Goal: Task Accomplishment & Management: Complete application form

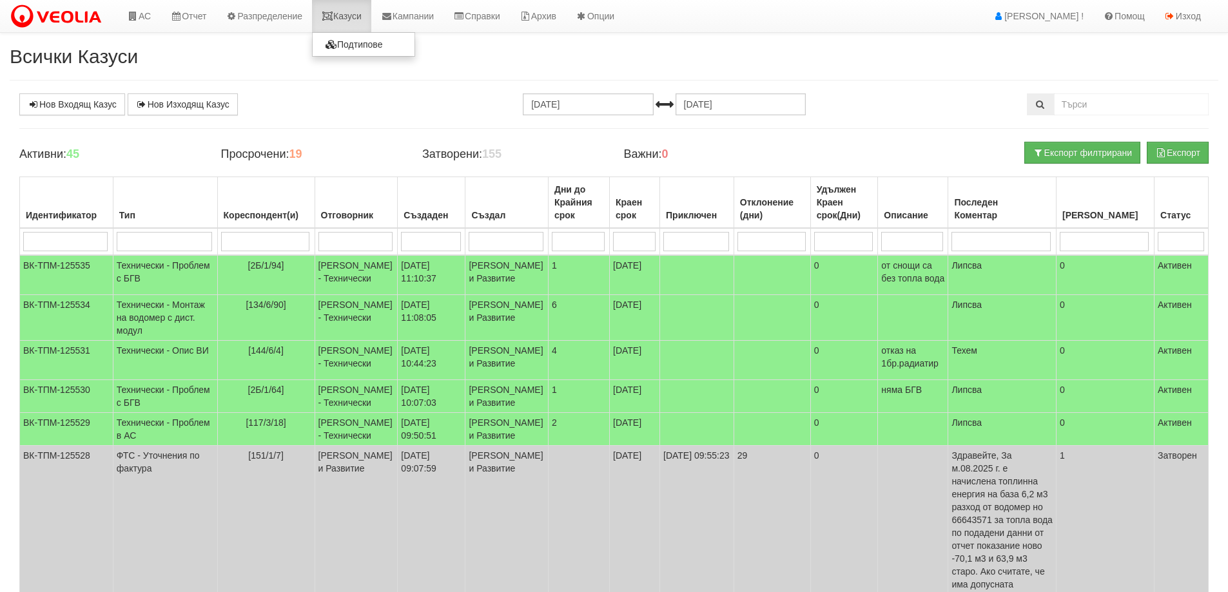
click at [355, 16] on link "Казуси" at bounding box center [341, 16] width 59 height 32
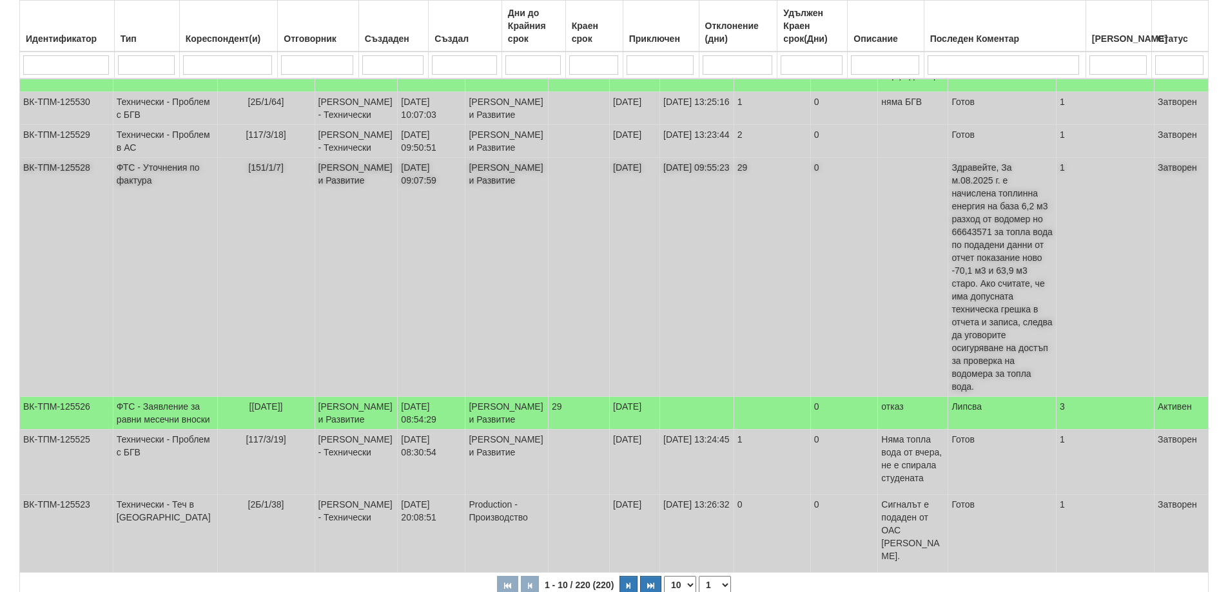
scroll to position [322, 0]
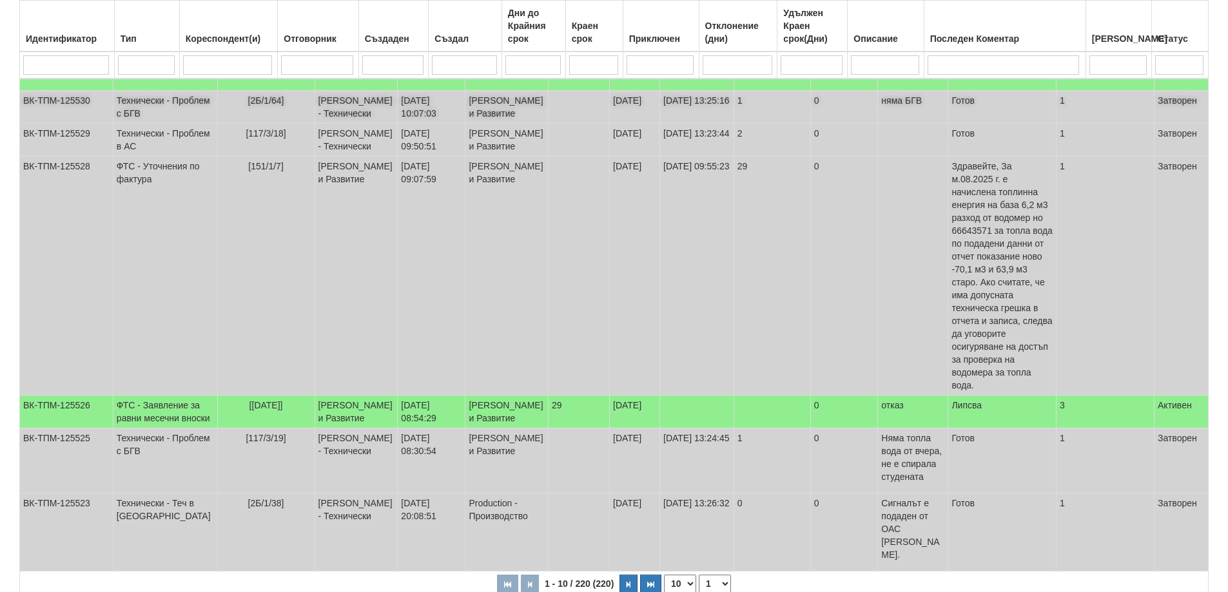
click at [135, 124] on td "Технически - Проблем с БГВ" at bounding box center [165, 107] width 104 height 33
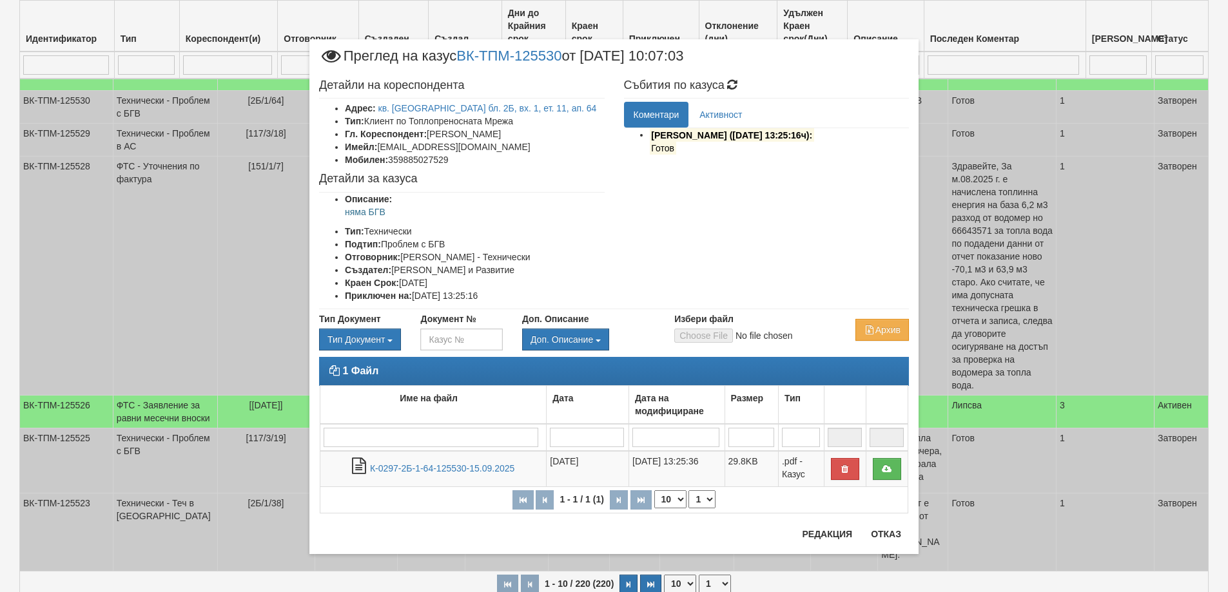
click at [889, 525] on div "1 Файл Име на файл Дата Дата на модифициране Размер Тип 1 - 1 / 1 (1) 10 20 30 …" at bounding box center [613, 442] width 609 height 170
click at [888, 532] on button "Отказ" at bounding box center [886, 534] width 46 height 21
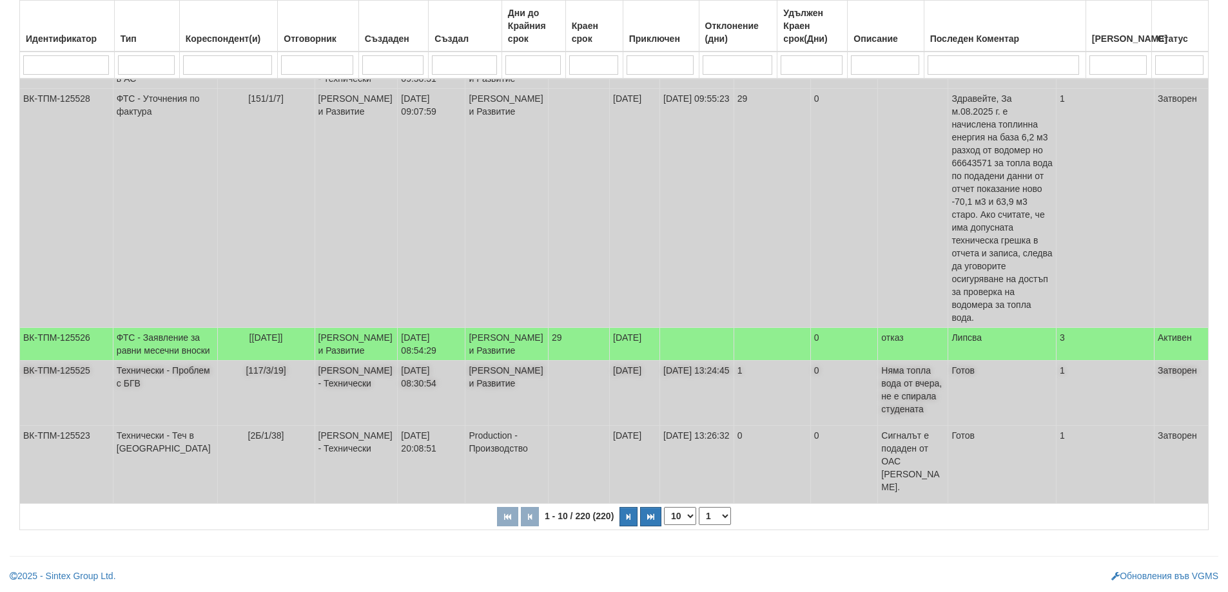
scroll to position [441, 0]
click at [141, 455] on td "Технически - Теч в АС" at bounding box center [165, 465] width 104 height 78
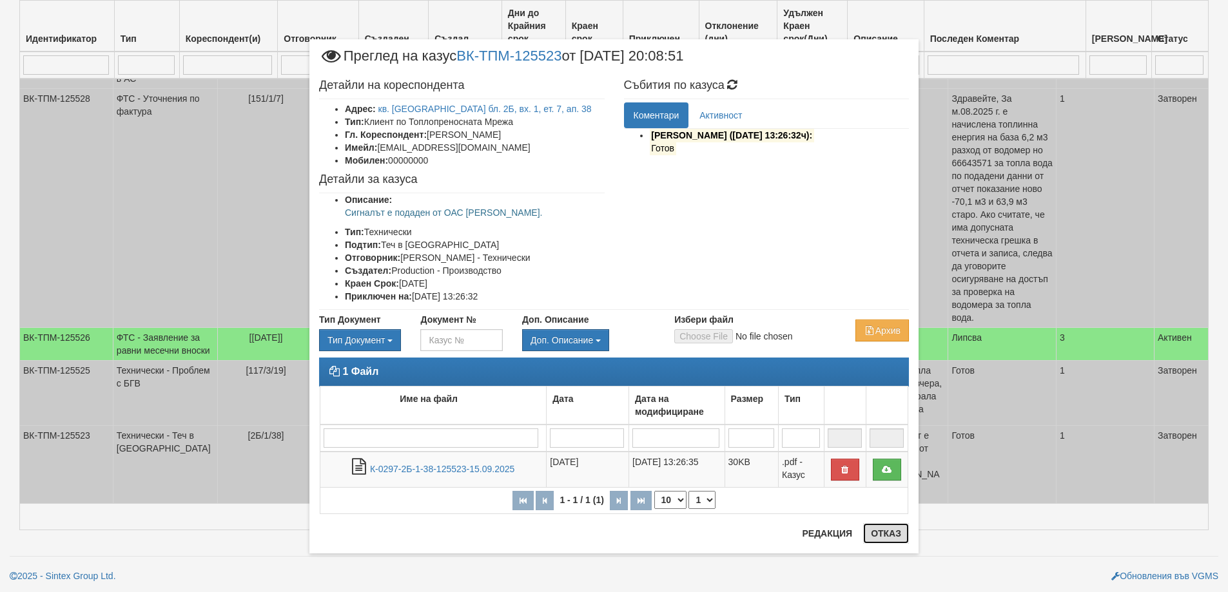
click at [887, 534] on button "Отказ" at bounding box center [886, 533] width 46 height 21
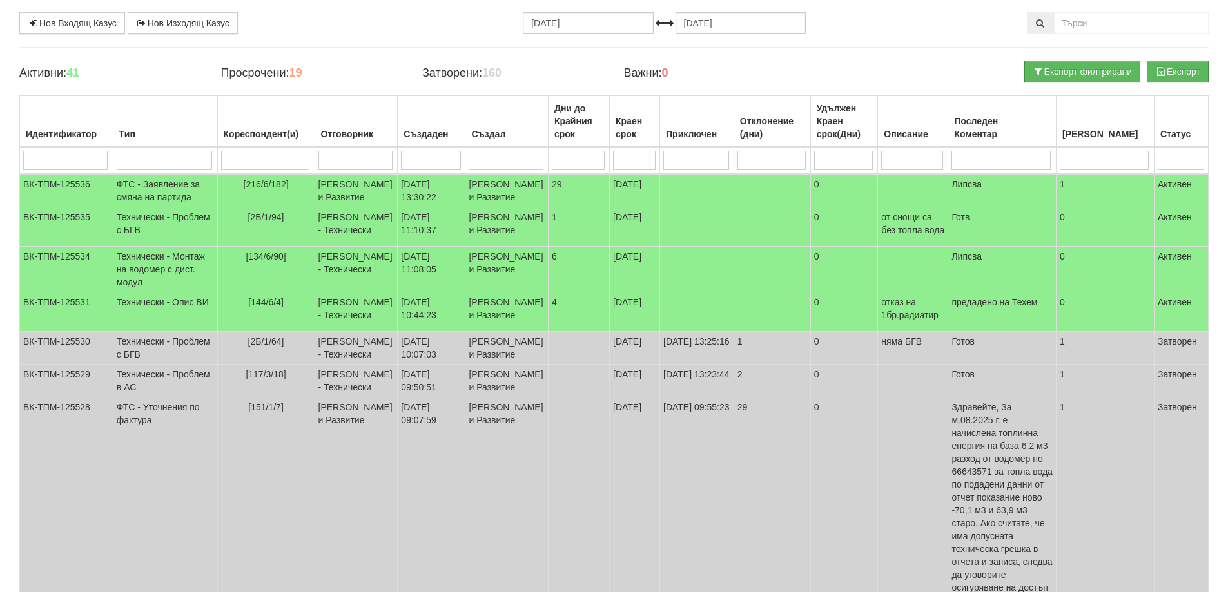
scroll to position [0, 0]
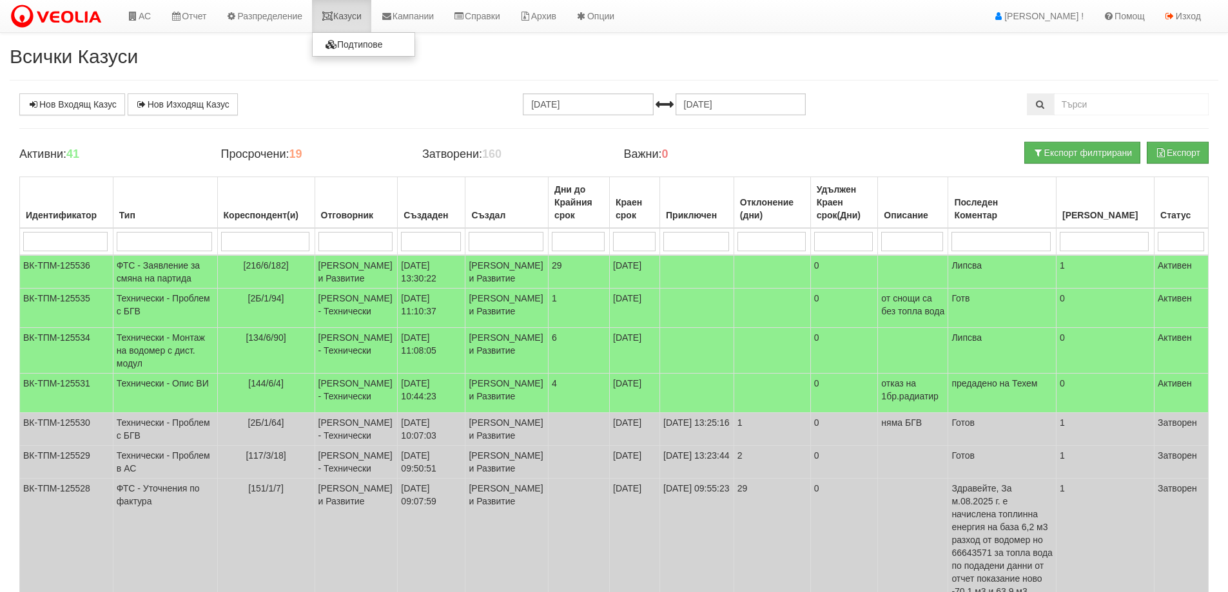
click at [349, 12] on link "Казуси" at bounding box center [341, 16] width 59 height 32
click at [137, 328] on td "Технически - Проблем с БГВ" at bounding box center [165, 308] width 104 height 39
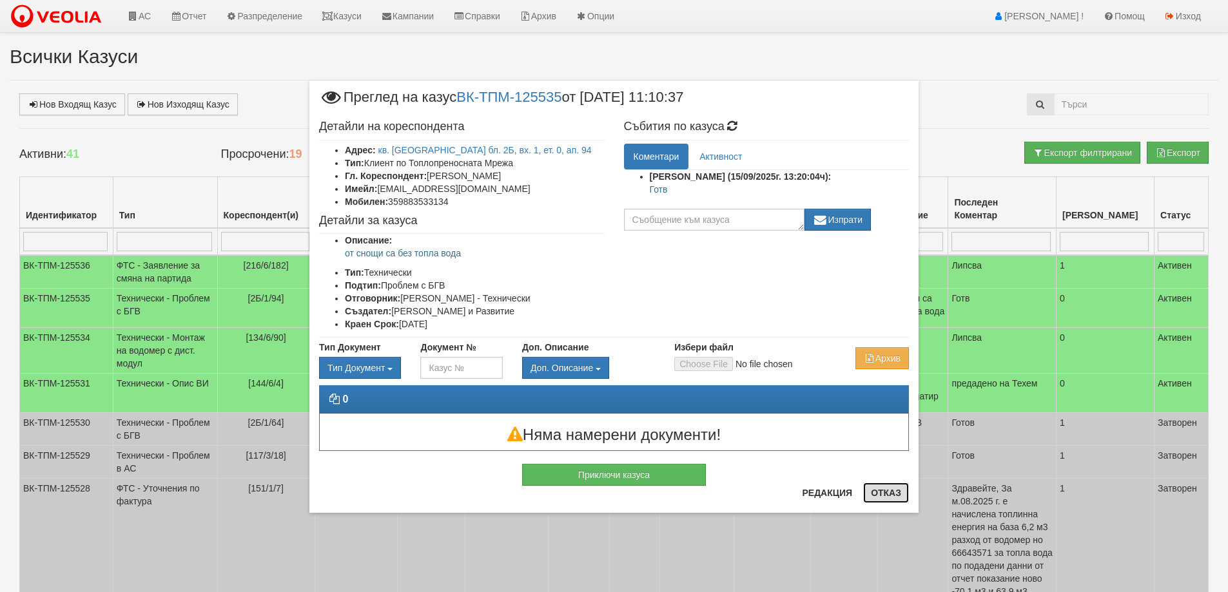
click at [893, 492] on button "Отказ" at bounding box center [886, 493] width 46 height 21
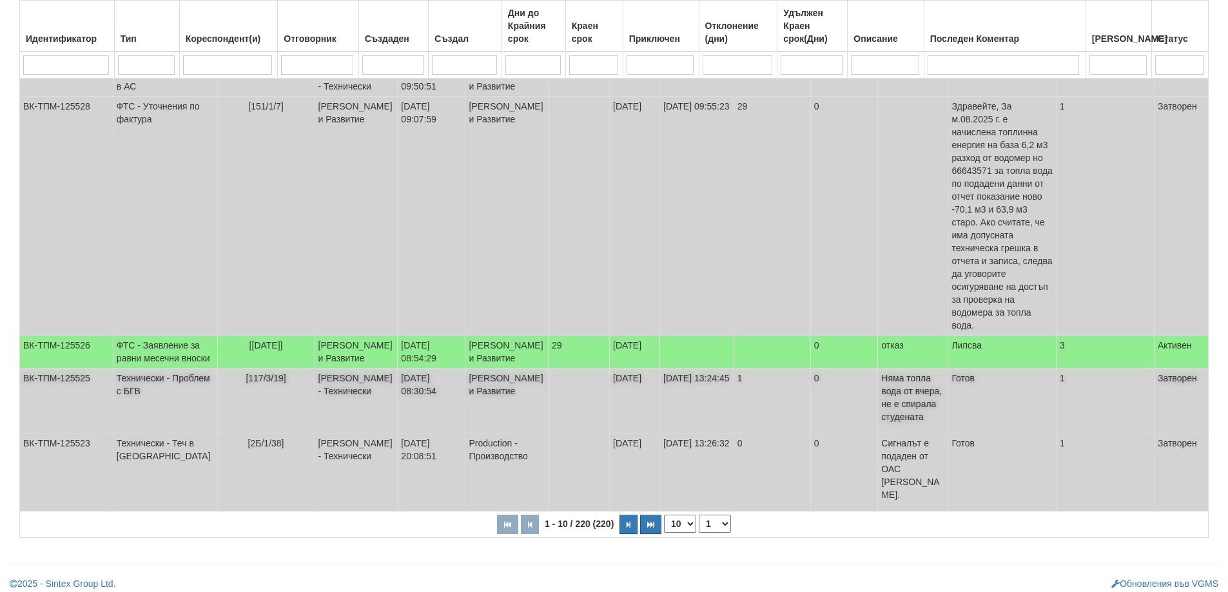
scroll to position [387, 0]
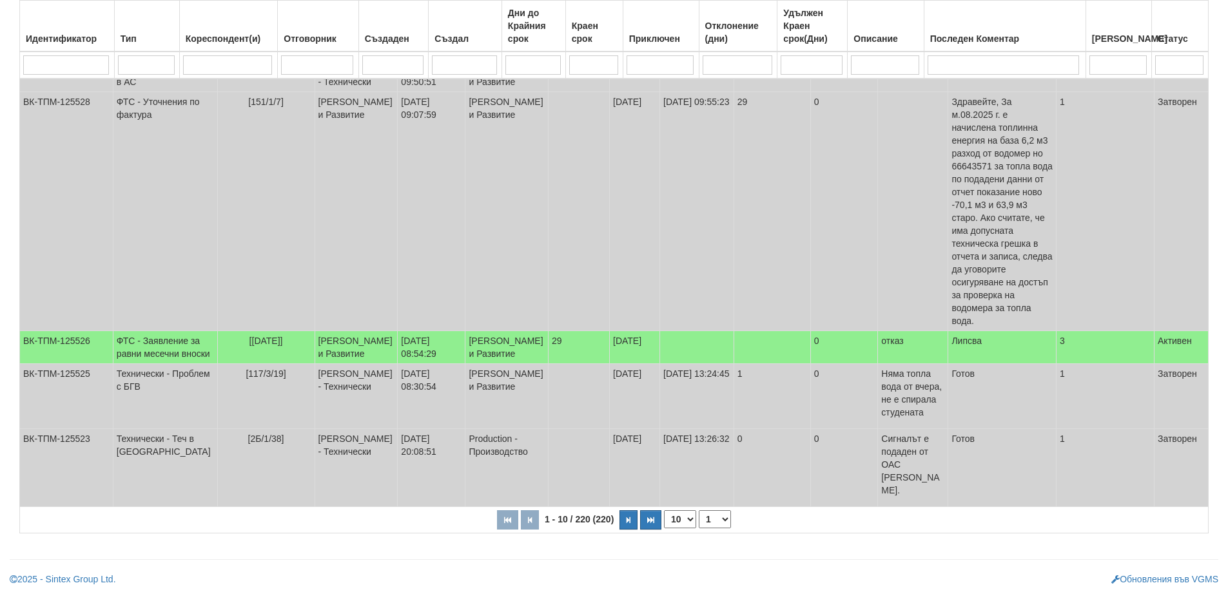
click at [690, 529] on select "10 20 30 40" at bounding box center [680, 519] width 32 height 18
select select "40"
click at [666, 529] on select "10 20 30 40" at bounding box center [680, 519] width 32 height 18
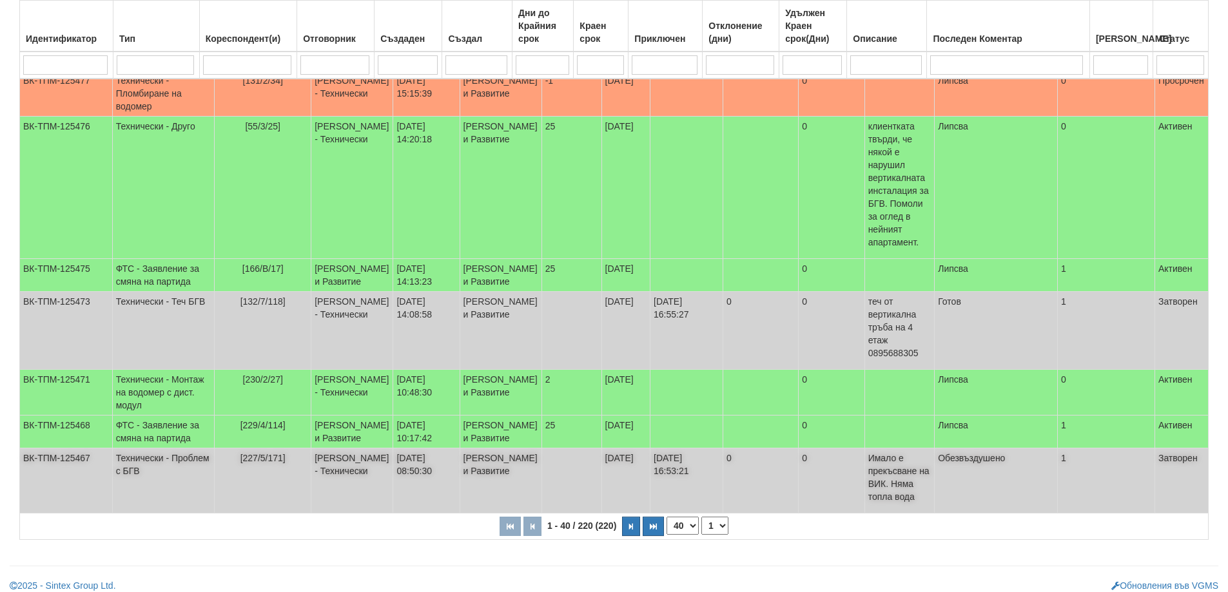
scroll to position [2449, 0]
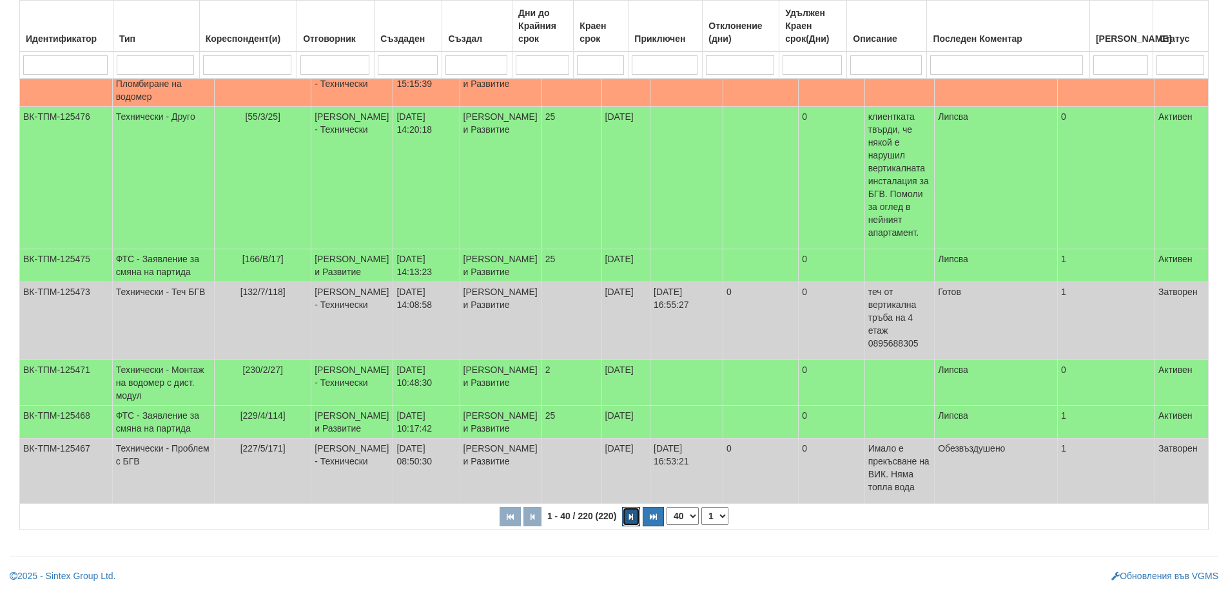
click at [634, 519] on button "button" at bounding box center [631, 516] width 18 height 19
select select "2"
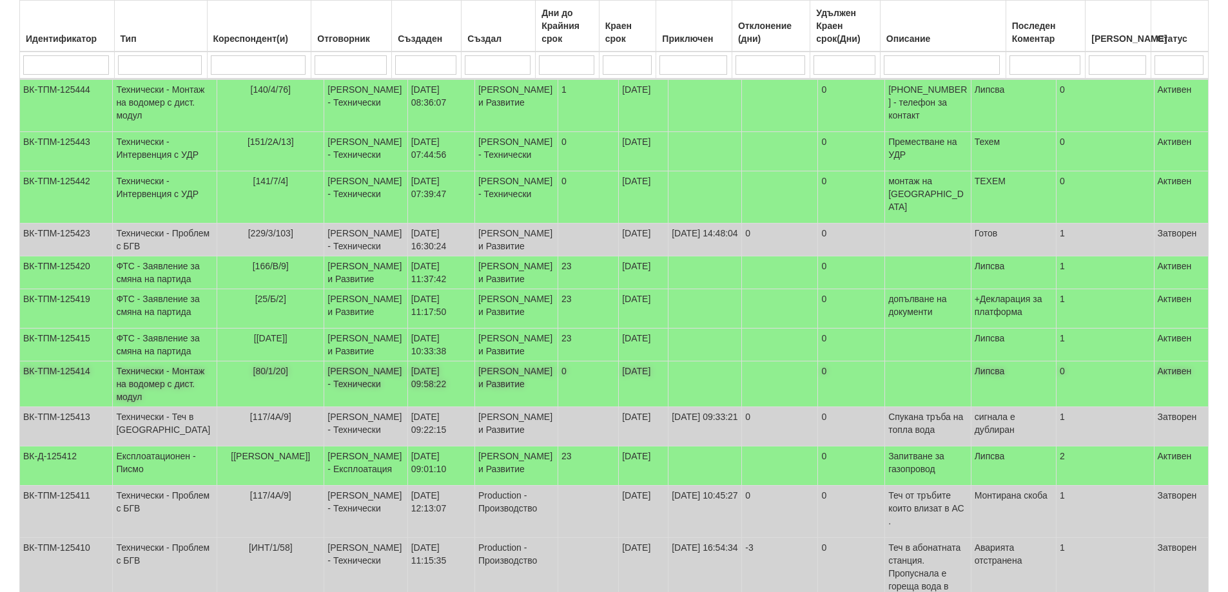
scroll to position [1112, 0]
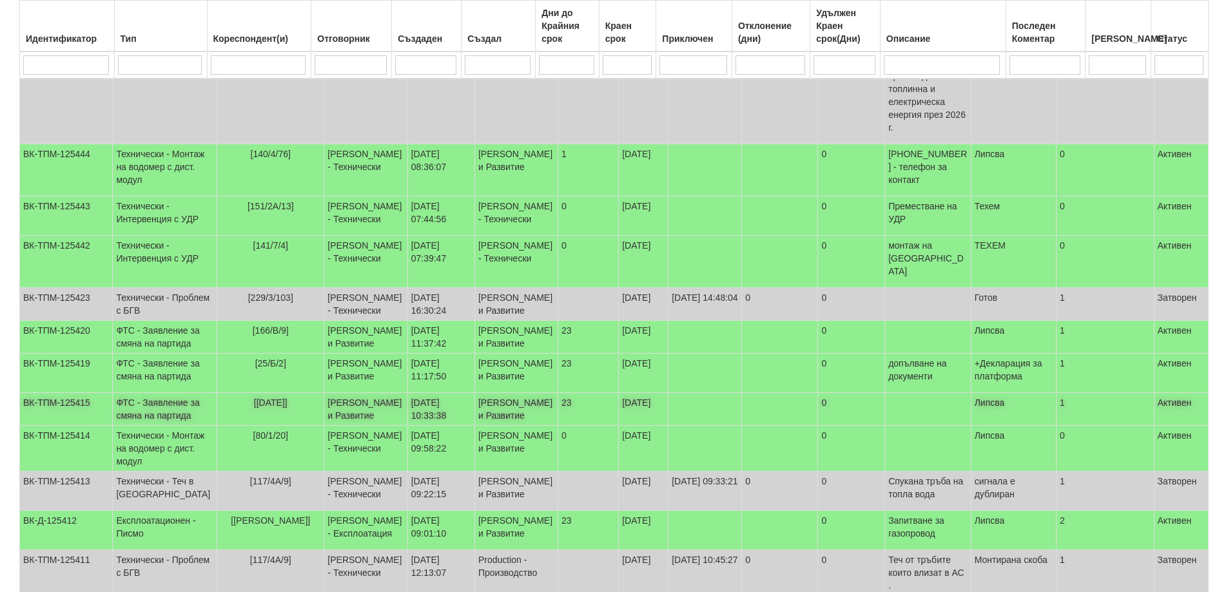
click at [68, 393] on td "ВК-ТПМ-125415" at bounding box center [66, 409] width 93 height 33
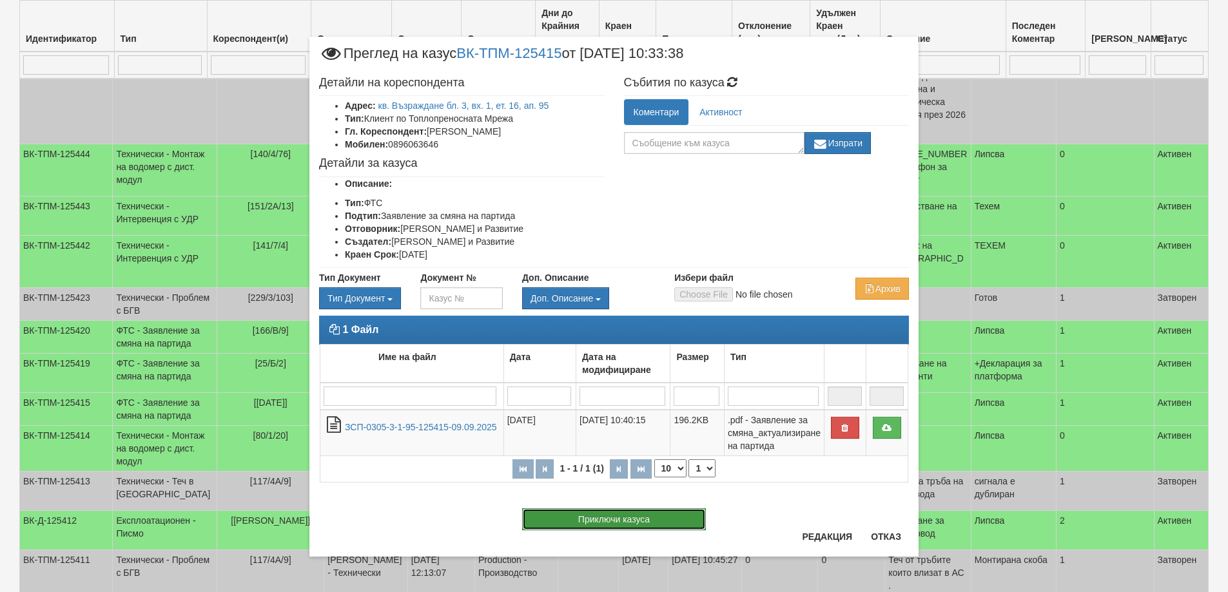
click at [660, 519] on button "Приключи казуса" at bounding box center [614, 520] width 184 height 22
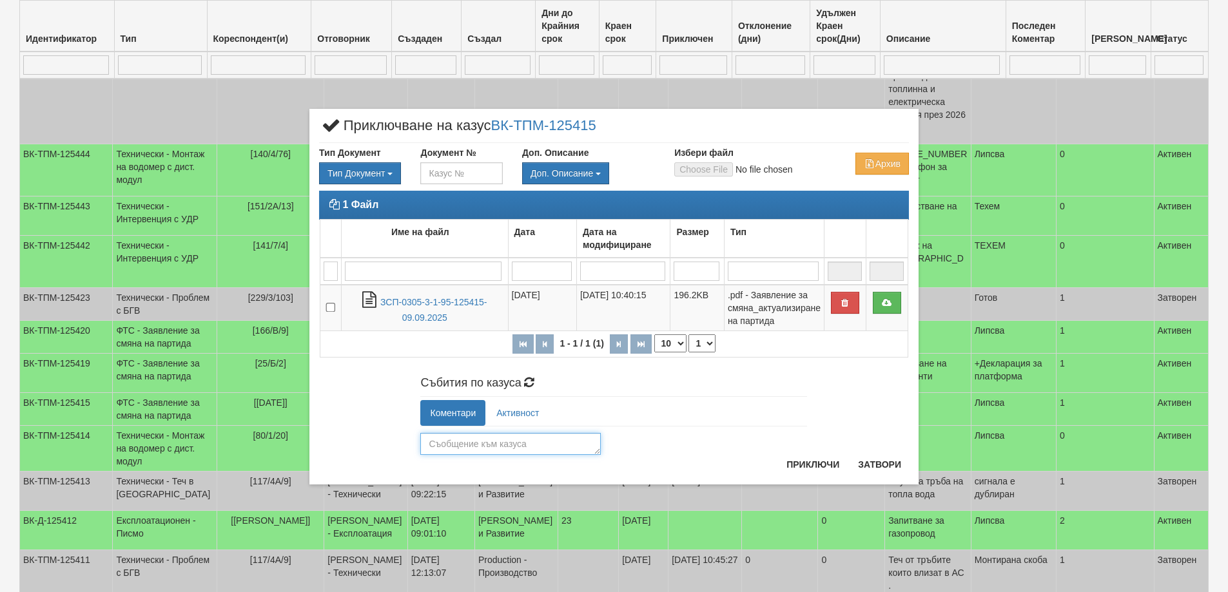
click at [446, 445] on textarea at bounding box center [510, 444] width 180 height 22
type textarea "26107"
click at [815, 463] on button "Приключи" at bounding box center [813, 464] width 68 height 21
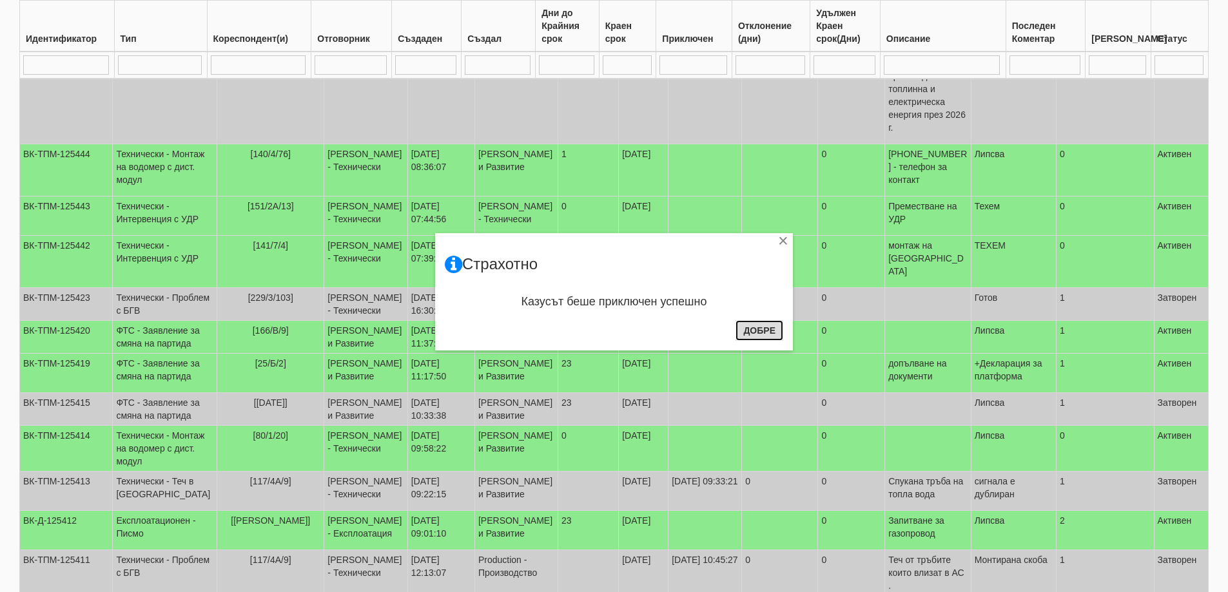
click at [753, 331] on button "Добре" at bounding box center [759, 330] width 48 height 21
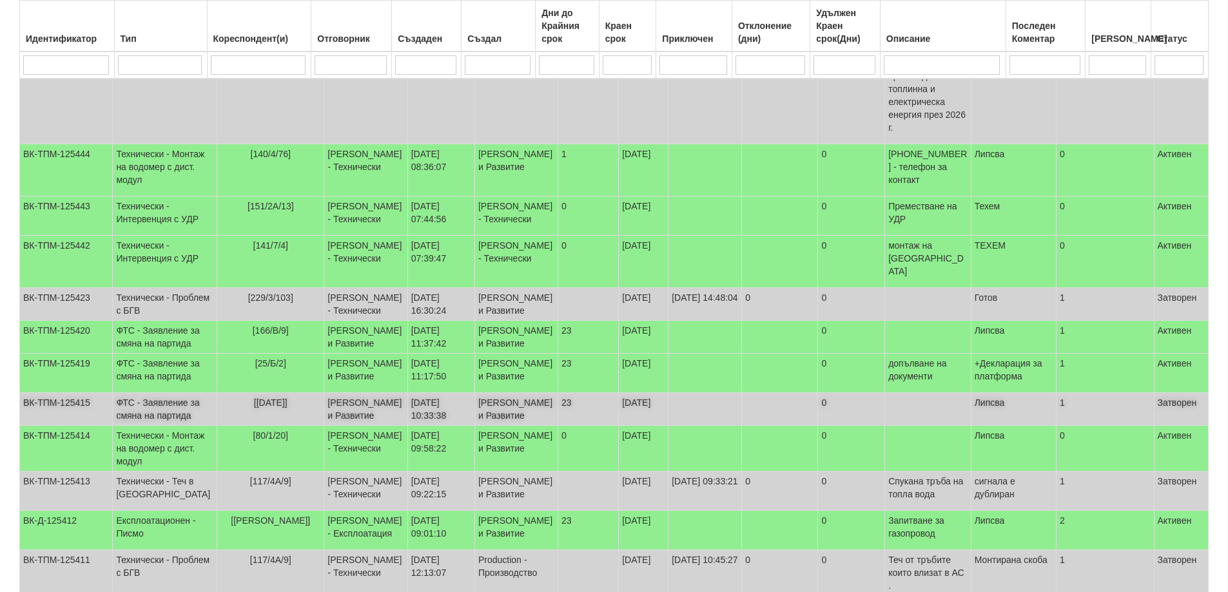
click at [135, 393] on td "ФТС - Заявление за смяна на партида" at bounding box center [165, 409] width 104 height 33
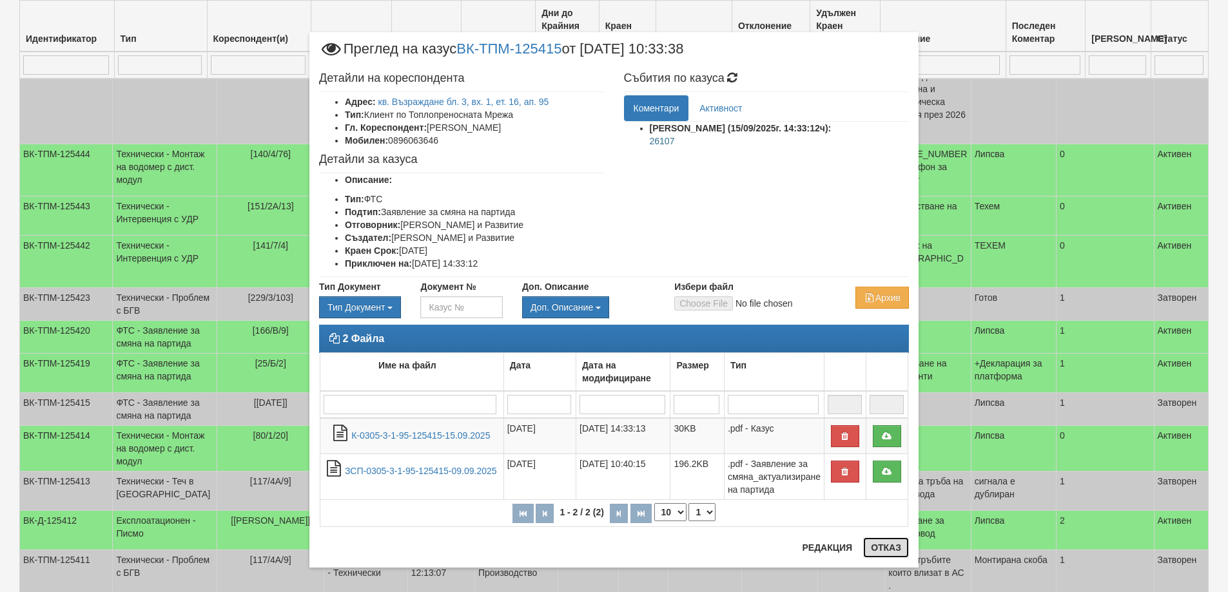
click at [882, 550] on button "Отказ" at bounding box center [886, 548] width 46 height 21
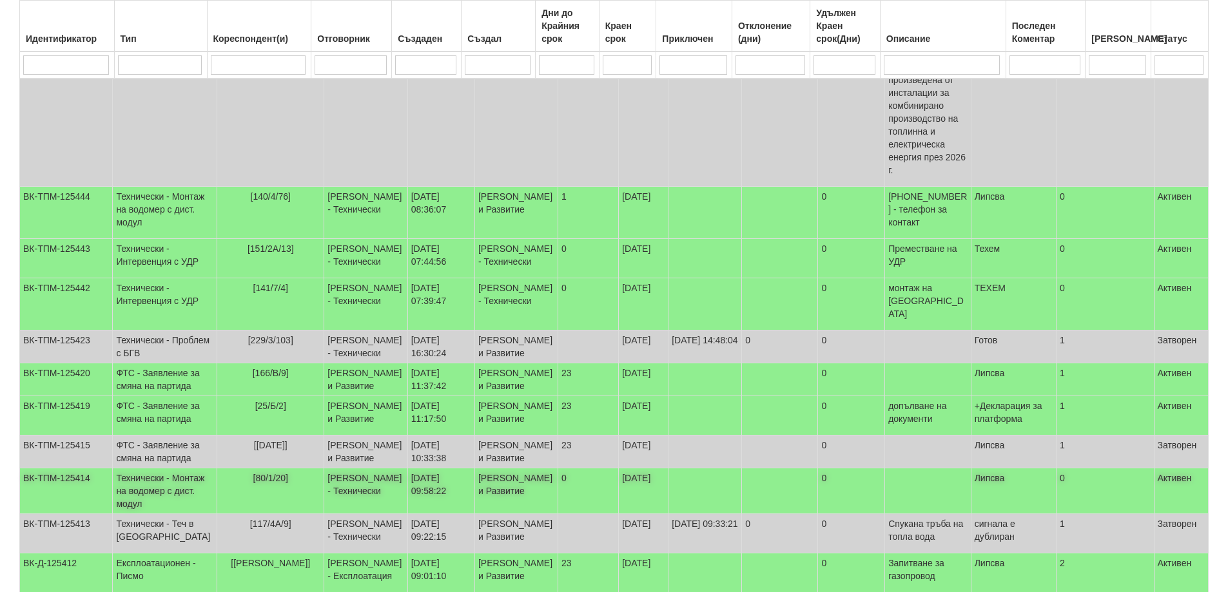
scroll to position [1047, 0]
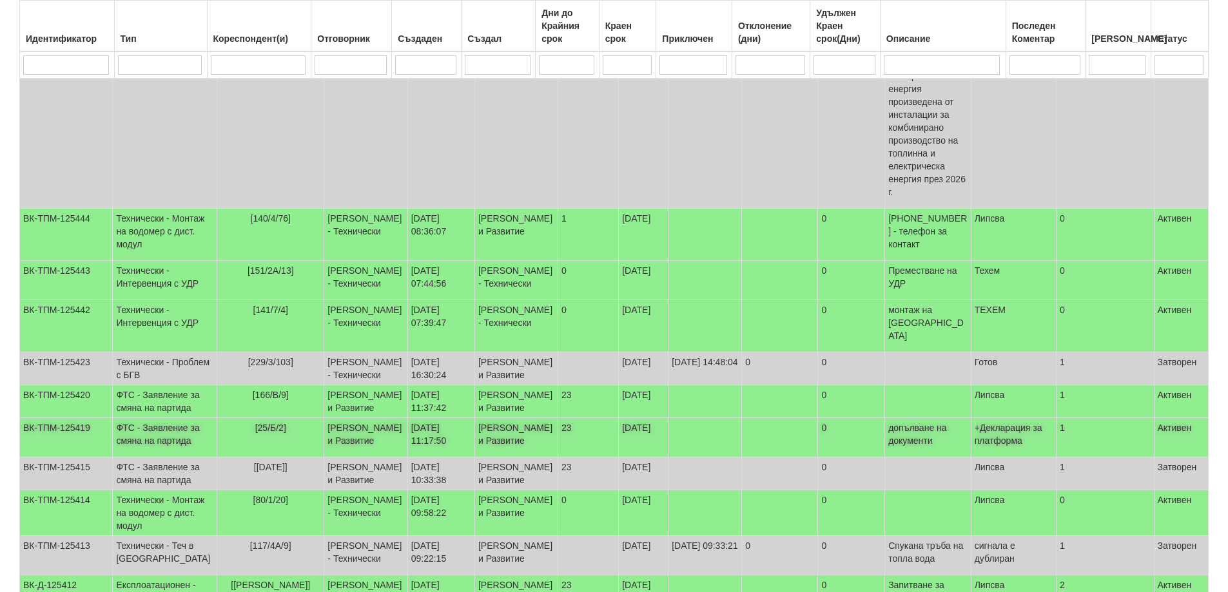
click at [159, 418] on td "ФТС - Заявление за смяна на партида" at bounding box center [165, 437] width 104 height 39
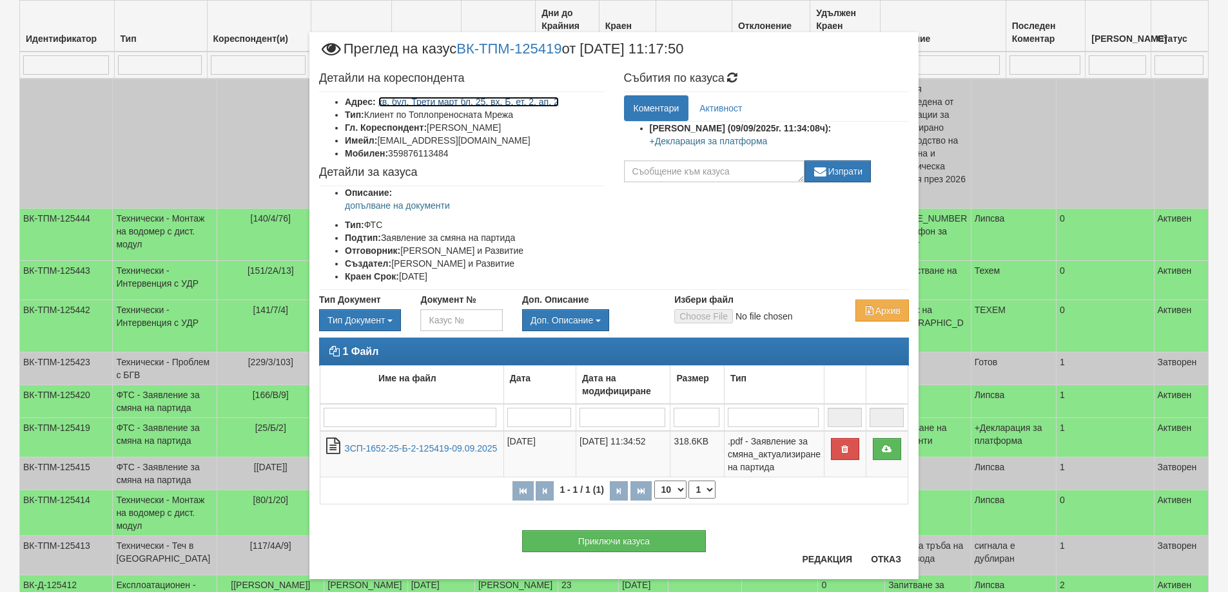
click at [525, 101] on link "кв. бул. Трети март бл. 25, вх. Б, ет. 2, ап. 2" at bounding box center [468, 102] width 180 height 10
click at [887, 563] on button "Отказ" at bounding box center [886, 559] width 46 height 21
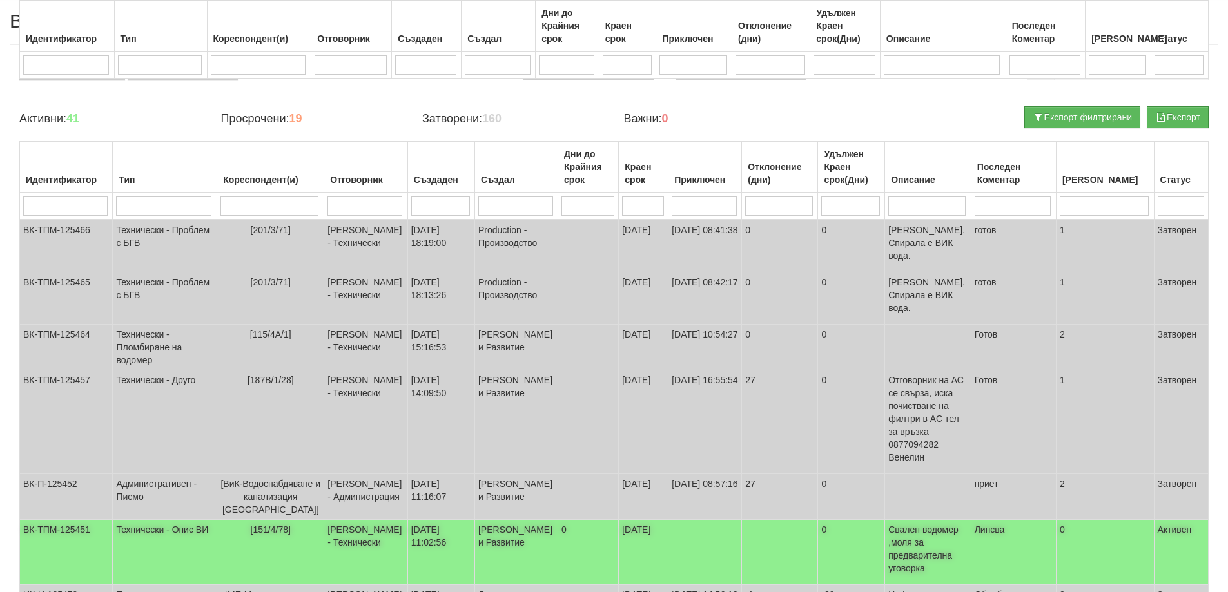
scroll to position [0, 0]
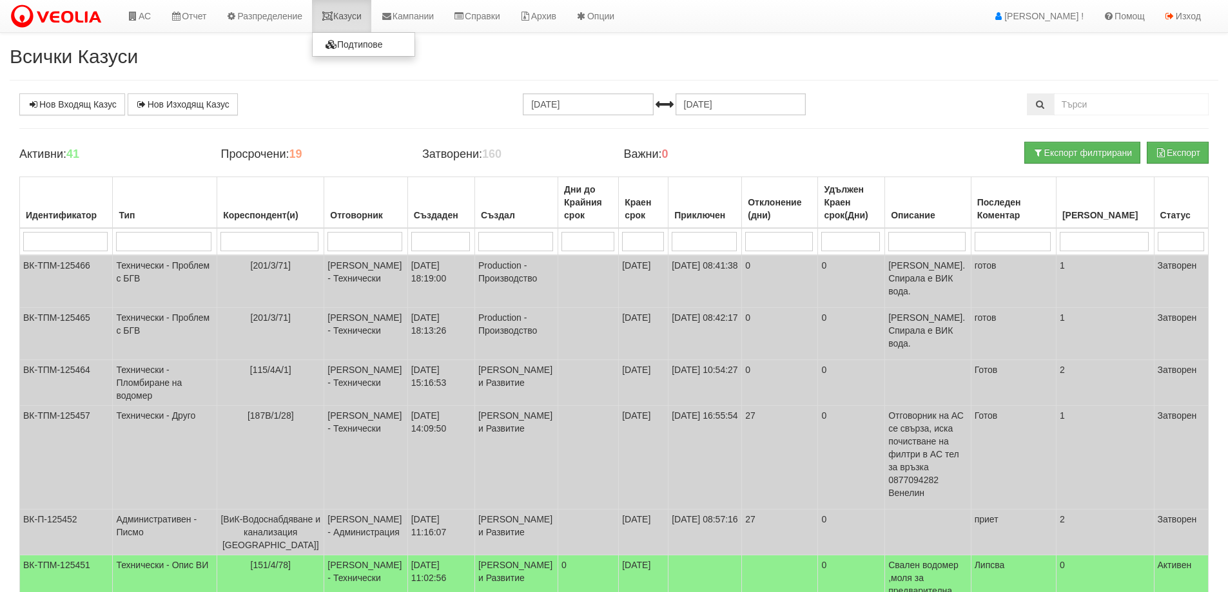
click at [345, 15] on link "Казуси" at bounding box center [341, 16] width 59 height 32
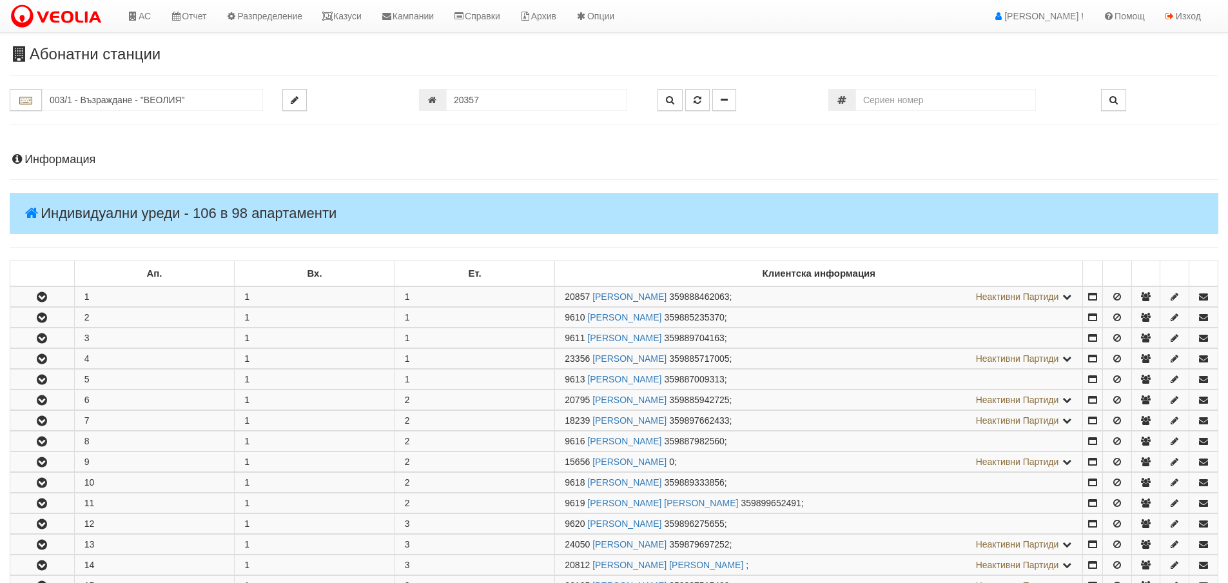
scroll to position [1934, 0]
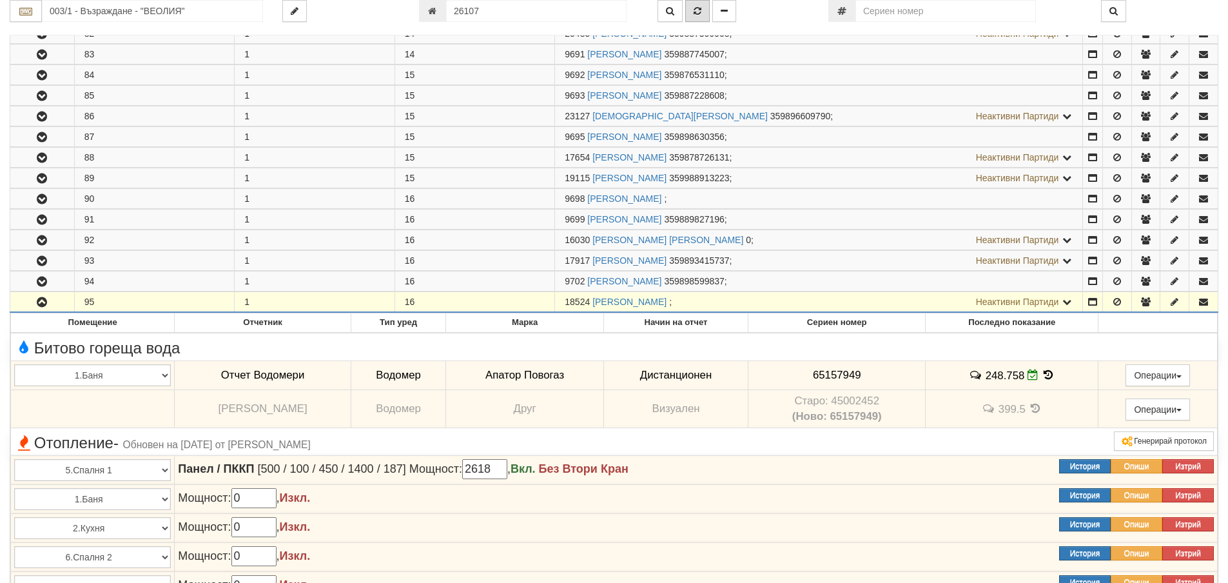
type input "26107"
click at [697, 10] on icon "button" at bounding box center [698, 10] width 8 height 9
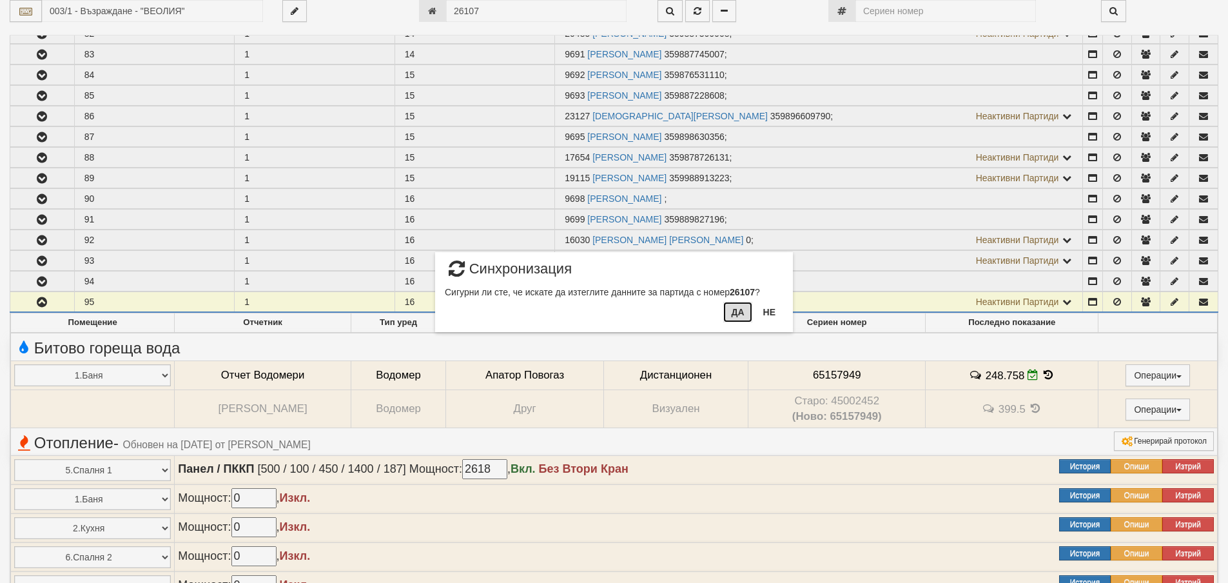
click at [735, 313] on button "Да" at bounding box center [737, 312] width 28 height 21
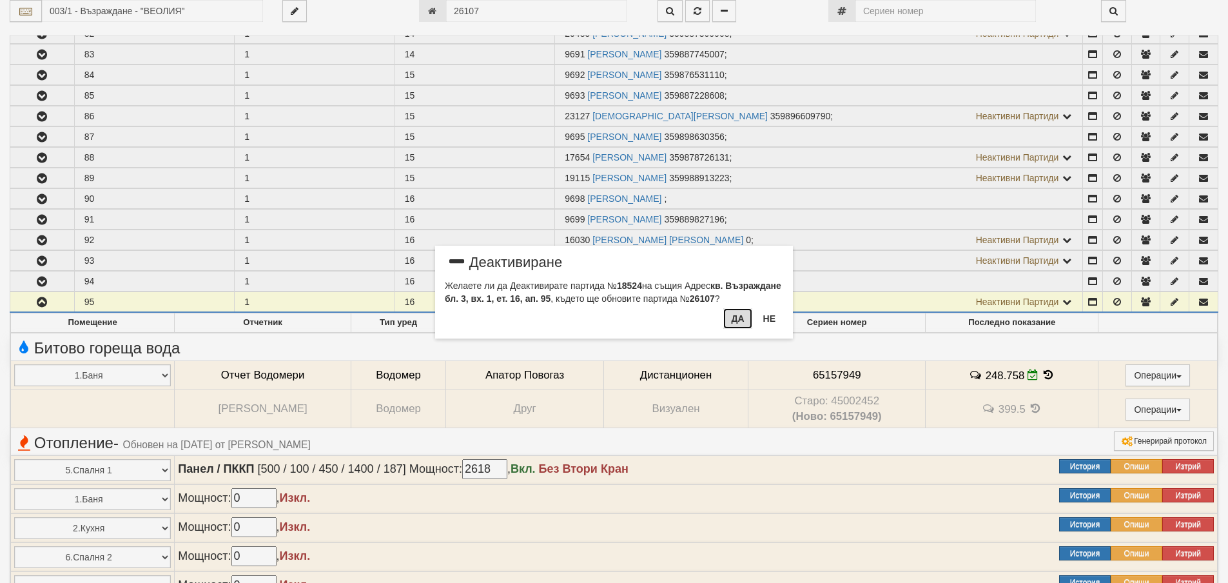
click at [739, 318] on button "Да" at bounding box center [737, 318] width 28 height 21
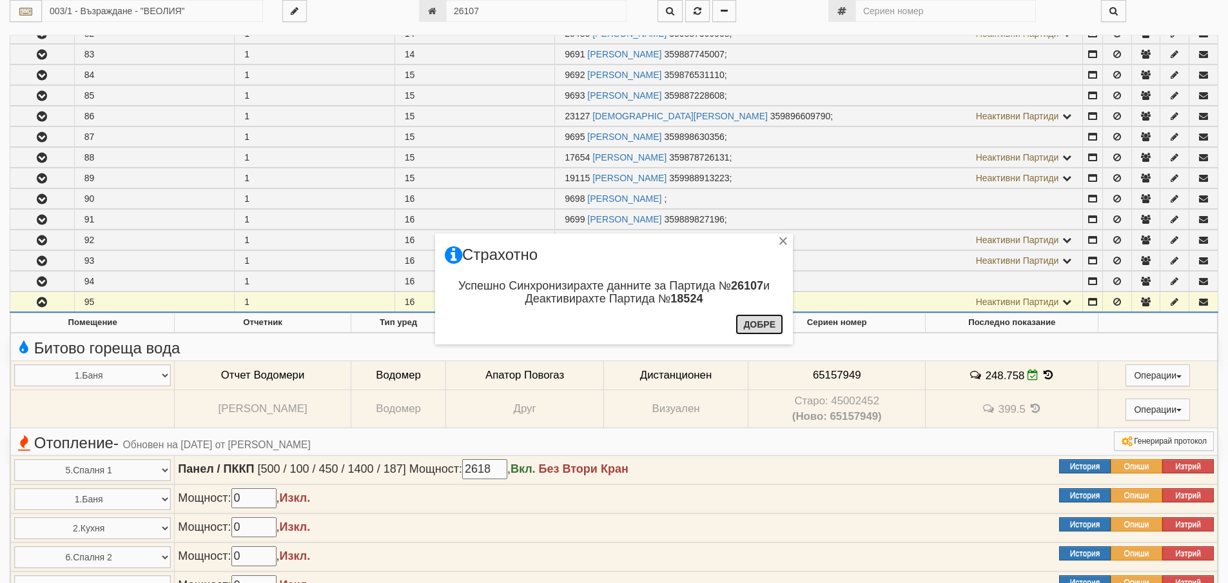
click at [764, 321] on button "Добре" at bounding box center [759, 324] width 48 height 21
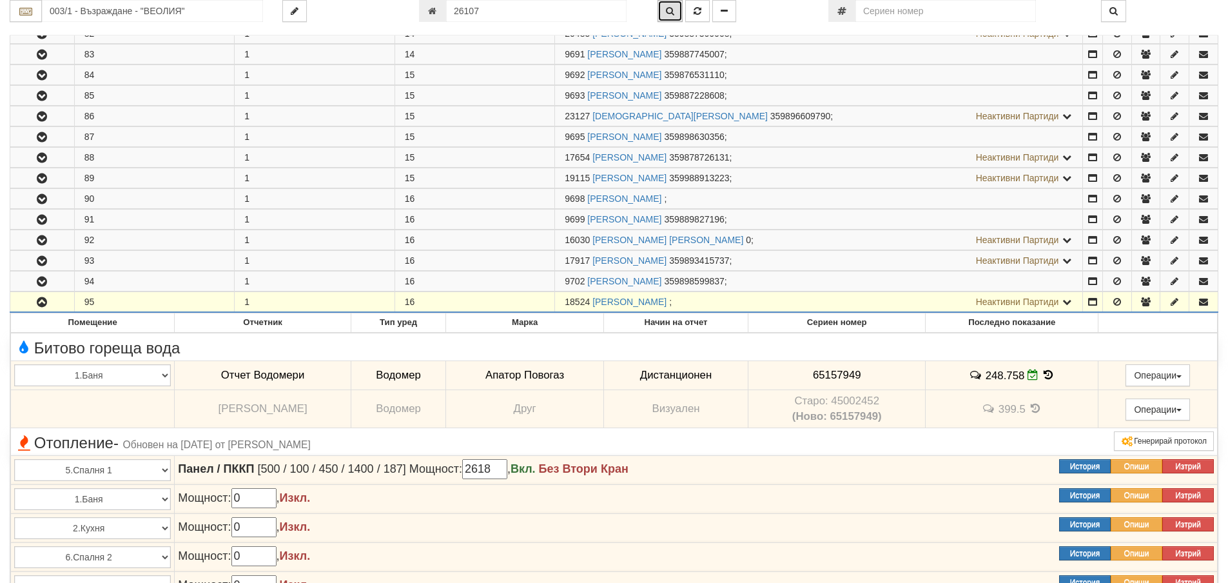
click at [670, 13] on icon "button" at bounding box center [670, 10] width 8 height 9
type input "003/1 - "ВЕОЛИЯ ЕНЕРДЖИ ВАРНА " ЕАД"
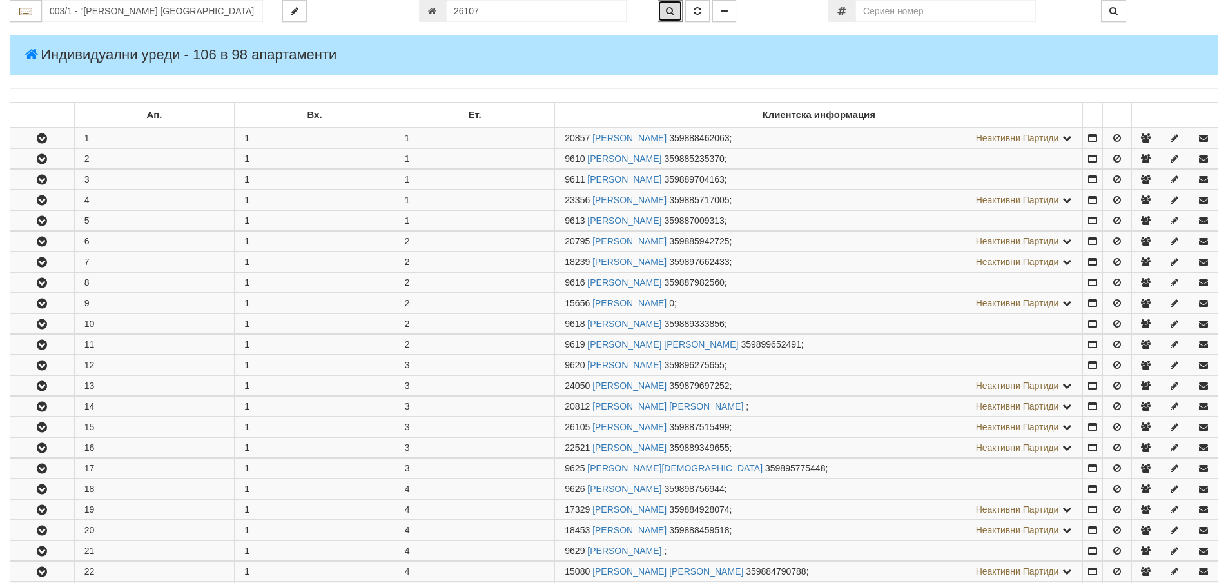
scroll to position [2039, 0]
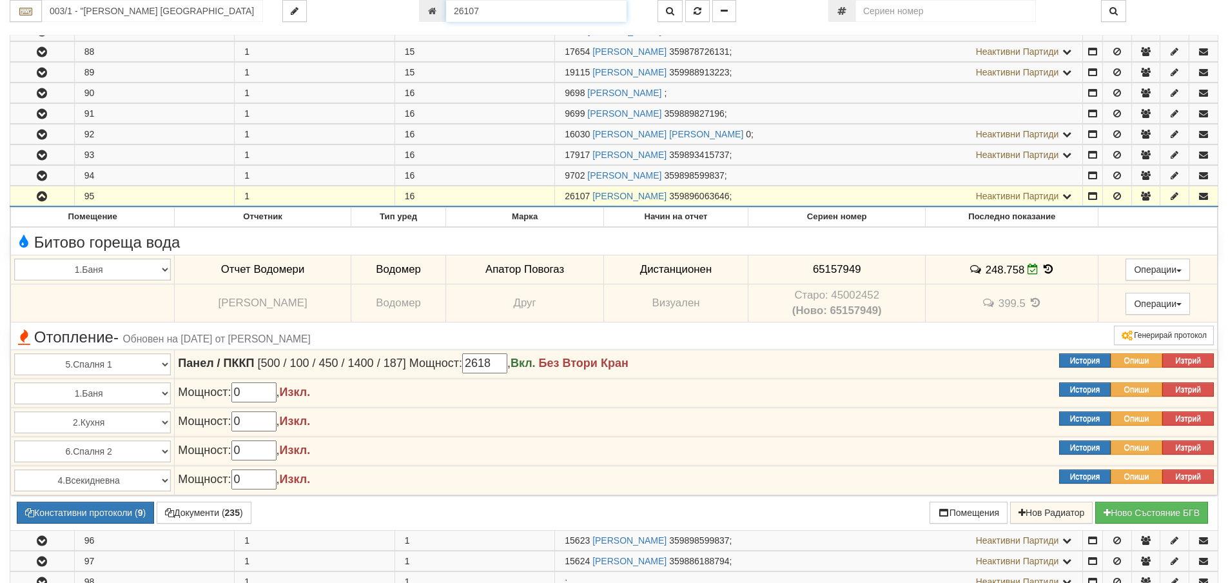
click at [482, 12] on input "26107" at bounding box center [536, 11] width 180 height 22
type input "2"
type input "25175"
click at [672, 6] on icon "button" at bounding box center [670, 10] width 8 height 9
type input "025/1Б - "ВЕОЛИЯ ЕНЕРДЖИ ВАРНА " ЕАД"
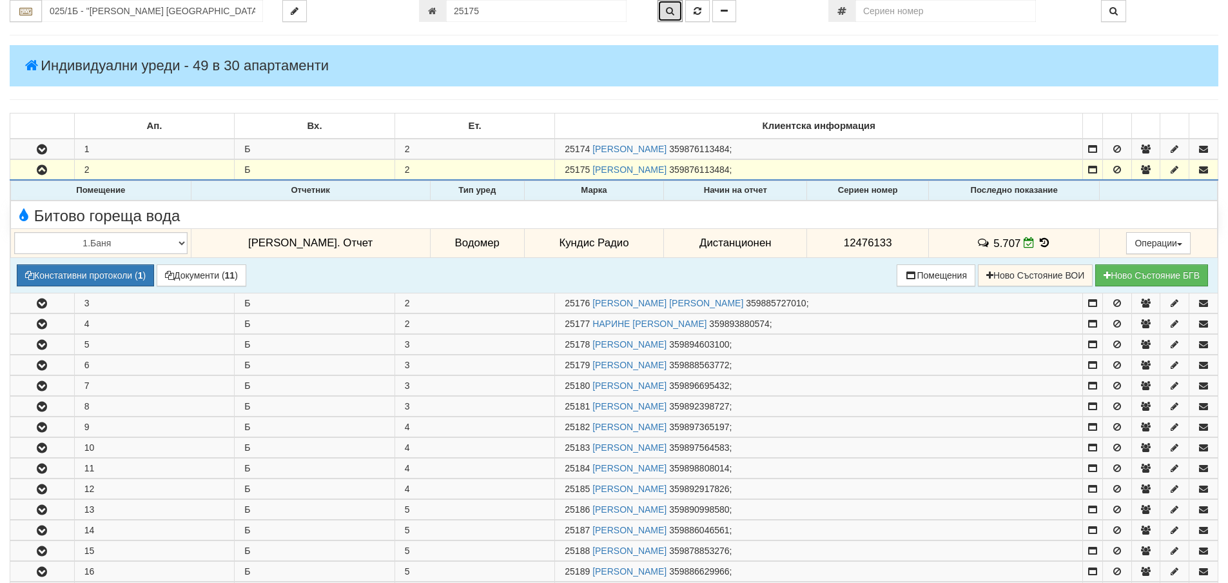
scroll to position [146, 0]
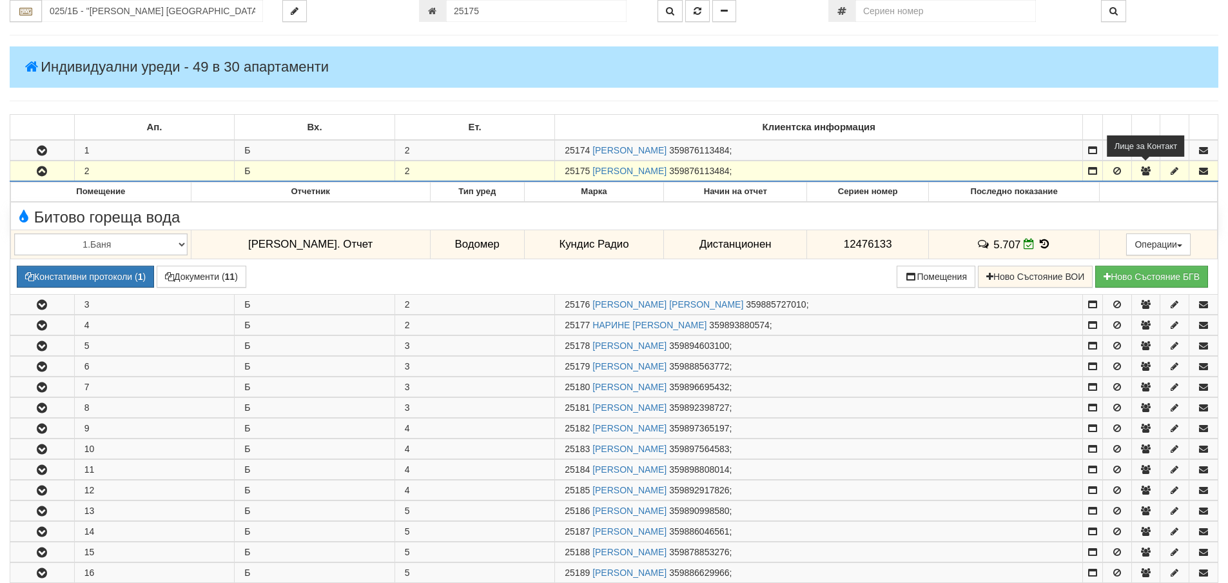
click at [1148, 170] on icon "button" at bounding box center [1146, 170] width 12 height 9
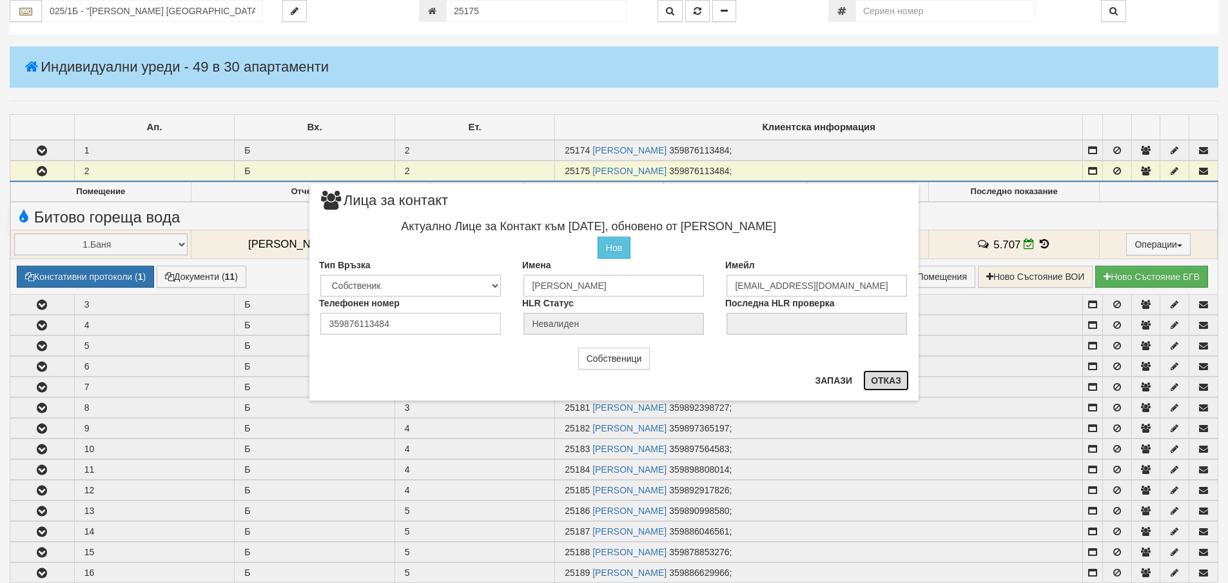
click at [888, 380] on button "Отказ" at bounding box center [886, 380] width 46 height 21
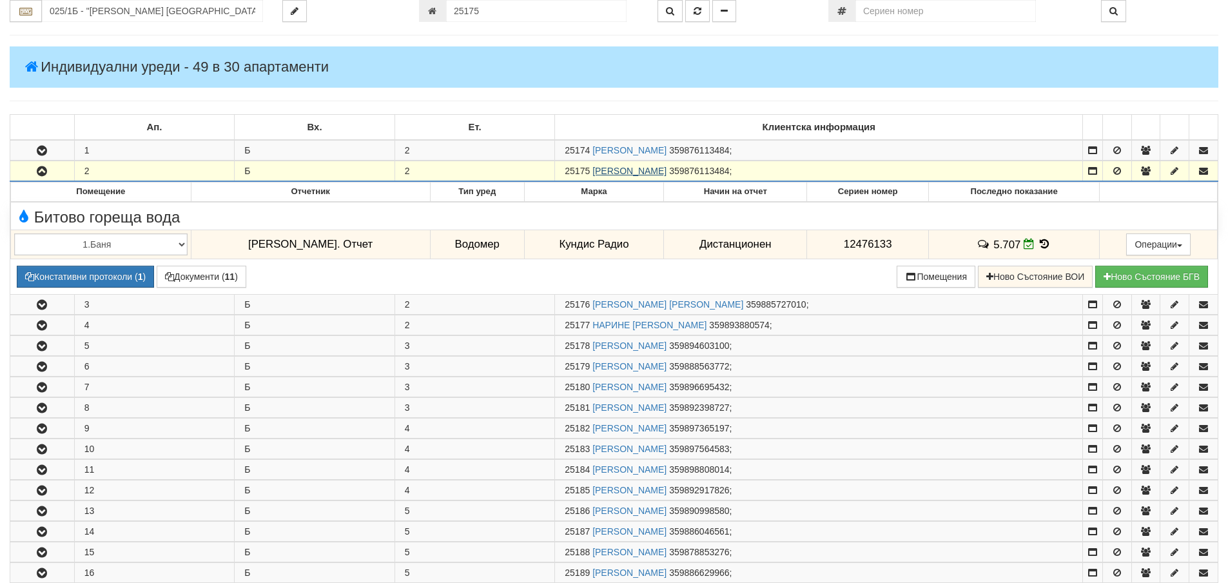
click at [666, 171] on link "ПРЕСЛАВА ЦВЕТОСЛАВОВА ЦОЧЕВА" at bounding box center [629, 171] width 74 height 10
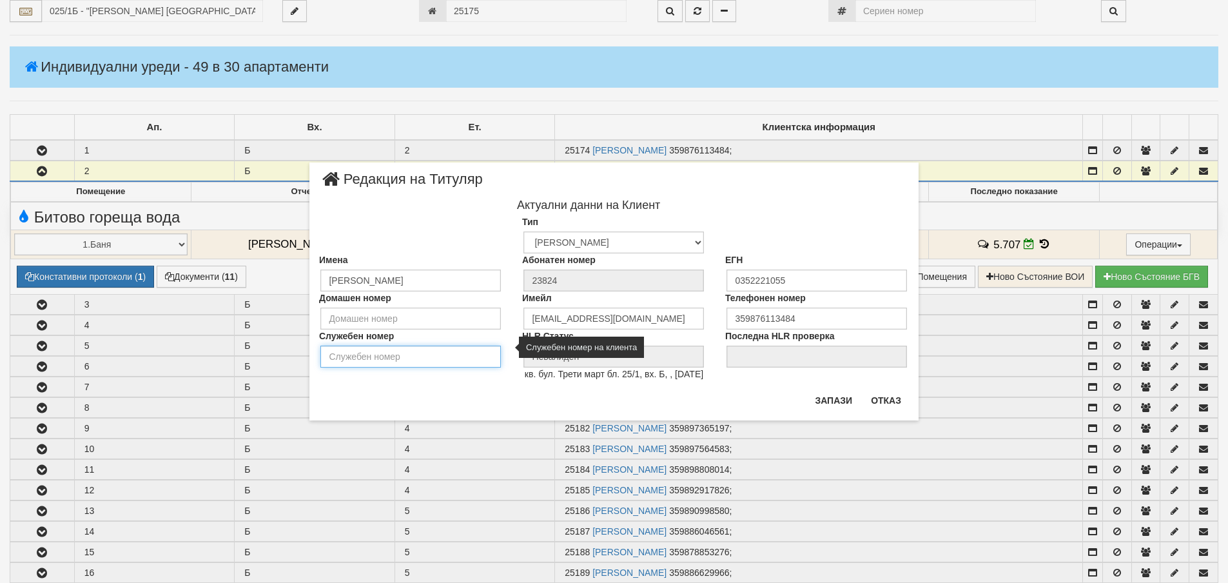
click at [331, 358] on input "Служебен номер" at bounding box center [410, 356] width 180 height 22
type input "0878717837"
click at [829, 400] on button "Запази" at bounding box center [833, 400] width 53 height 21
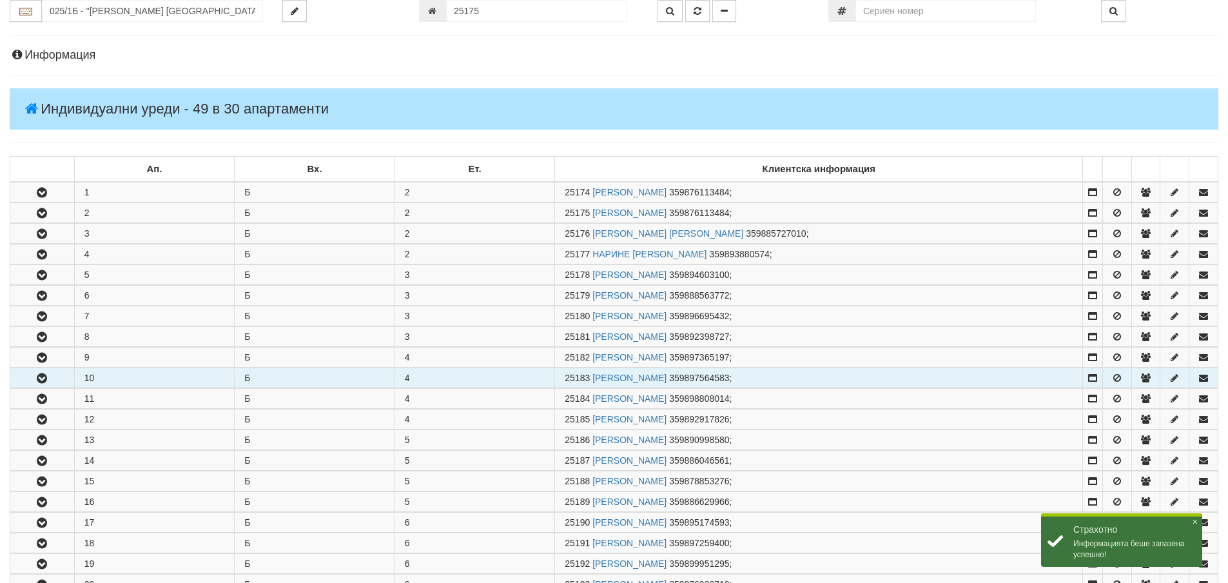
scroll to position [82, 0]
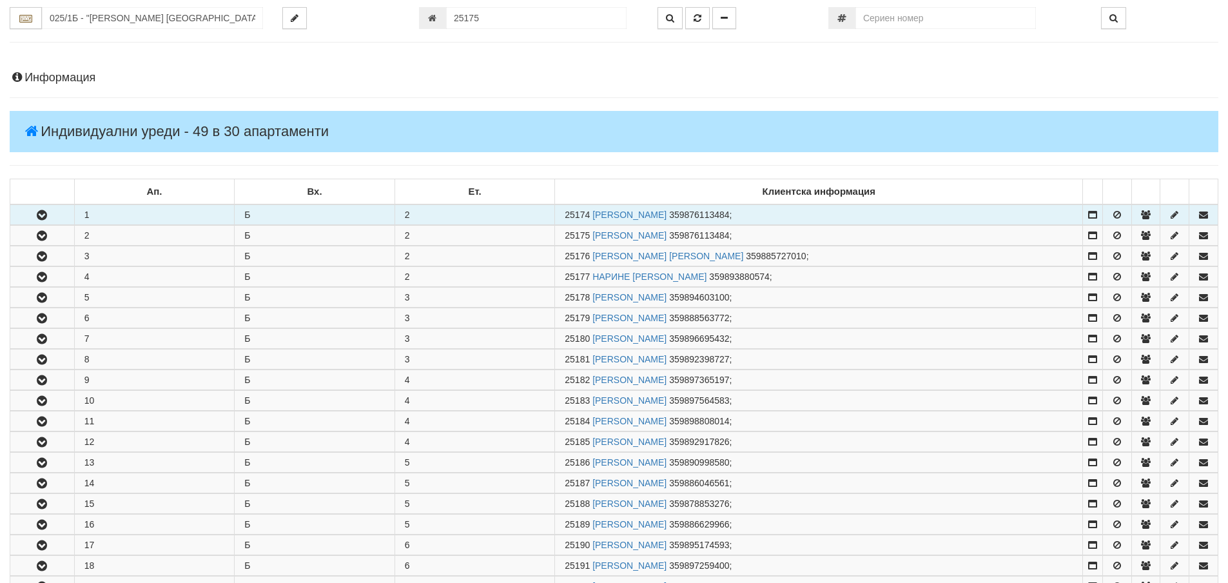
click at [44, 213] on icon "button" at bounding box center [41, 215] width 15 height 9
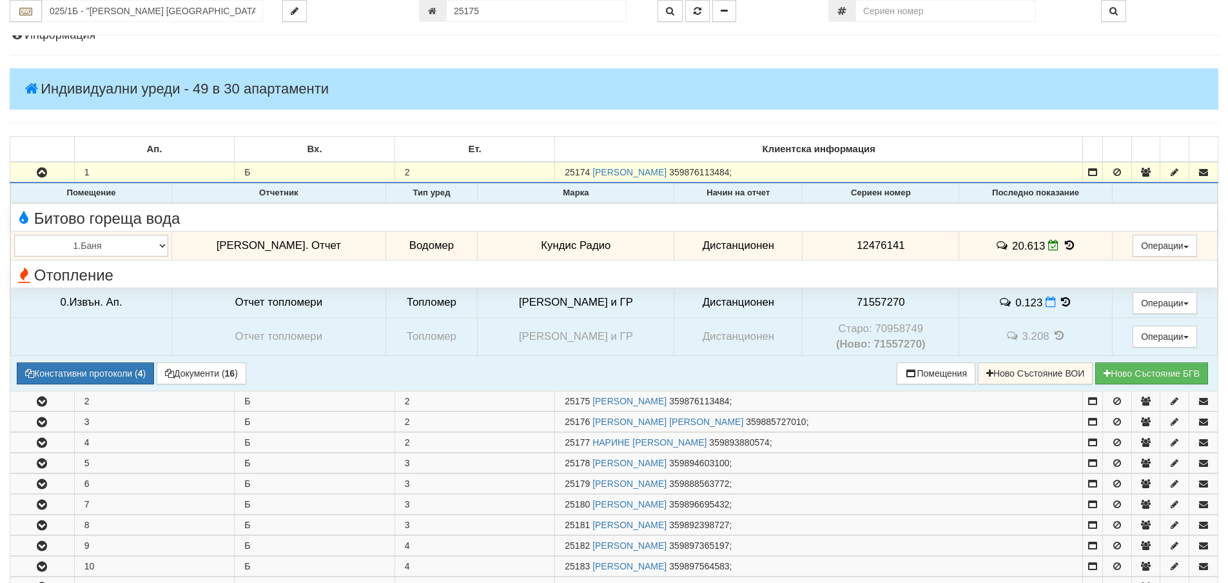
scroll to position [146, 0]
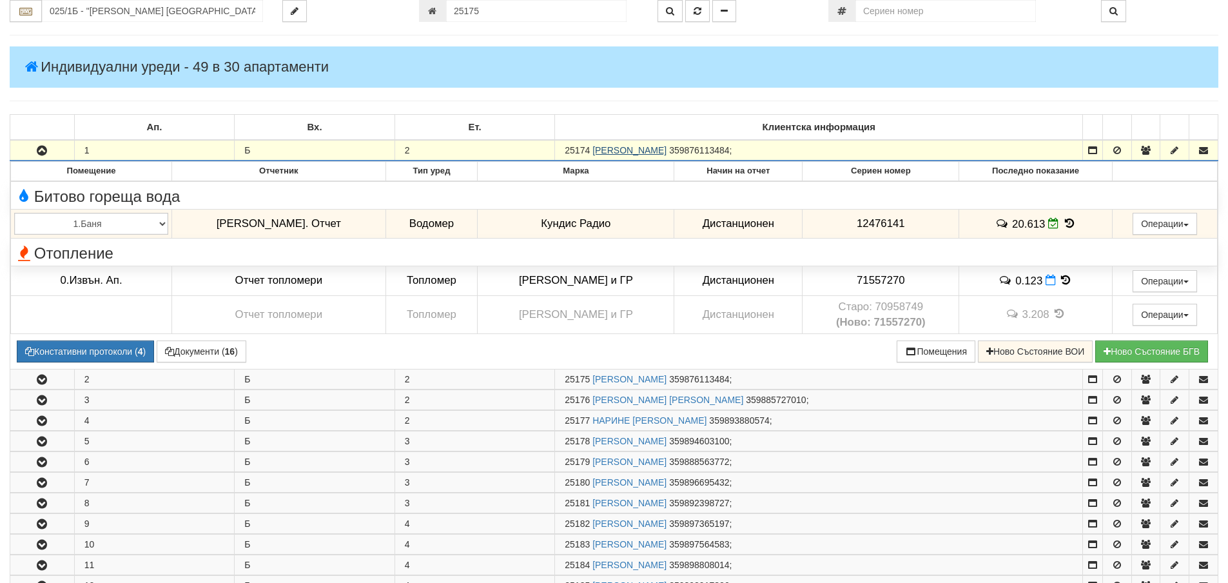
click at [666, 153] on link "ЦВЕТОСЛАВ ИВАНОВ ЦОЧЕВ" at bounding box center [629, 150] width 74 height 10
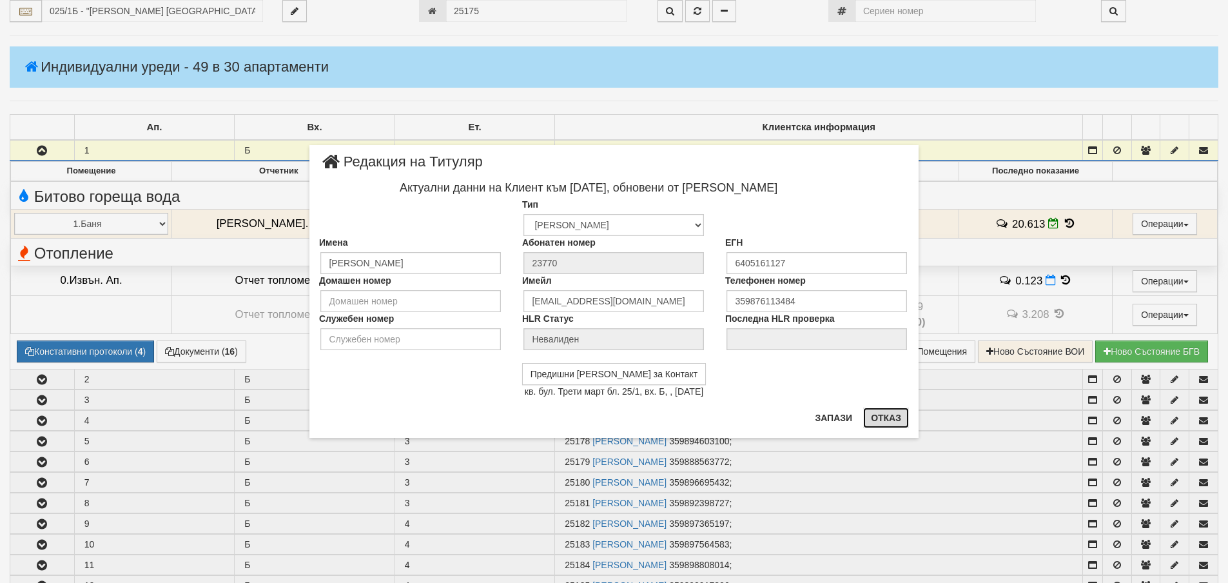
click at [892, 417] on button "Отказ" at bounding box center [886, 417] width 46 height 21
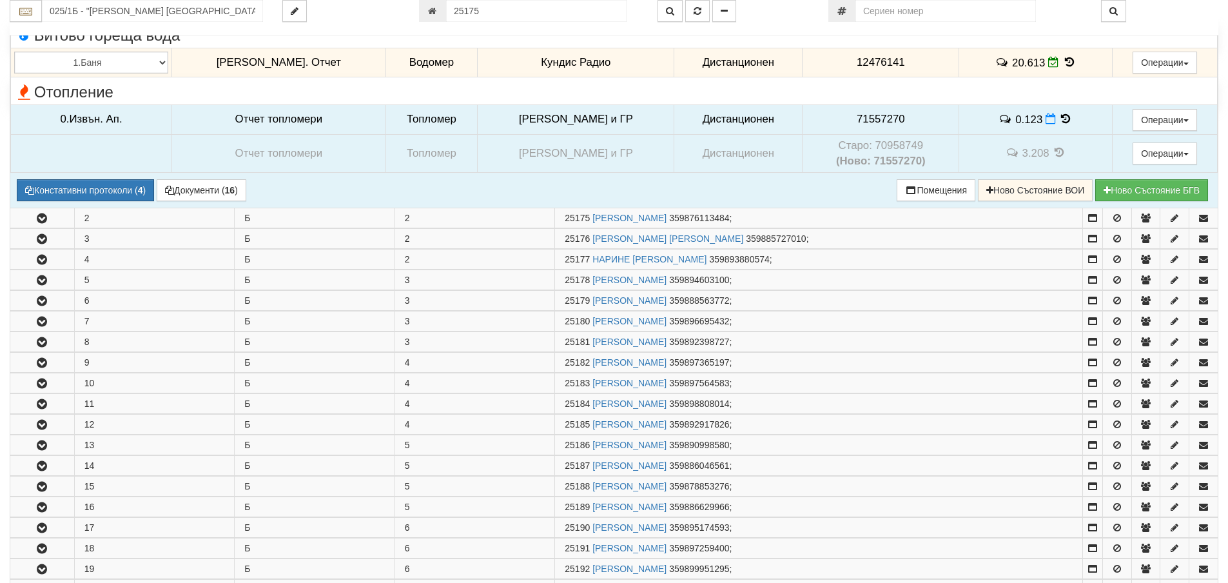
scroll to position [340, 0]
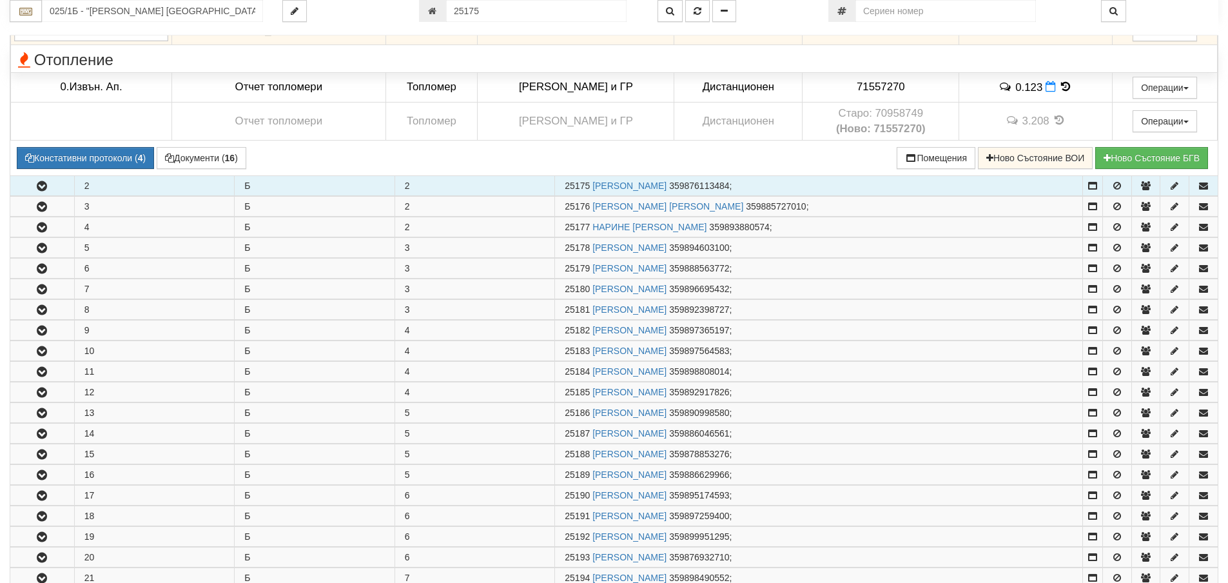
click at [44, 182] on icon "button" at bounding box center [41, 186] width 15 height 9
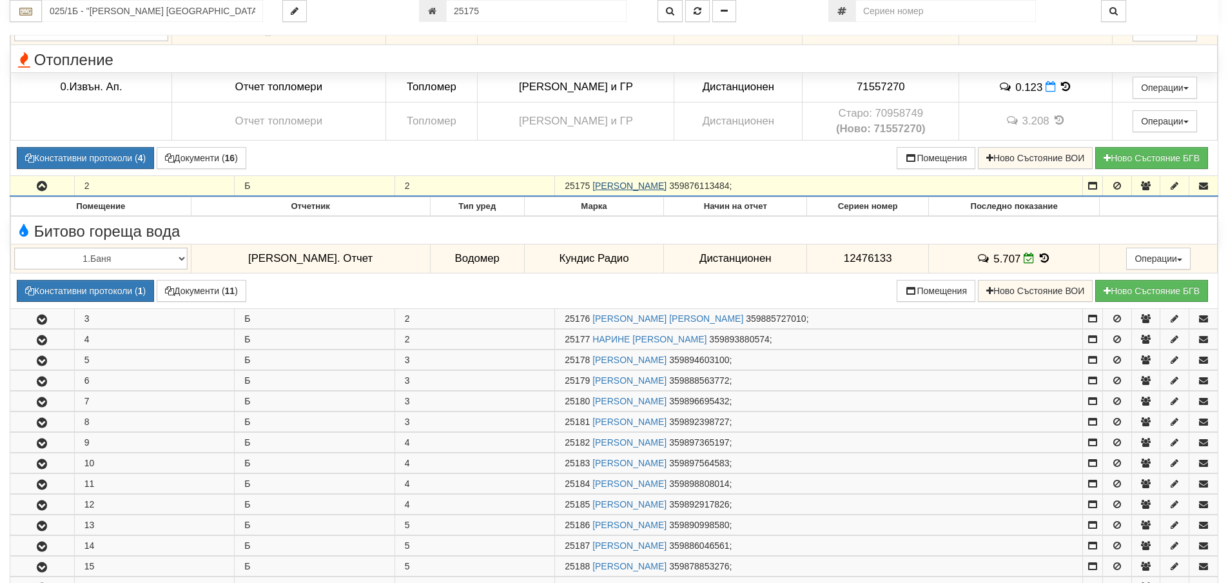
click at [666, 185] on link "ПРЕСЛАВА ЦВЕТОСЛАВОВА ЦОЧЕВА" at bounding box center [629, 185] width 74 height 10
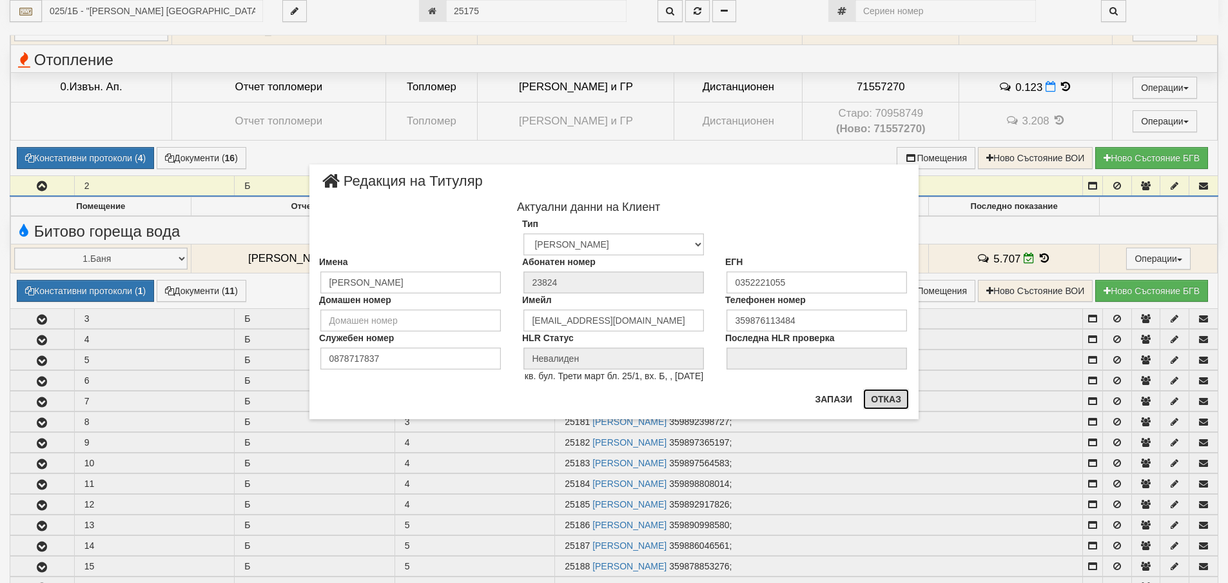
click at [891, 400] on button "Отказ" at bounding box center [886, 399] width 46 height 21
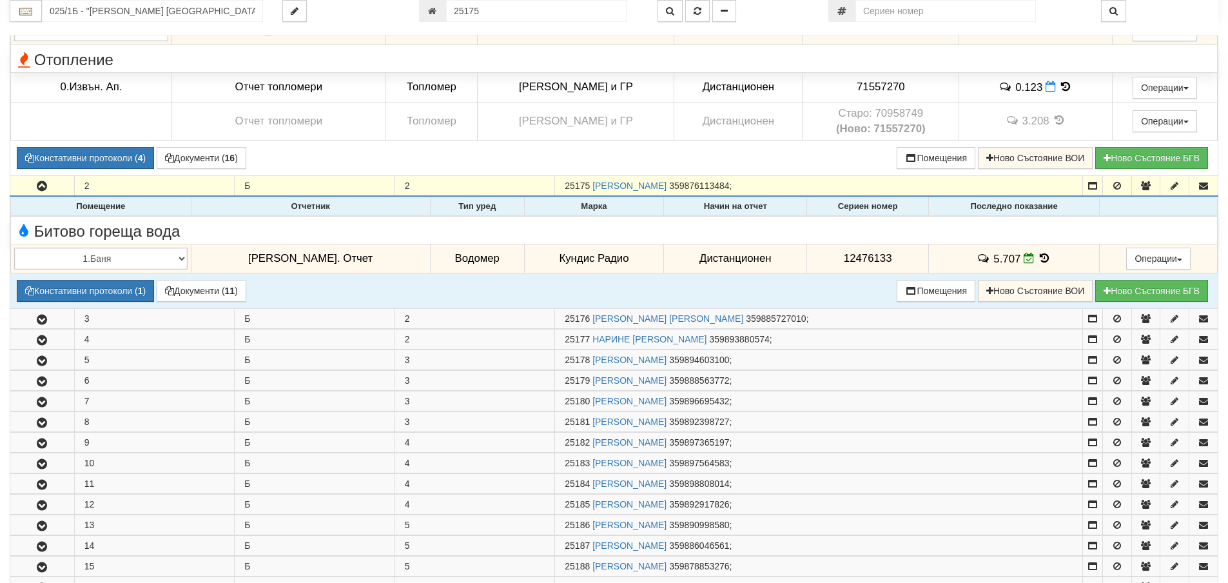
click at [1038, 256] on icon at bounding box center [1045, 258] width 14 height 11
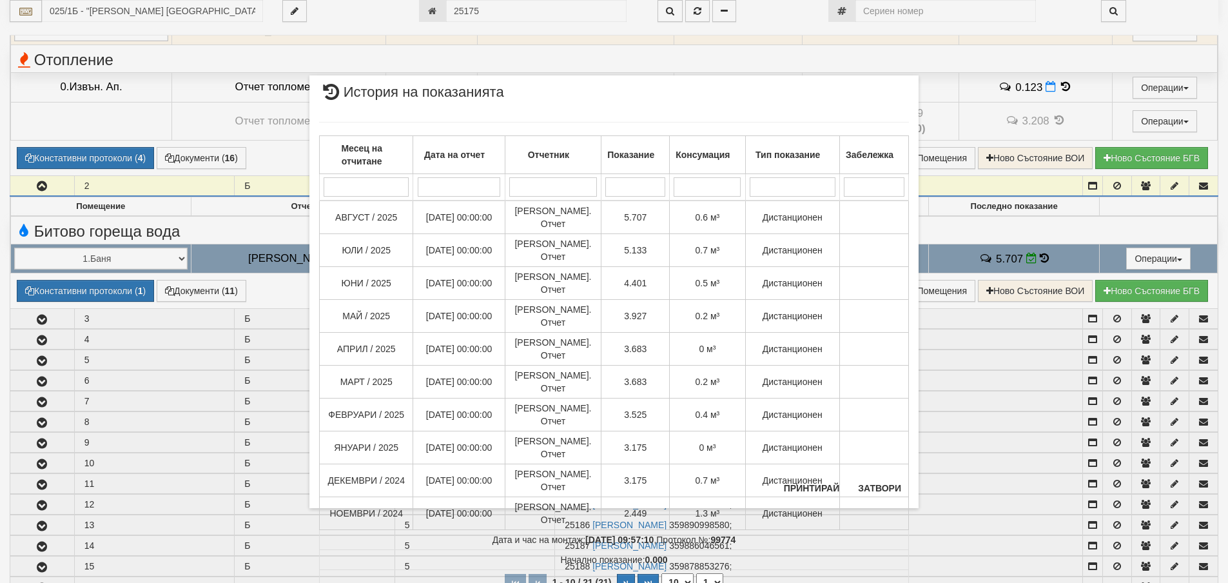
click at [688, 573] on select "10 20 30 40" at bounding box center [677, 582] width 32 height 18
select select "40"
click at [661, 582] on select "10 20 30 40" at bounding box center [677, 582] width 32 height 18
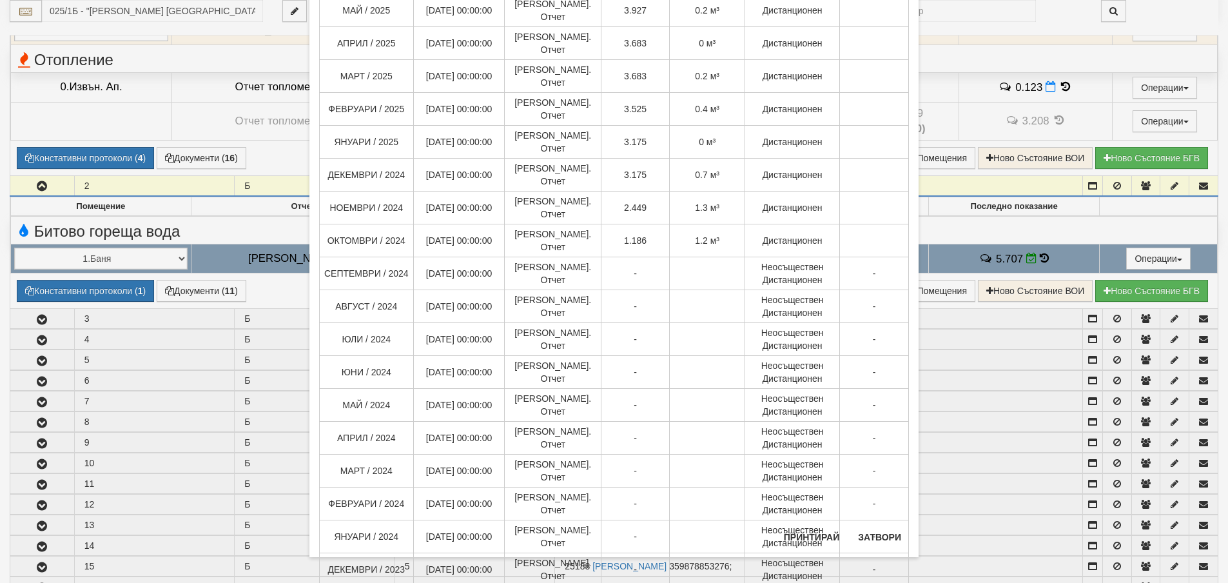
scroll to position [269, 0]
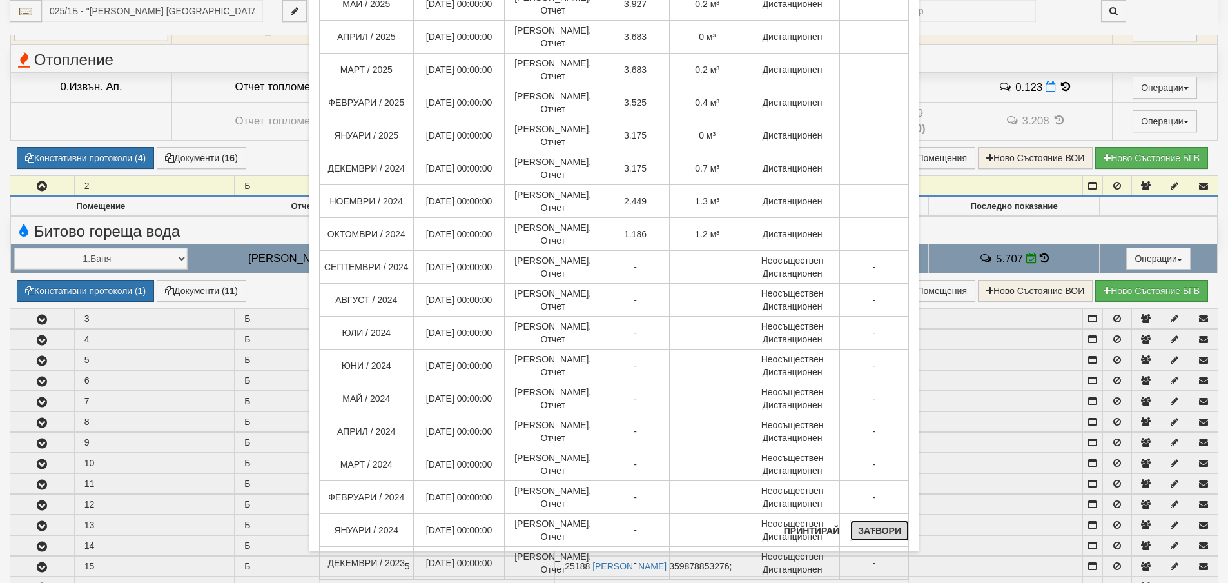
click at [880, 530] on button "Затвори" at bounding box center [879, 530] width 59 height 21
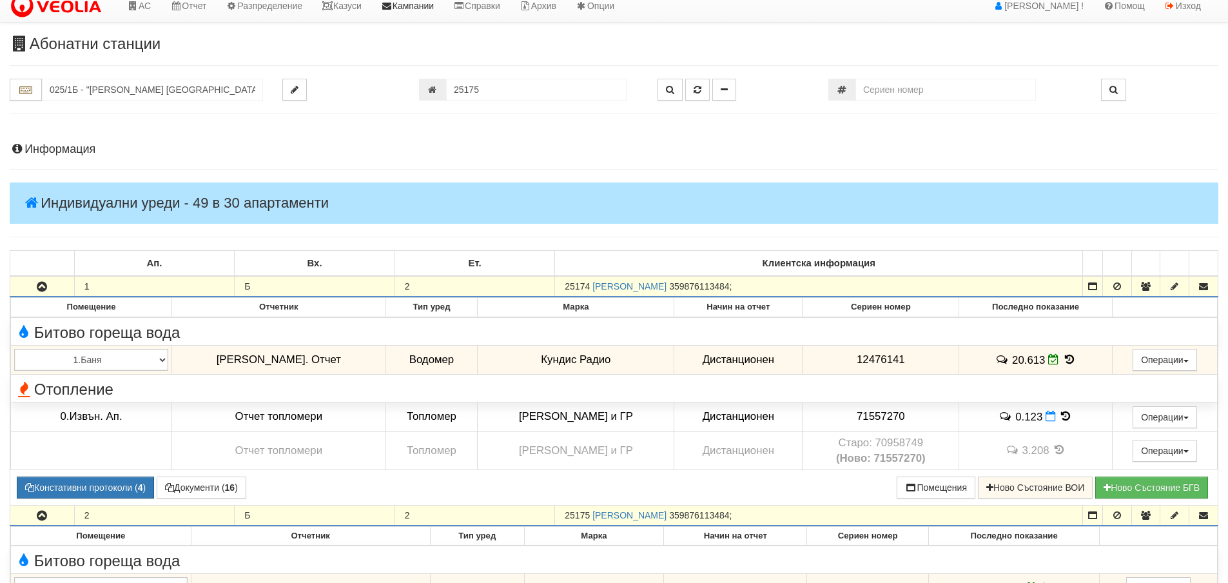
scroll to position [0, 0]
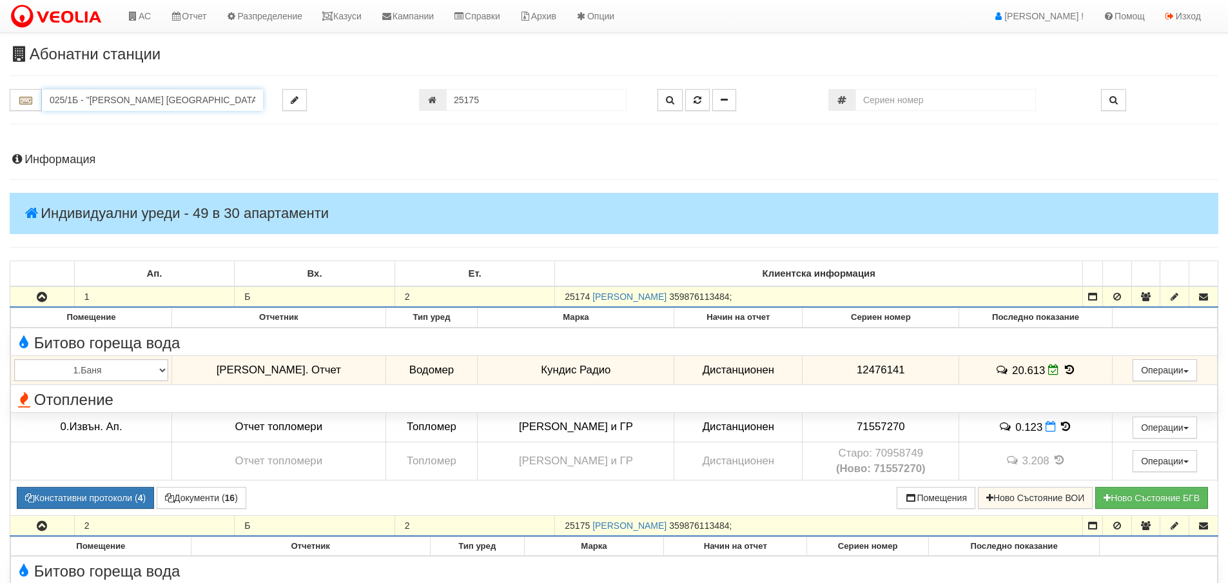
click at [79, 98] on input "025/1Б - "ВЕОЛИЯ ЕНЕРДЖИ ВАРНА " ЕАД" at bounding box center [152, 100] width 221 height 22
click at [90, 135] on div "229/4 - Вл. Варненчик - "ВЕОЛИЯ"" at bounding box center [152, 135] width 217 height 15
type input "229/4 - Вл. Варненчик - "ВЕОЛИЯ""
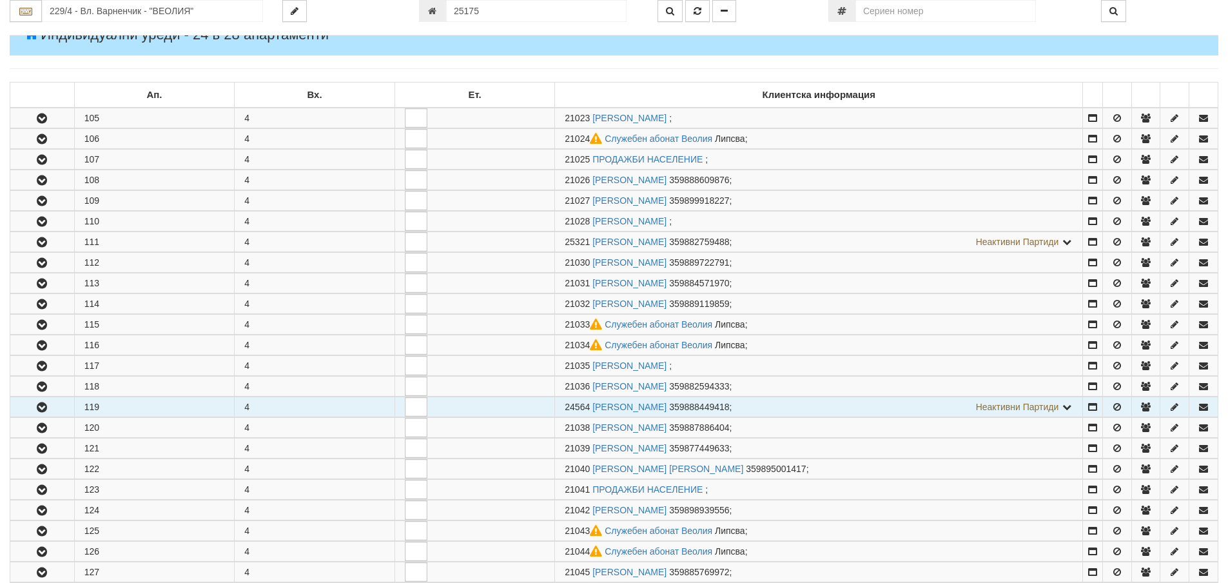
scroll to position [193, 0]
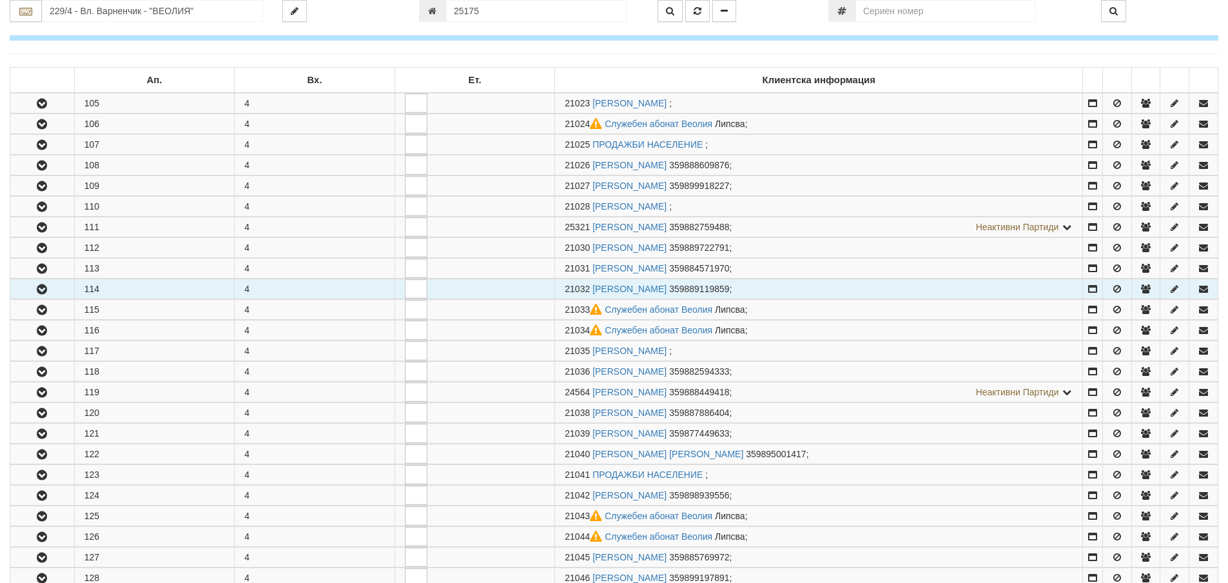
click at [44, 289] on icon "button" at bounding box center [41, 289] width 15 height 9
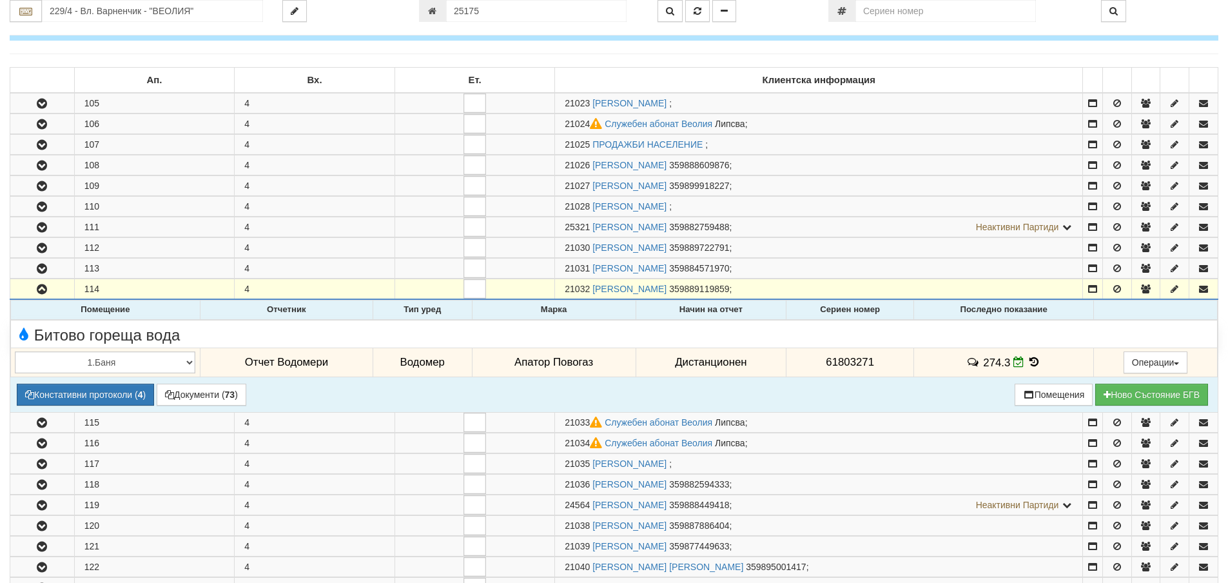
click at [1034, 361] on icon at bounding box center [1034, 361] width 14 height 11
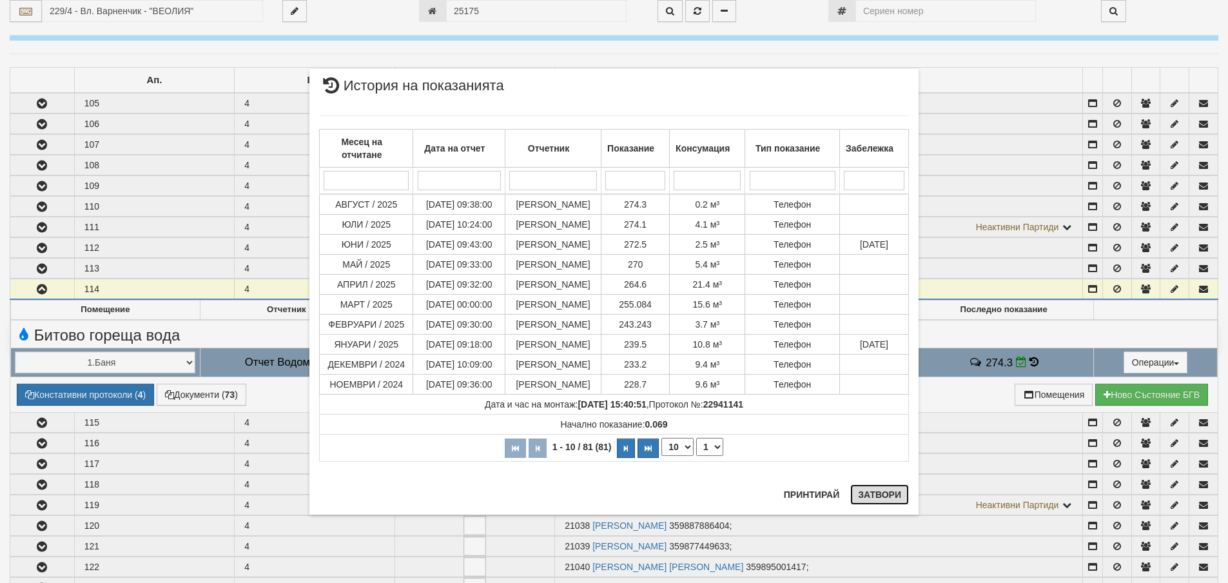
click at [876, 494] on button "Затвори" at bounding box center [879, 494] width 59 height 21
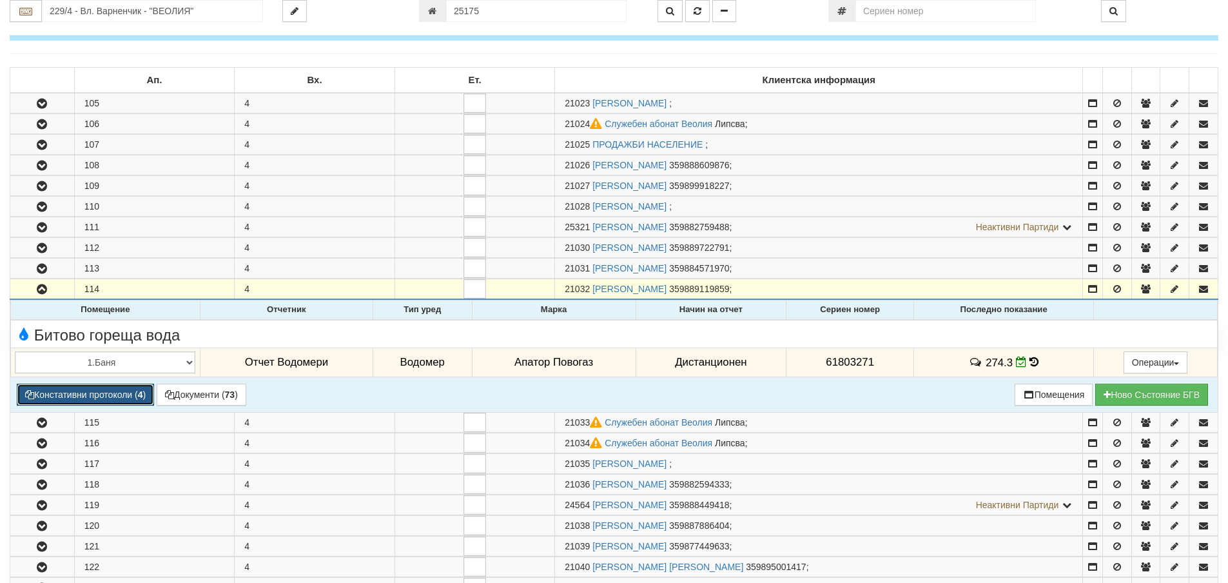
click at [121, 389] on button "Констативни протоколи ( 4 )" at bounding box center [85, 394] width 137 height 22
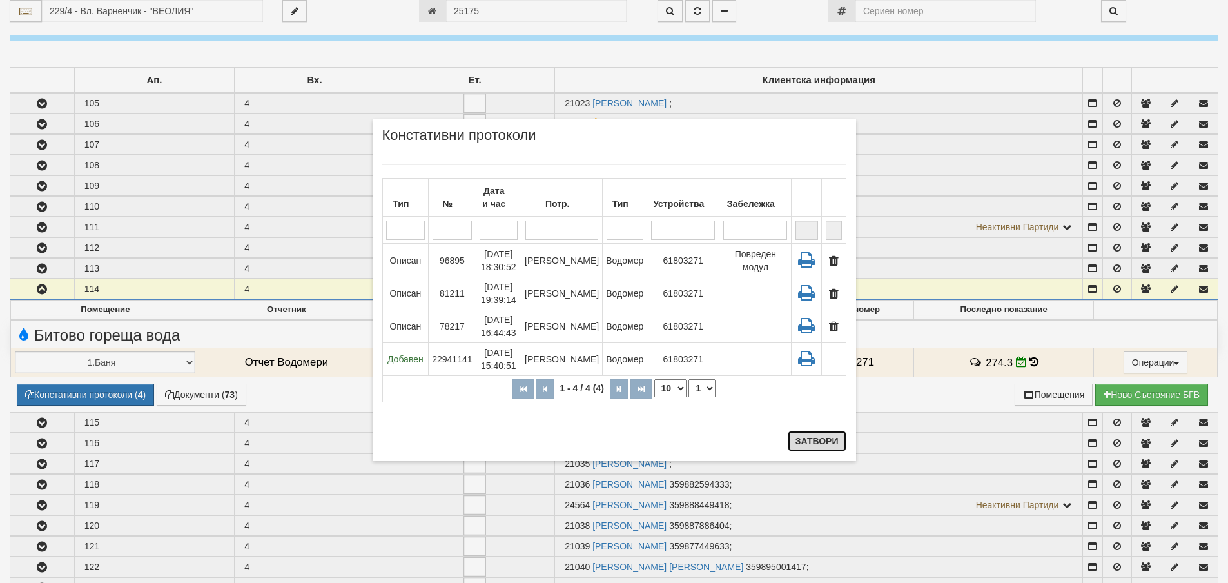
click at [824, 438] on button "Затвори" at bounding box center [817, 441] width 59 height 21
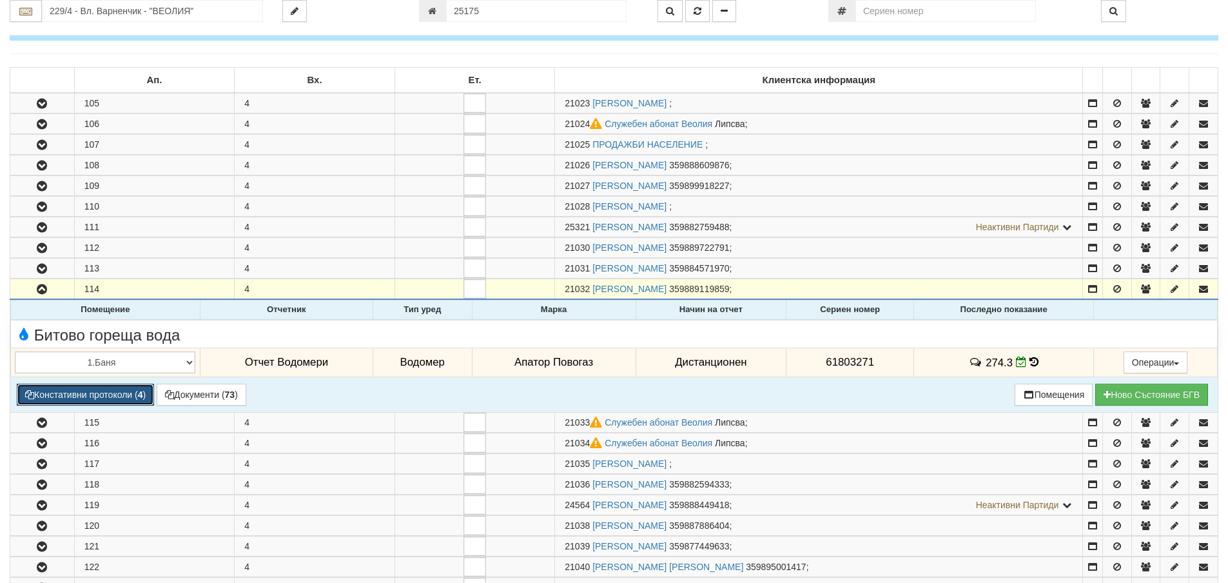
click at [56, 393] on button "Констативни протоколи ( 4 )" at bounding box center [85, 394] width 137 height 22
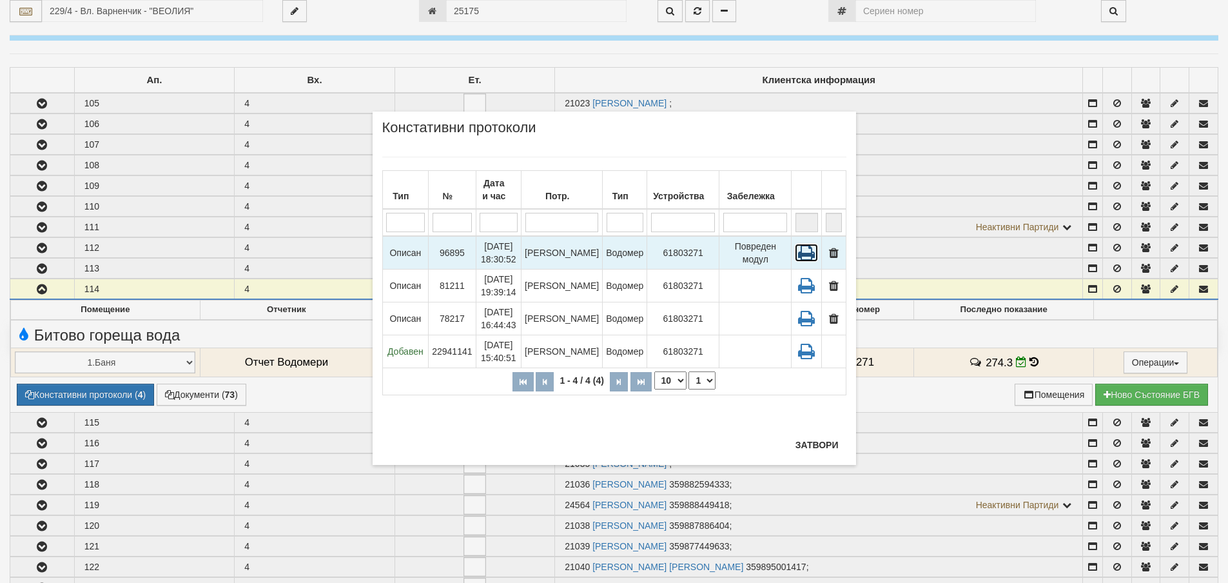
click at [807, 253] on icon at bounding box center [806, 253] width 23 height 18
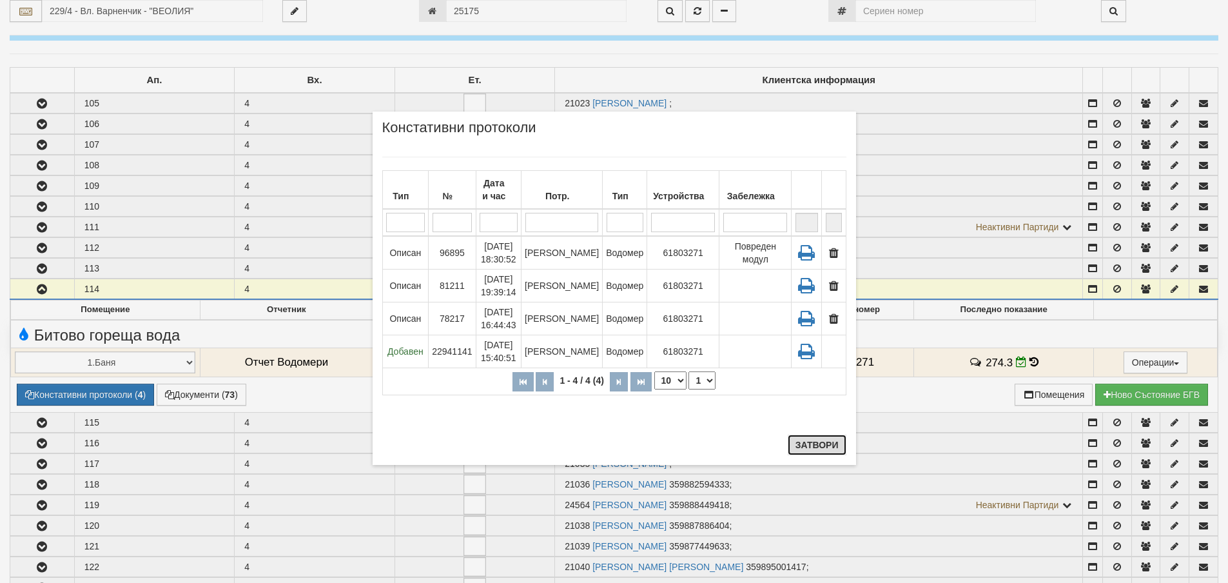
click at [814, 444] on button "Затвори" at bounding box center [817, 444] width 59 height 21
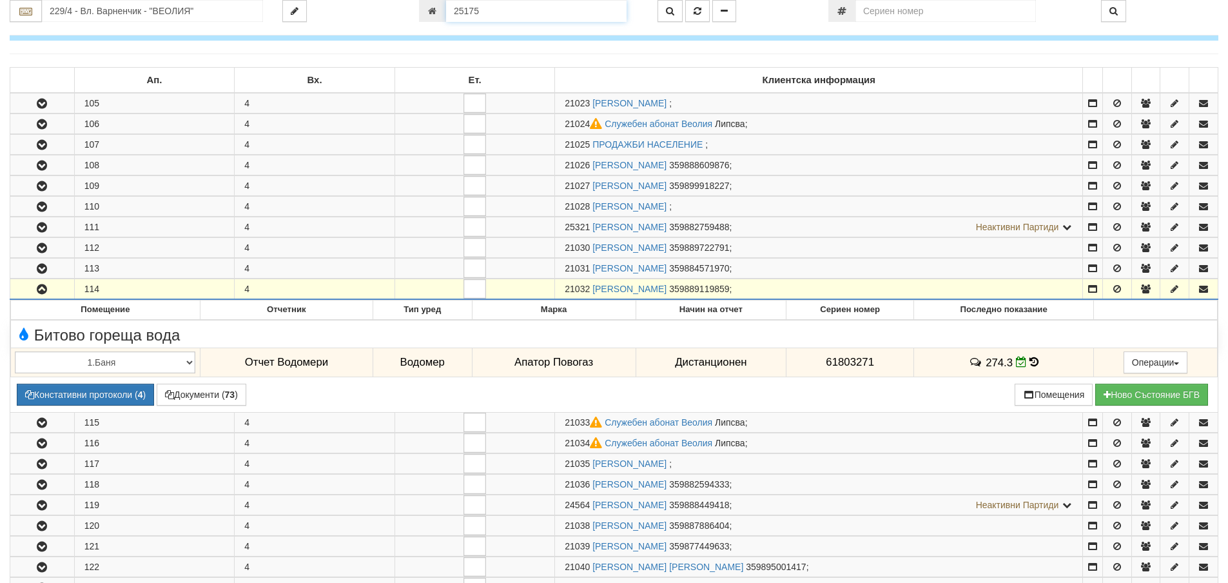
click at [485, 13] on input "25175" at bounding box center [536, 11] width 180 height 22
type input "26108"
click at [697, 8] on icon "button" at bounding box center [698, 10] width 8 height 9
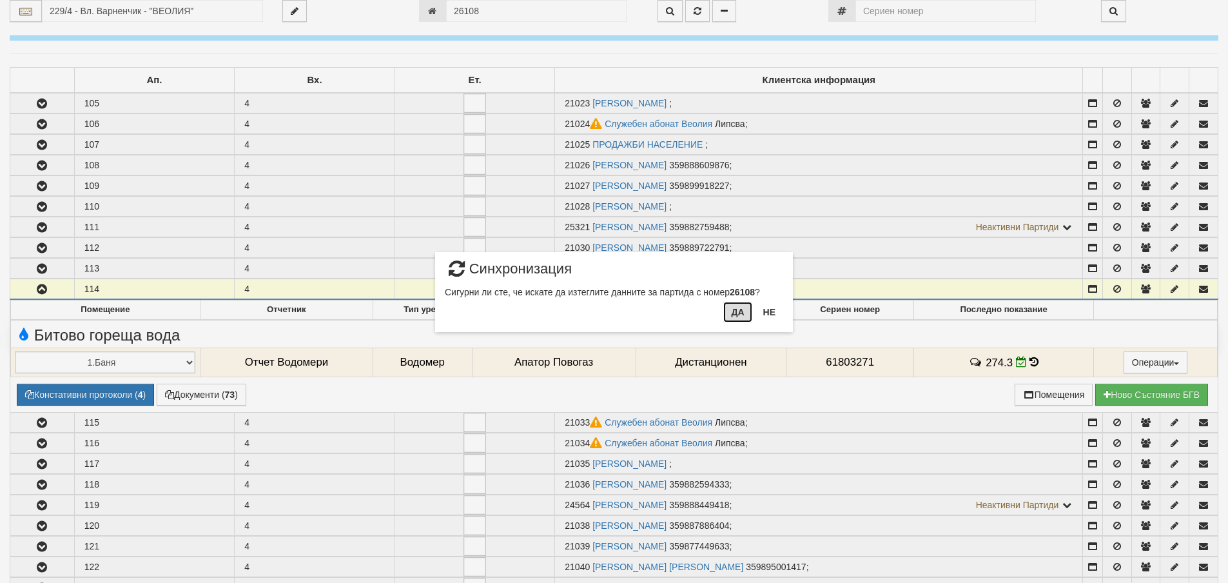
click at [737, 310] on button "Да" at bounding box center [737, 312] width 28 height 21
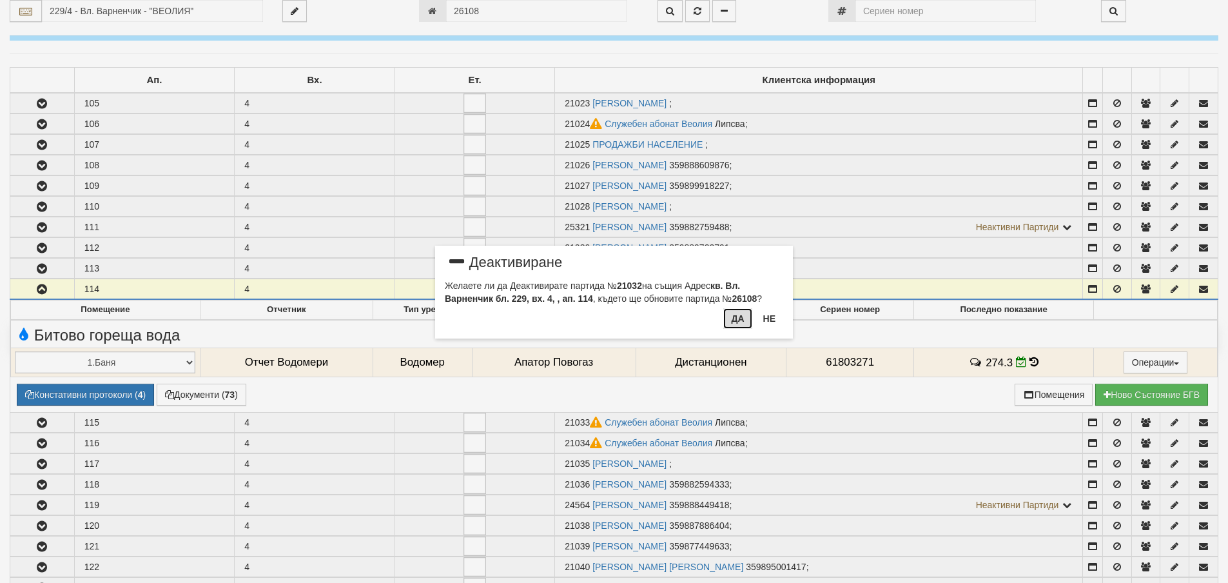
click at [737, 317] on button "Да" at bounding box center [737, 318] width 28 height 21
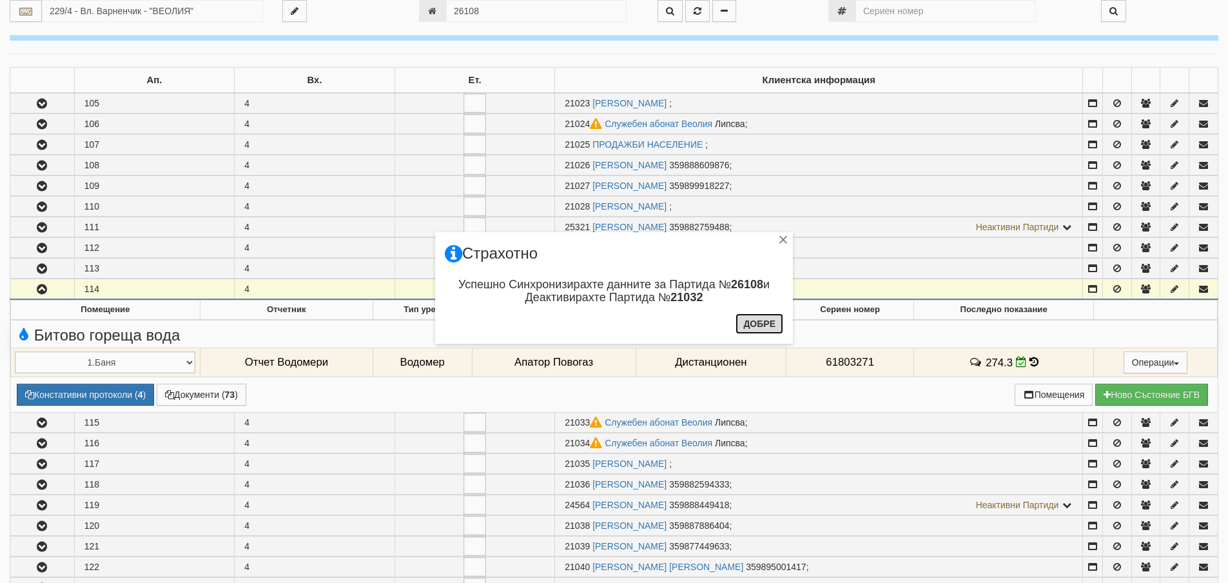
click at [753, 322] on button "Добре" at bounding box center [759, 323] width 48 height 21
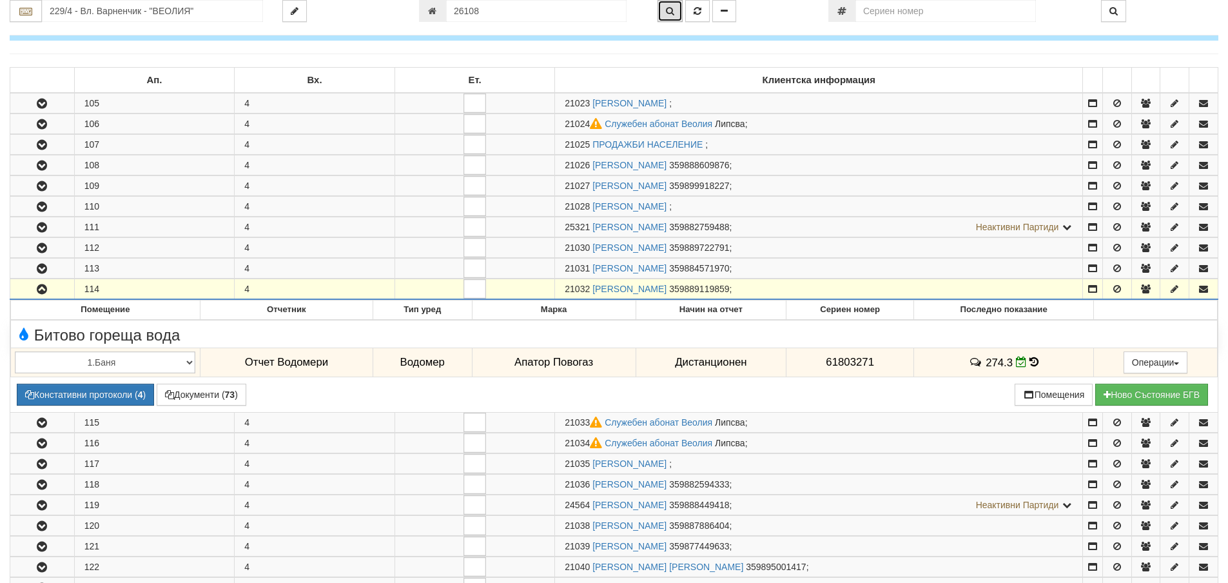
click at [670, 11] on icon "button" at bounding box center [670, 10] width 8 height 9
type input "229/4 - "ВЕОЛИЯ ЕНЕРДЖИ ВАРНА " ЕАД"
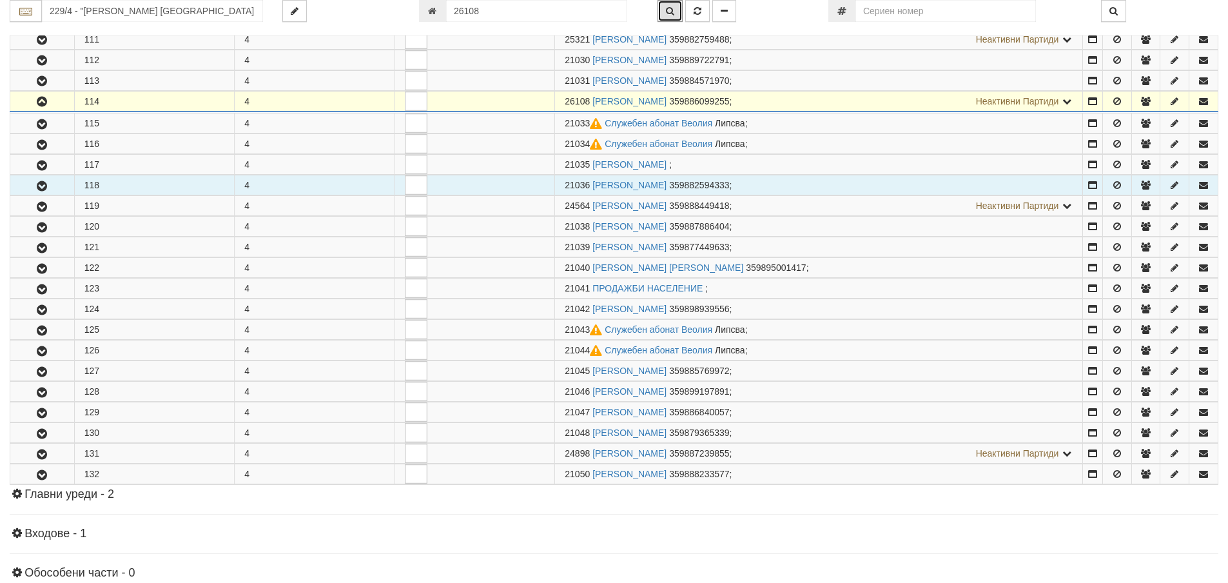
scroll to position [440, 0]
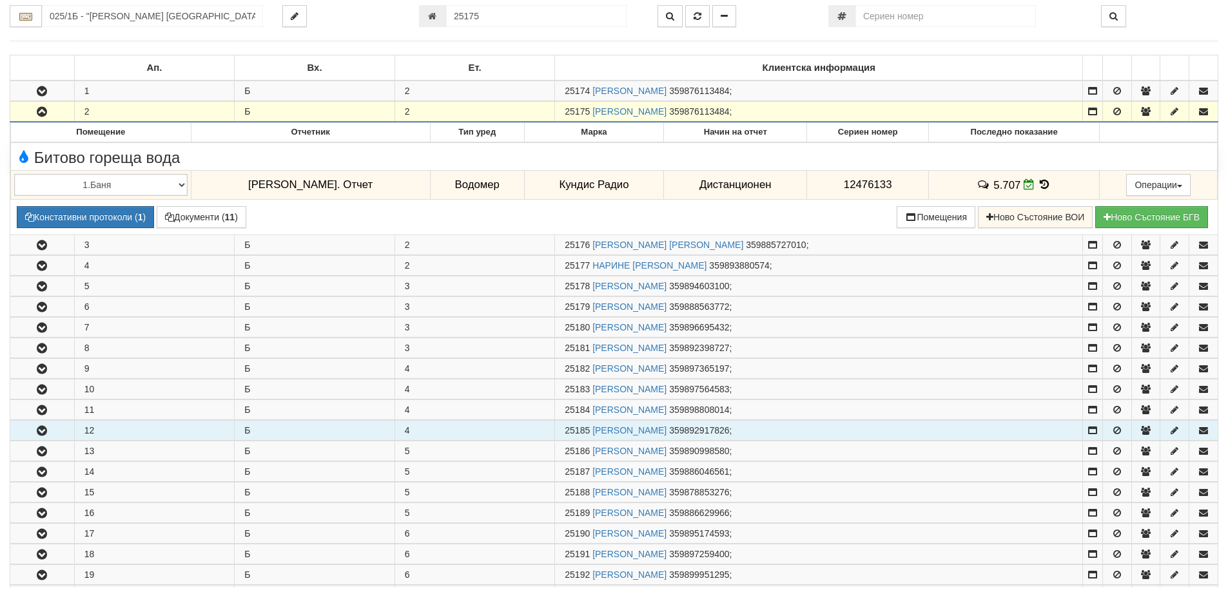
scroll to position [146, 0]
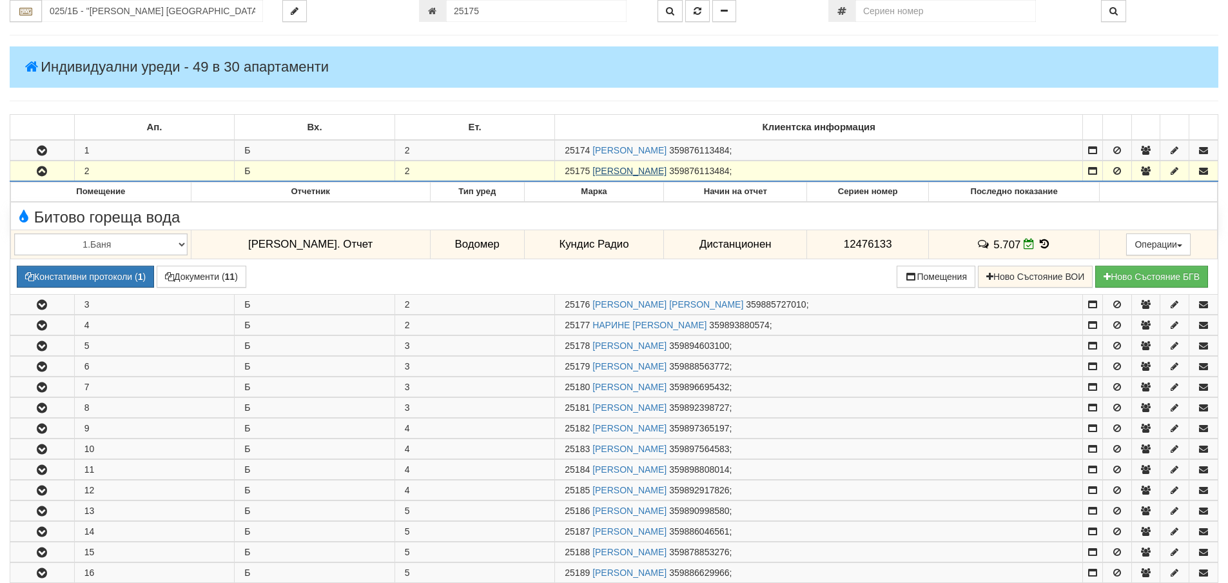
click at [655, 170] on link "[PERSON_NAME]" at bounding box center [629, 171] width 74 height 10
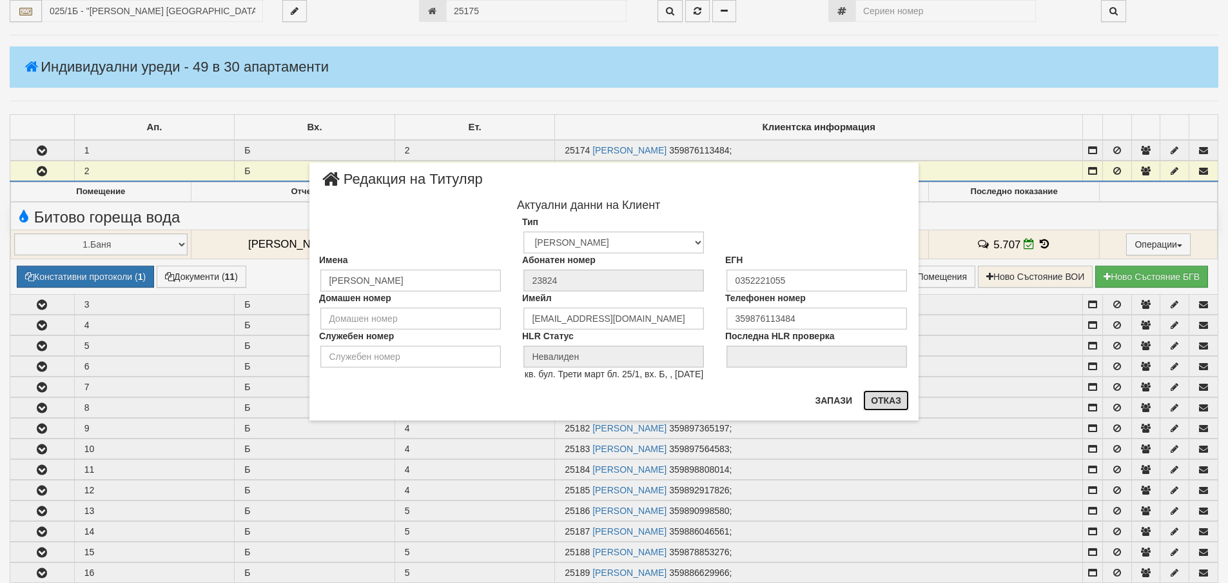
click at [889, 400] on button "Отказ" at bounding box center [886, 400] width 46 height 21
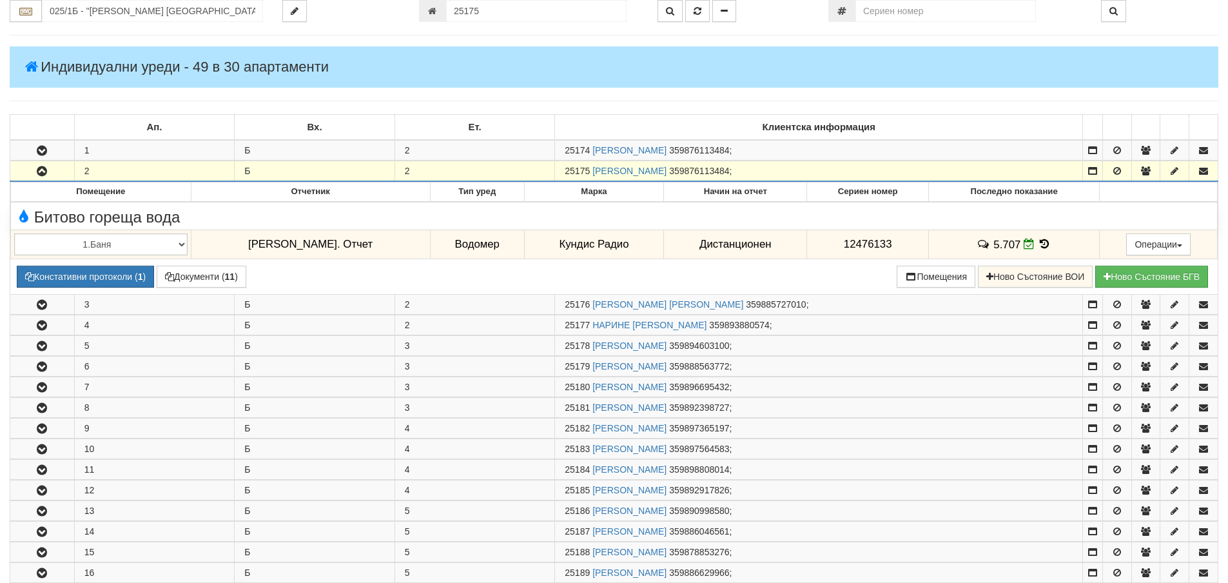
click at [956, 46] on h4 "Индивидуални уреди - 49 в 30 апартаменти" at bounding box center [614, 66] width 1208 height 41
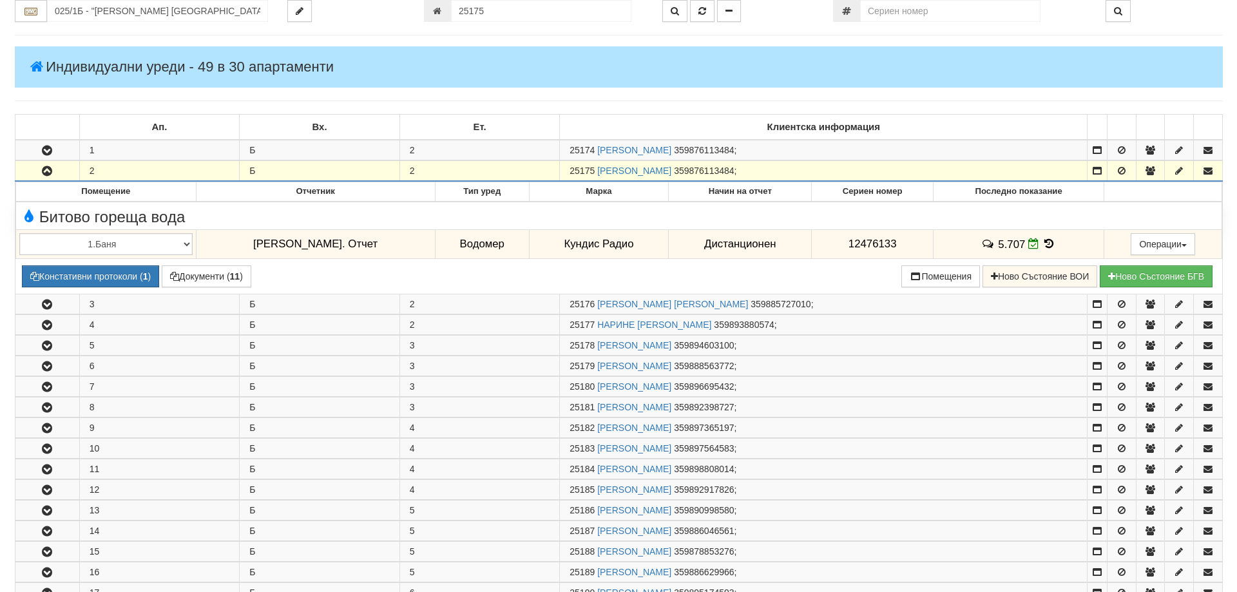
scroll to position [0, 0]
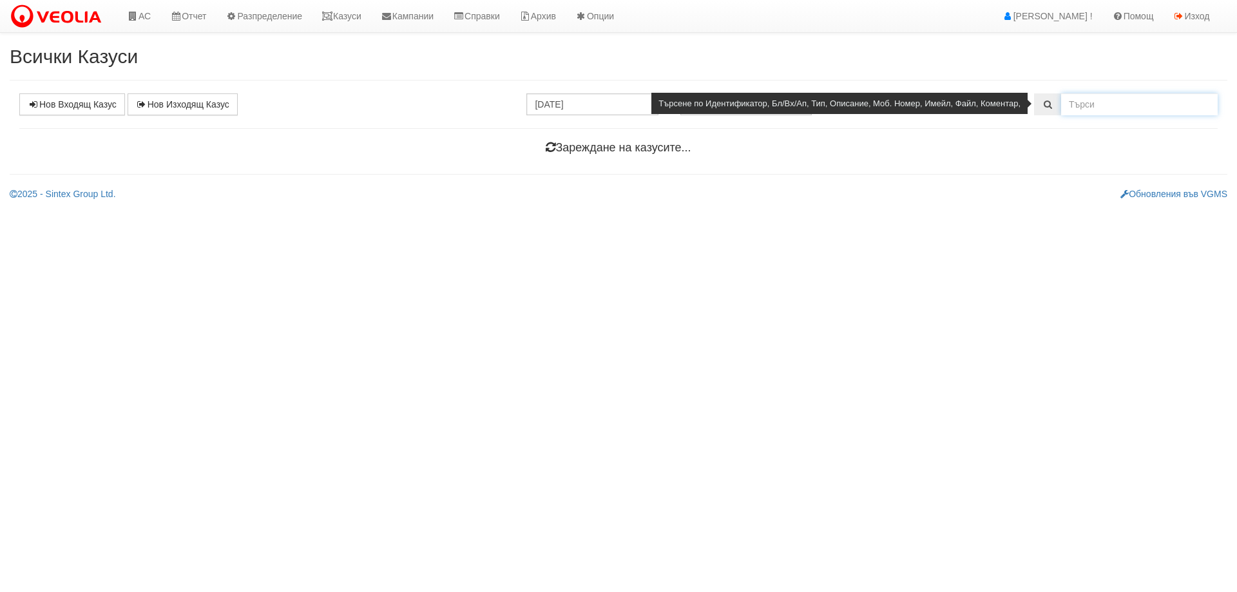
click at [1111, 104] on input "text" at bounding box center [1140, 104] width 157 height 22
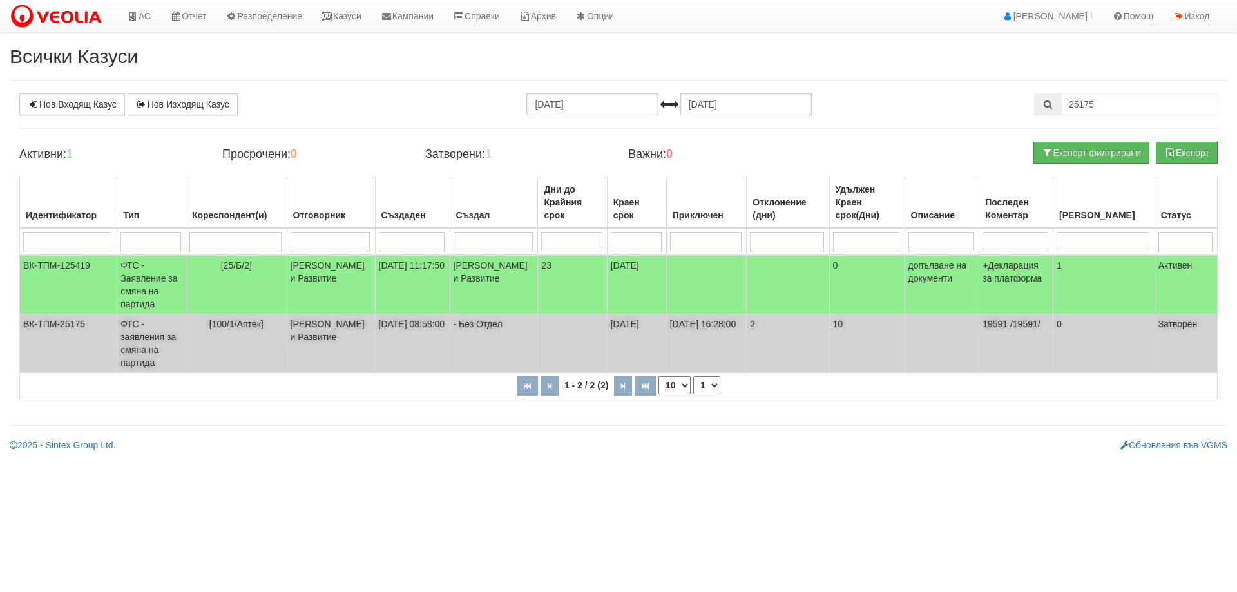
click at [144, 336] on td "ФТС - заявления за смяна на партида" at bounding box center [151, 344] width 69 height 59
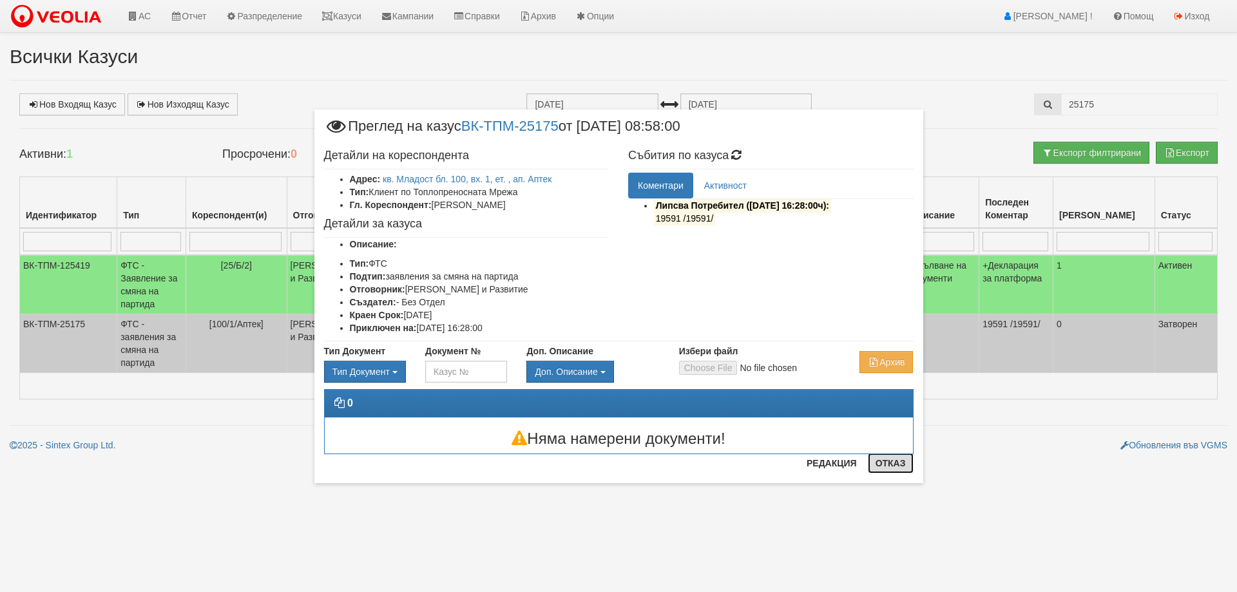
click at [893, 463] on button "Отказ" at bounding box center [891, 463] width 46 height 21
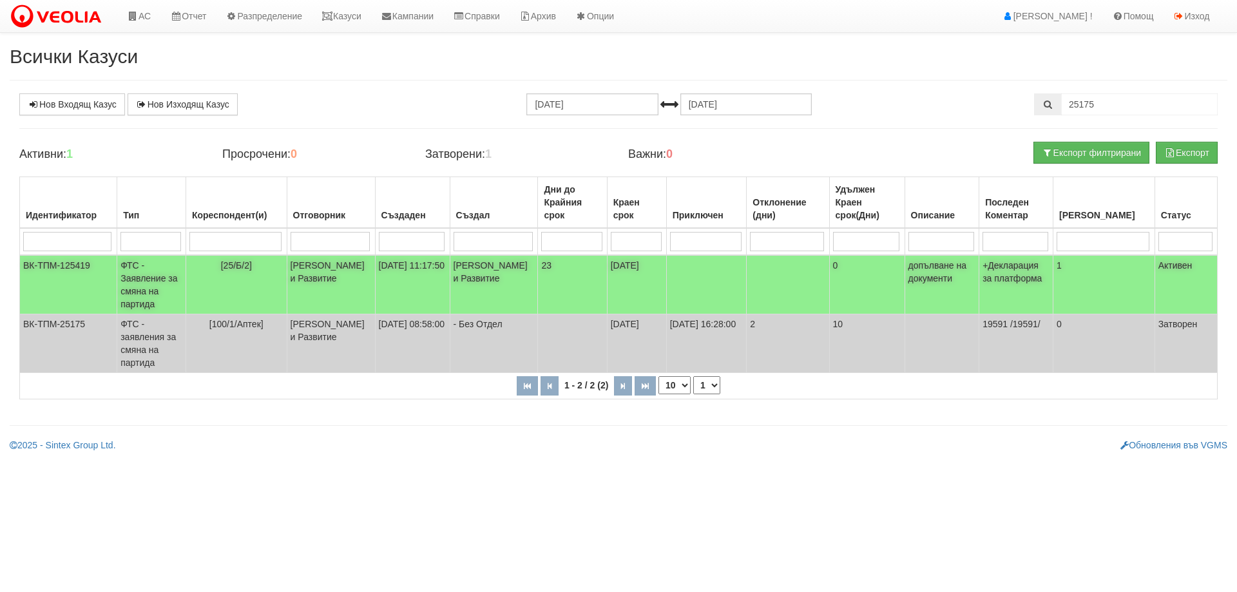
click at [146, 278] on td "ФТС - Заявление за смяна на партида" at bounding box center [151, 284] width 69 height 59
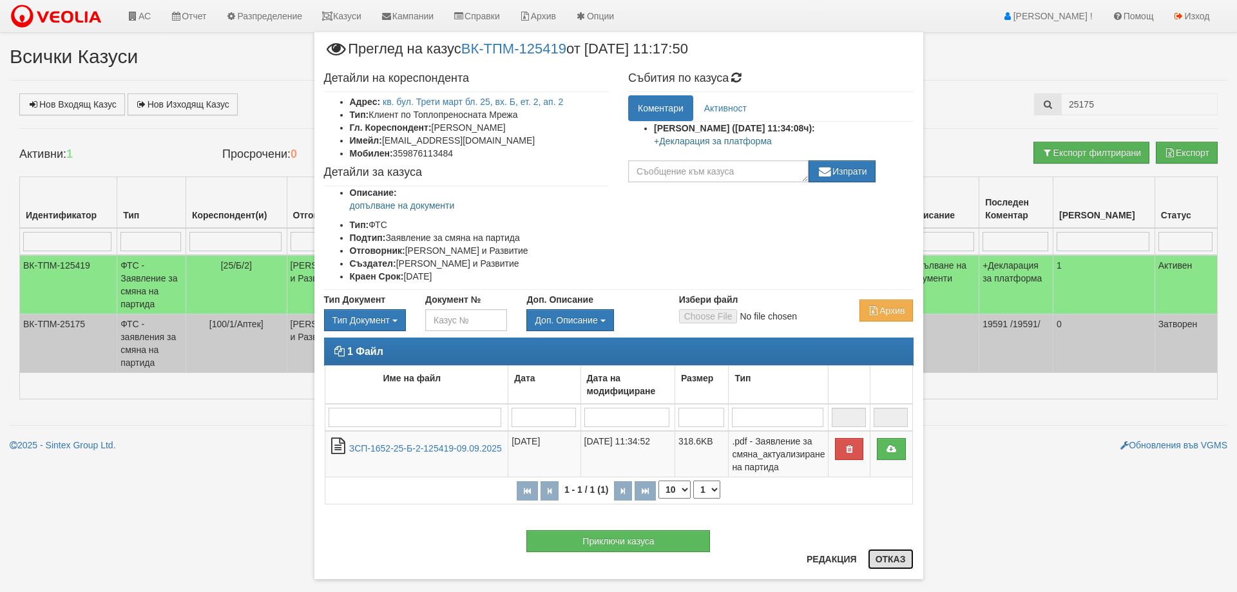
click at [877, 559] on button "Отказ" at bounding box center [891, 559] width 46 height 21
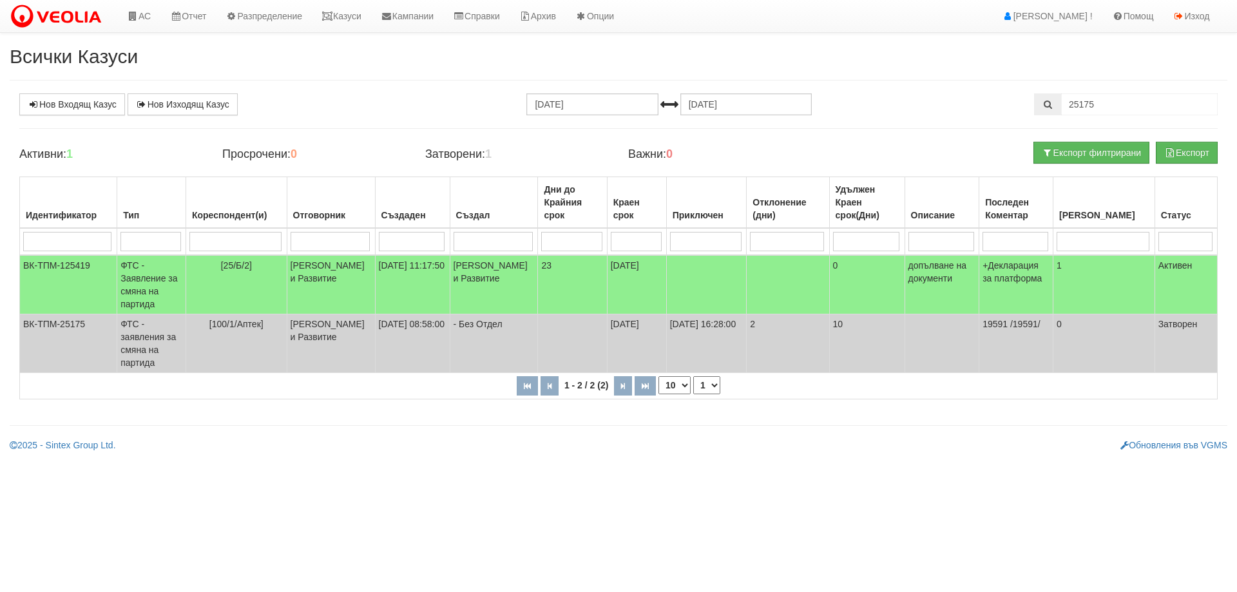
click at [431, 461] on html "АС Отчет Настройки Период Глобални Параметри Сваляне Отчетни Карти Нулиране УДР" at bounding box center [618, 230] width 1237 height 461
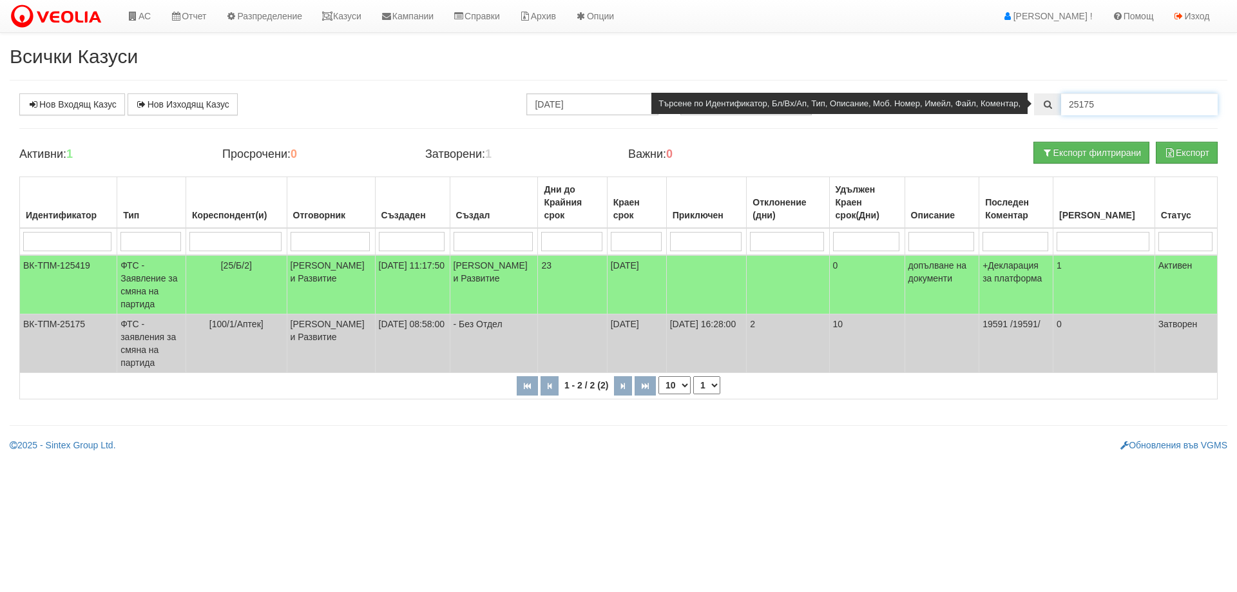
drag, startPoint x: 1089, startPoint y: 104, endPoint x: 1101, endPoint y: 107, distance: 12.5
click at [1101, 107] on input "25175" at bounding box center [1140, 104] width 157 height 22
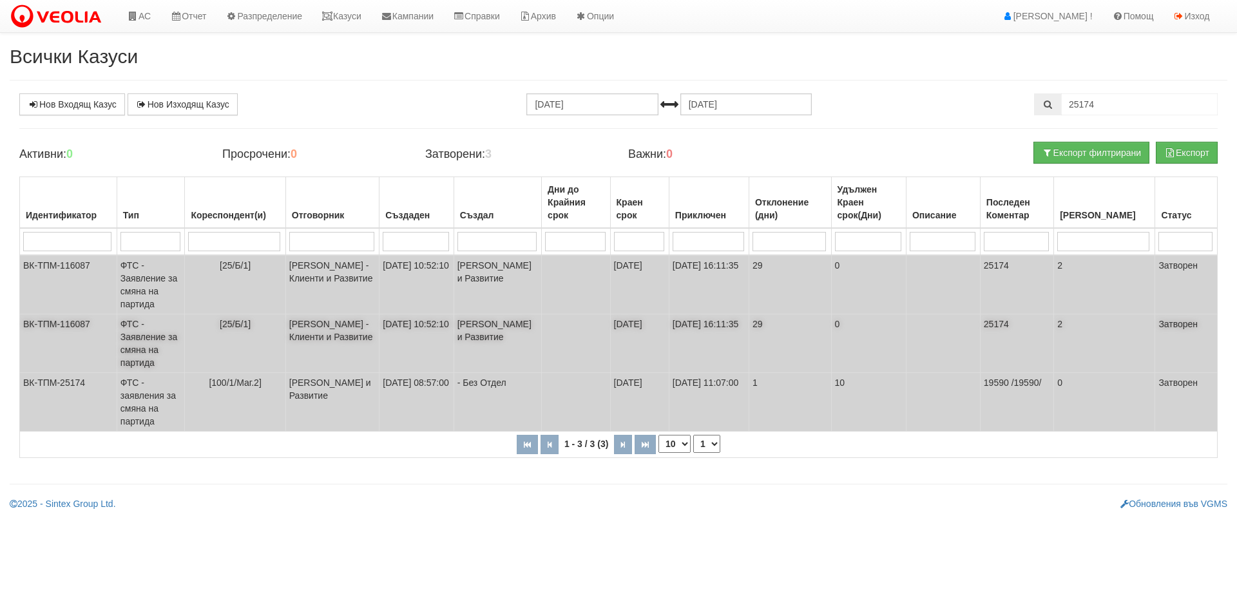
click at [155, 340] on td "ФТС - Заявление за смяна на партида" at bounding box center [151, 344] width 68 height 59
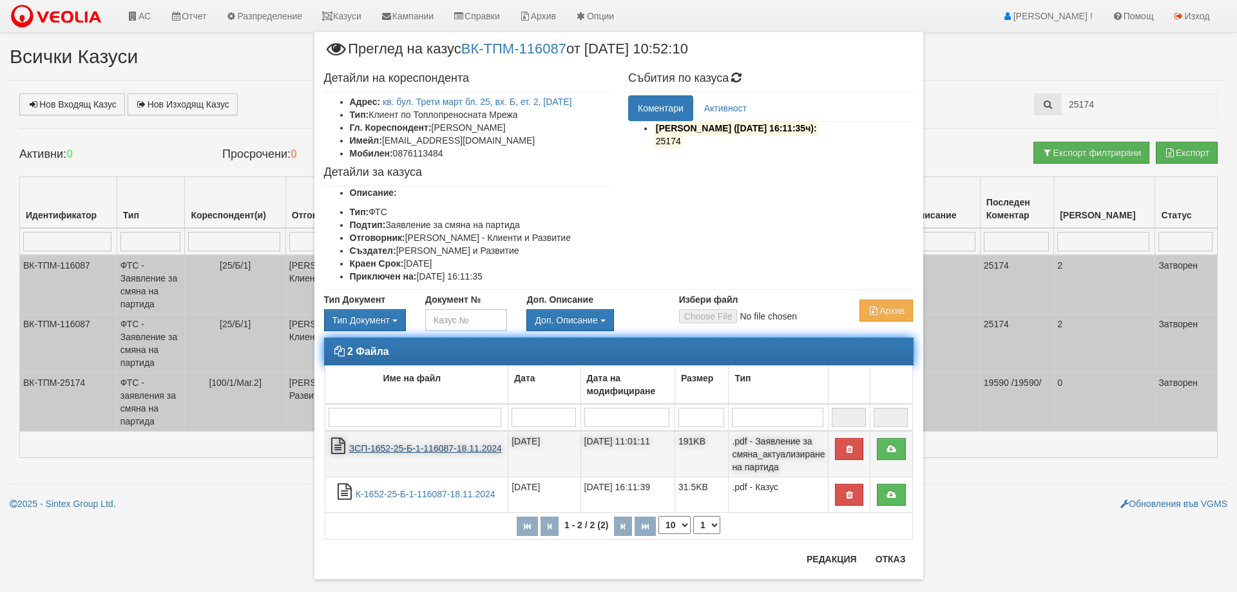
click at [447, 447] on link "ЗСП-1652-25-Б-1-116087-18.11.2024" at bounding box center [425, 448] width 153 height 10
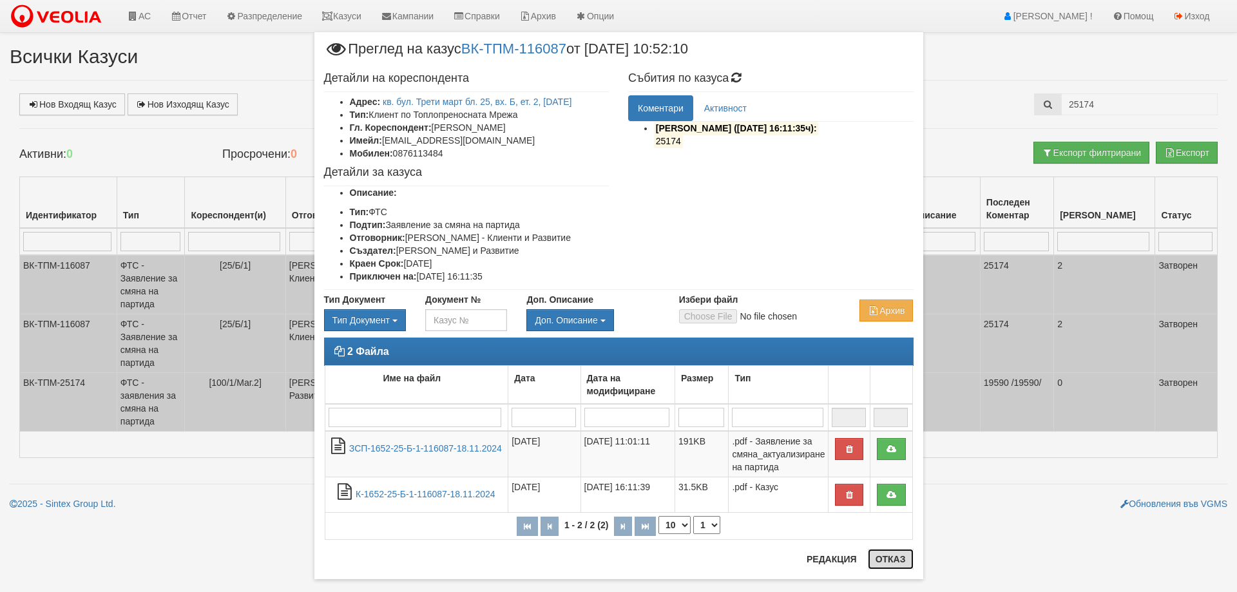
click at [892, 555] on button "Отказ" at bounding box center [891, 559] width 46 height 21
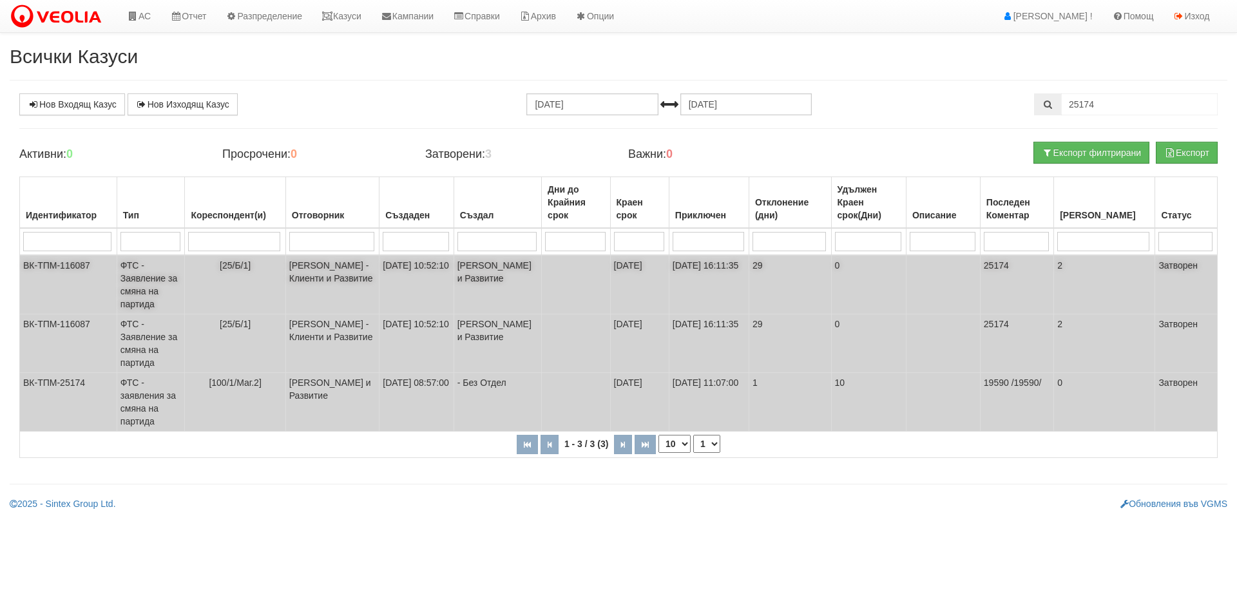
click at [150, 276] on td "ФТС - Заявление за смяна на партида" at bounding box center [151, 284] width 68 height 59
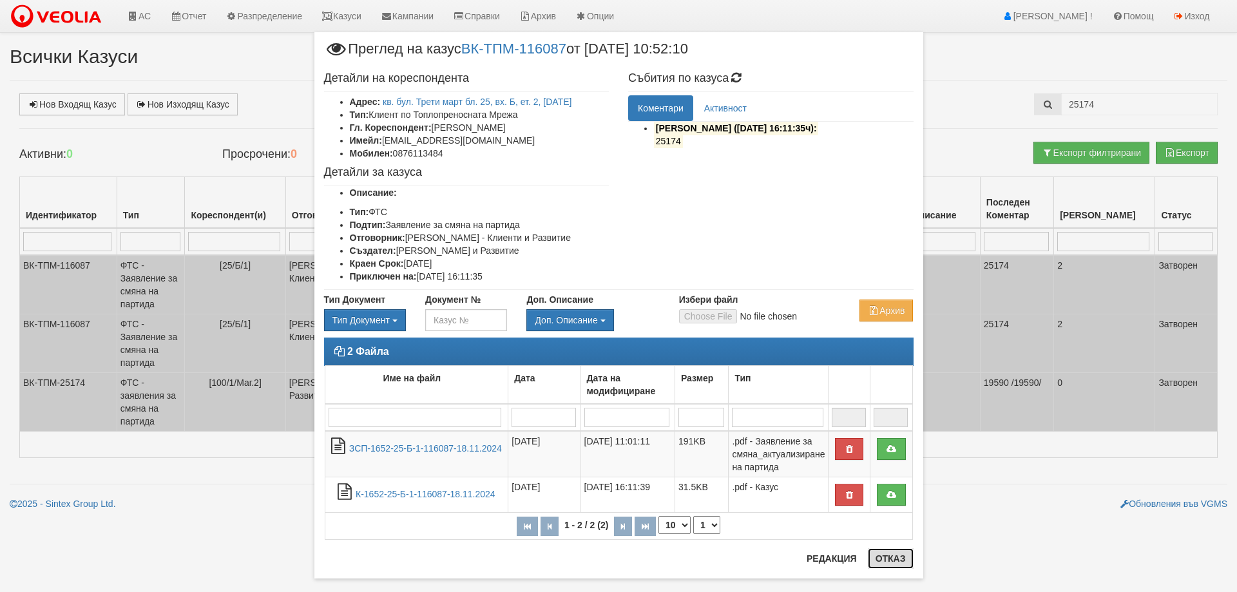
click at [880, 560] on button "Отказ" at bounding box center [891, 558] width 46 height 21
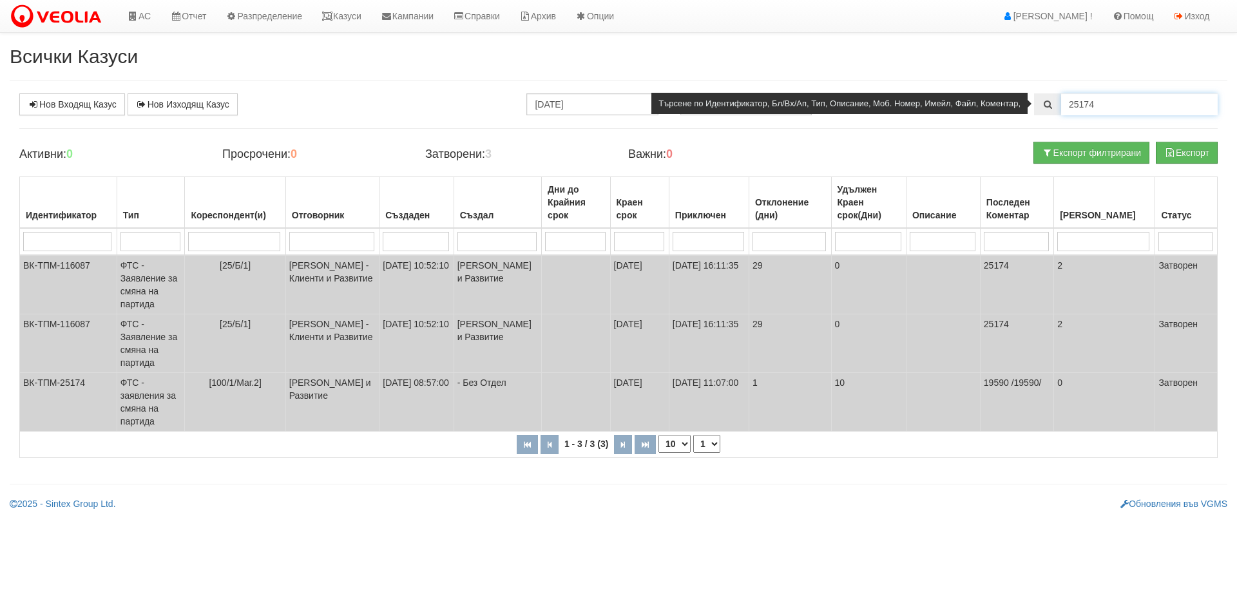
click at [1098, 106] on input "25174" at bounding box center [1140, 104] width 157 height 22
drag, startPoint x: 1089, startPoint y: 103, endPoint x: 1098, endPoint y: 108, distance: 9.5
click at [1098, 108] on input "25174" at bounding box center [1140, 104] width 157 height 22
type input "25175"
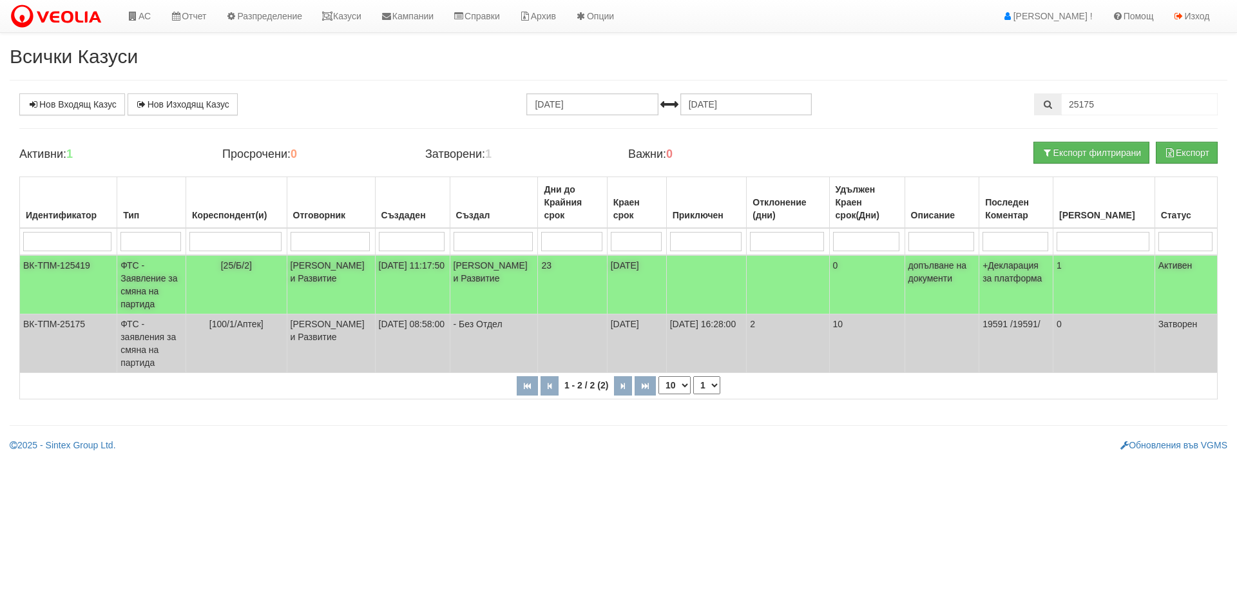
click at [147, 280] on td "ФТС - Заявление за смяна на партида" at bounding box center [151, 284] width 69 height 59
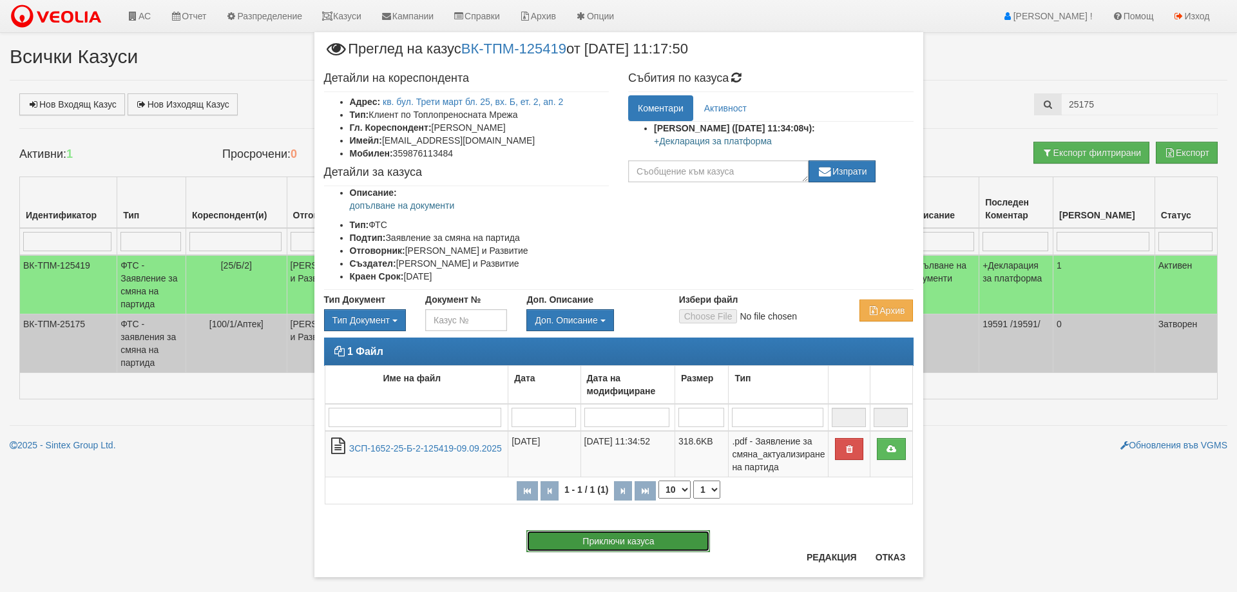
click at [611, 542] on button "Приключи казуса" at bounding box center [619, 541] width 184 height 22
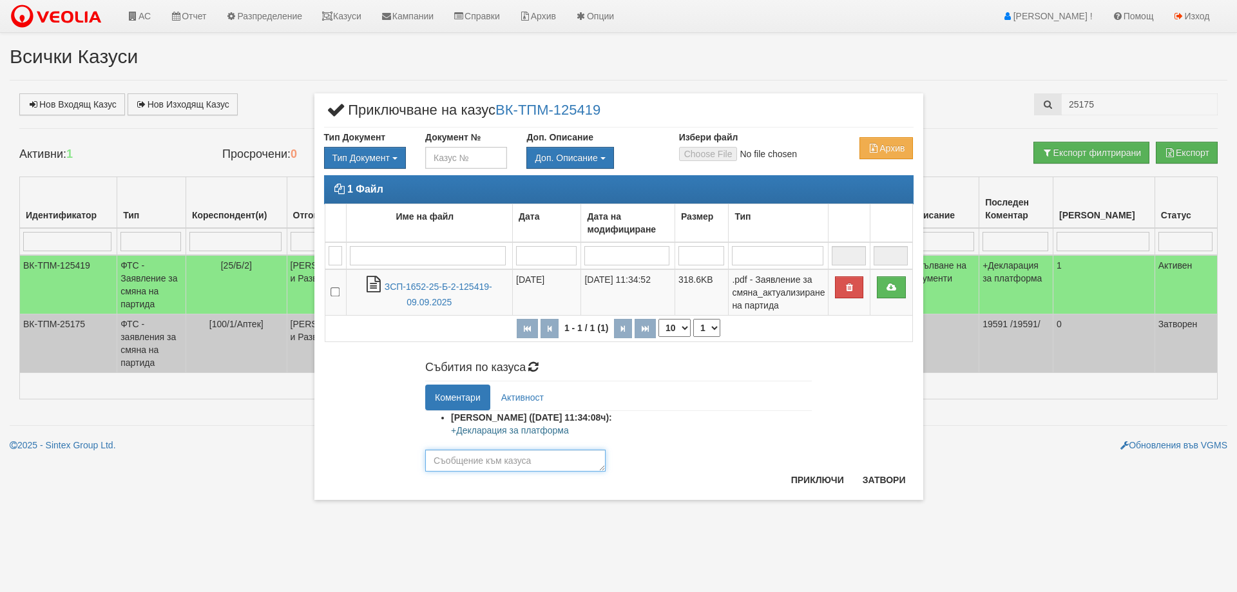
click at [444, 464] on textarea at bounding box center [515, 461] width 180 height 22
type textarea "25175 - допълване документи към вече открита партида"
click at [820, 477] on button "Приключи" at bounding box center [818, 480] width 68 height 21
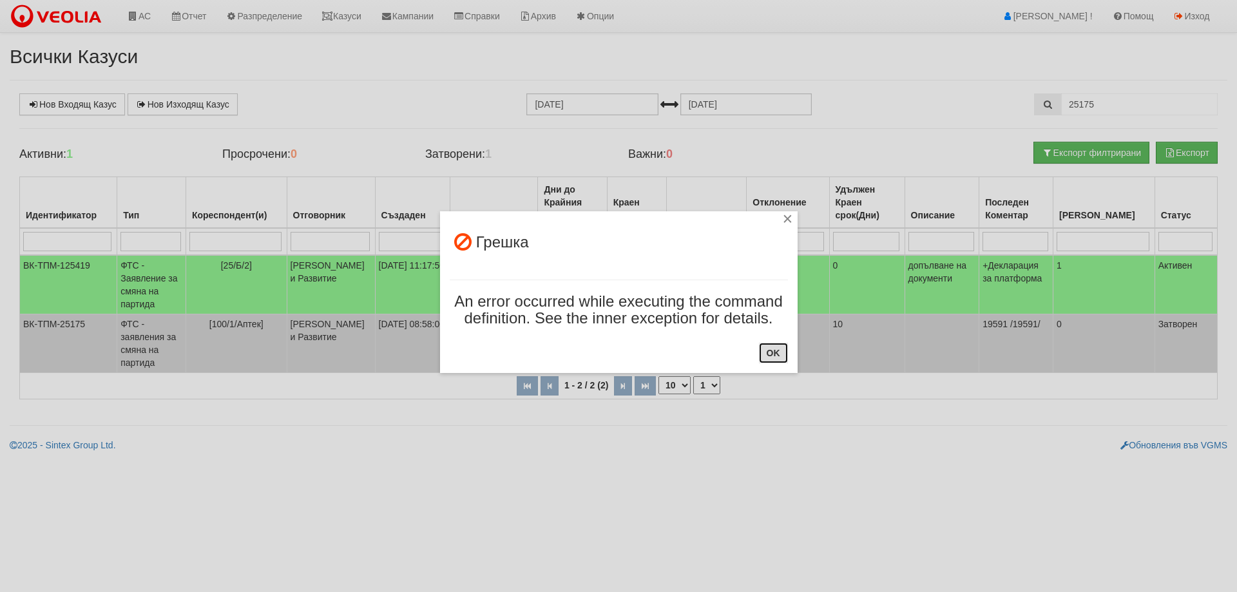
click at [777, 358] on button "OK" at bounding box center [773, 353] width 29 height 21
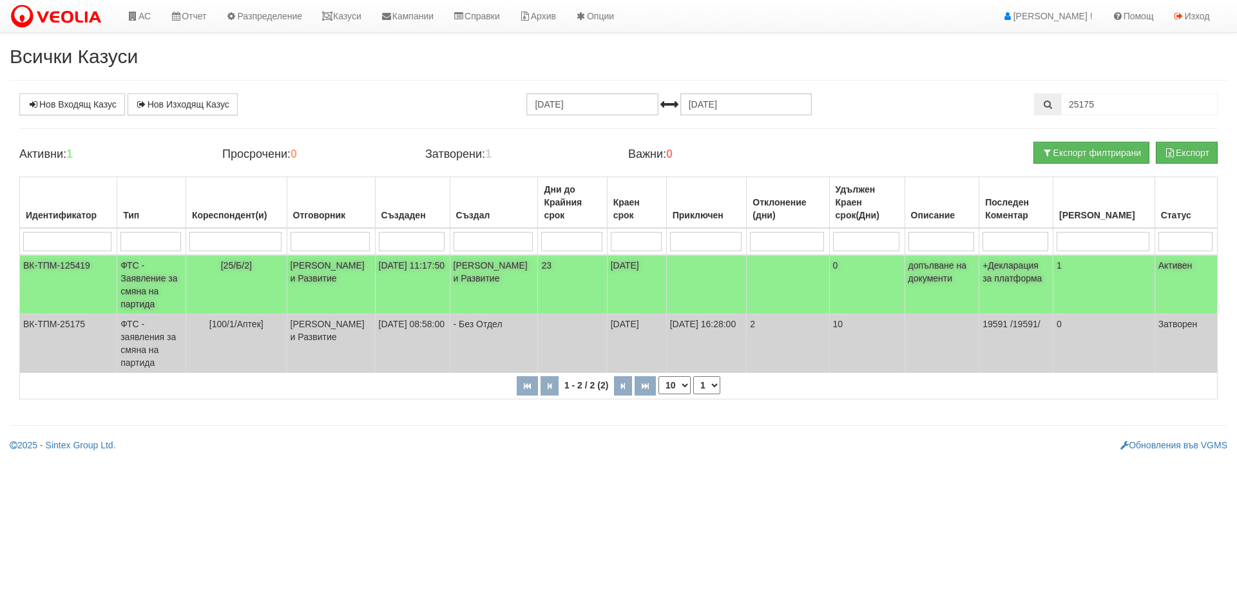
click at [152, 285] on td "ФТС - Заявление за смяна на партида" at bounding box center [151, 284] width 69 height 59
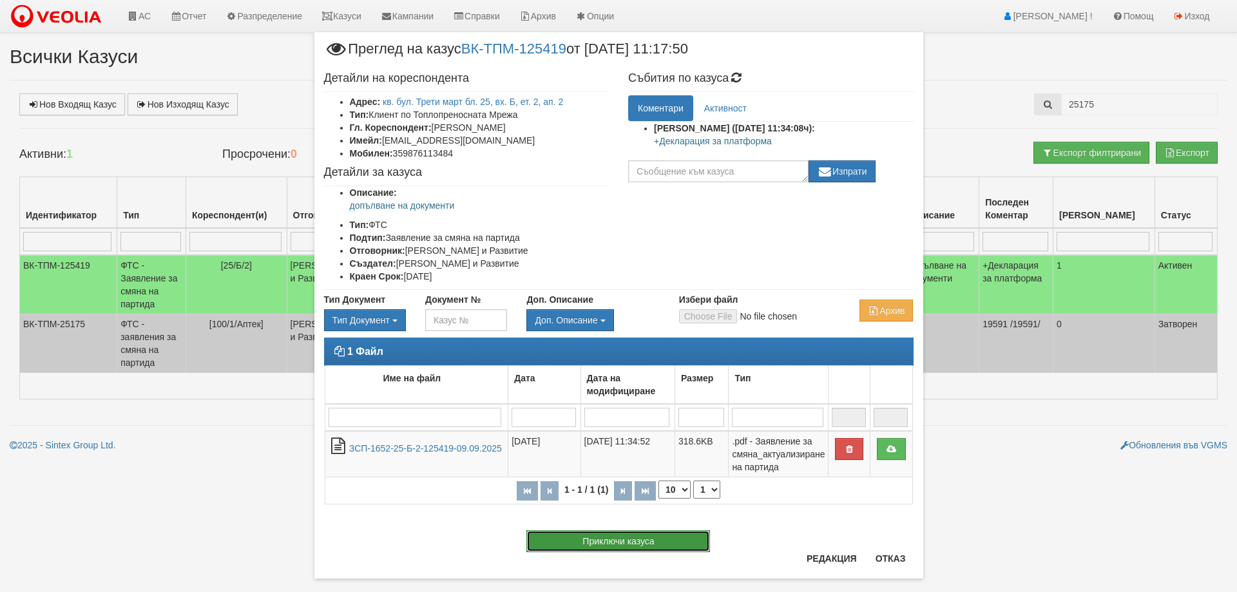
click at [643, 539] on button "Приключи казуса" at bounding box center [619, 541] width 184 height 22
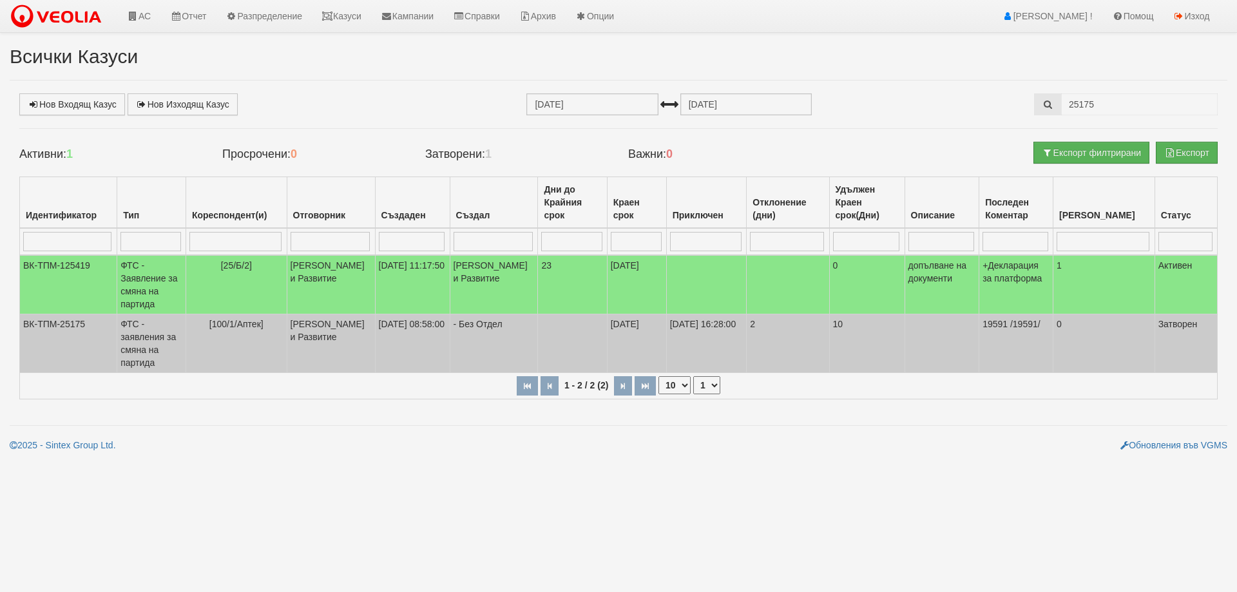
select select "1"
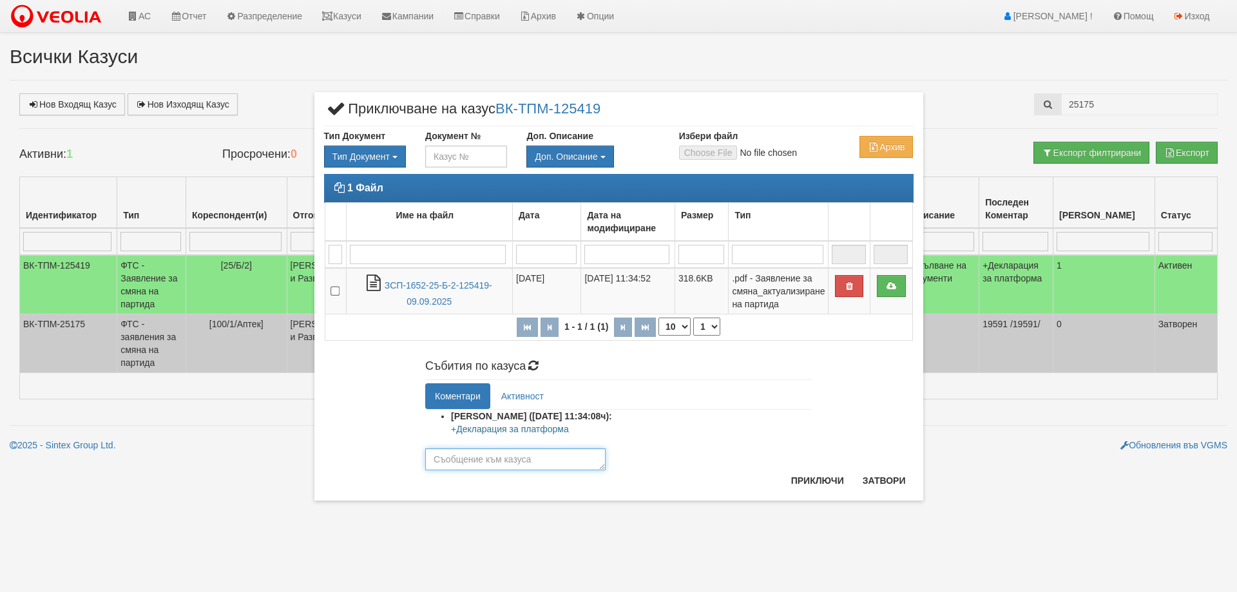
click at [461, 459] on textarea at bounding box center [515, 460] width 180 height 22
type textarea "25175 - допълване на документи към вече създадена партида"
click at [825, 474] on button "Приключи" at bounding box center [818, 480] width 68 height 21
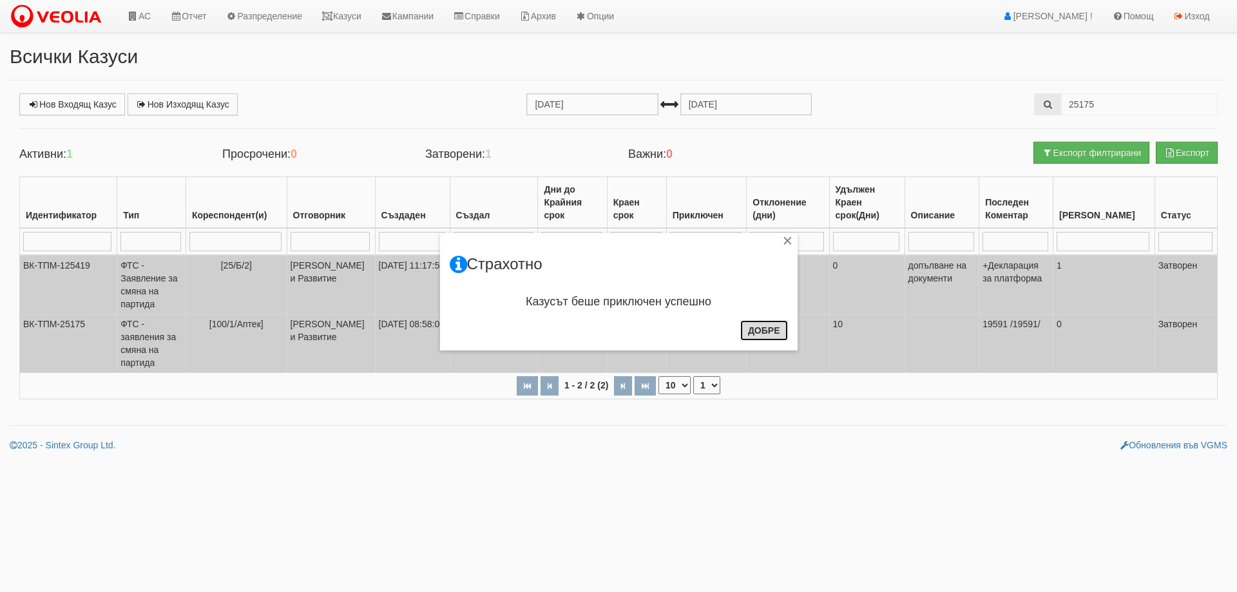
click at [766, 331] on button "Добре" at bounding box center [765, 330] width 48 height 21
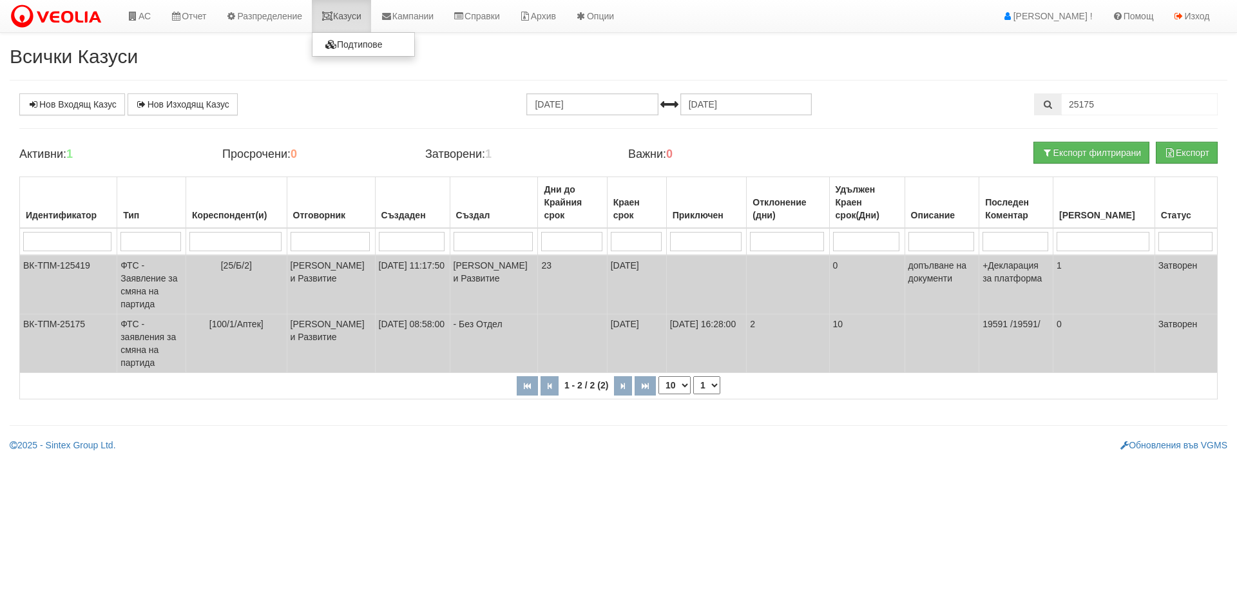
click at [353, 15] on link "Казуси" at bounding box center [341, 16] width 59 height 32
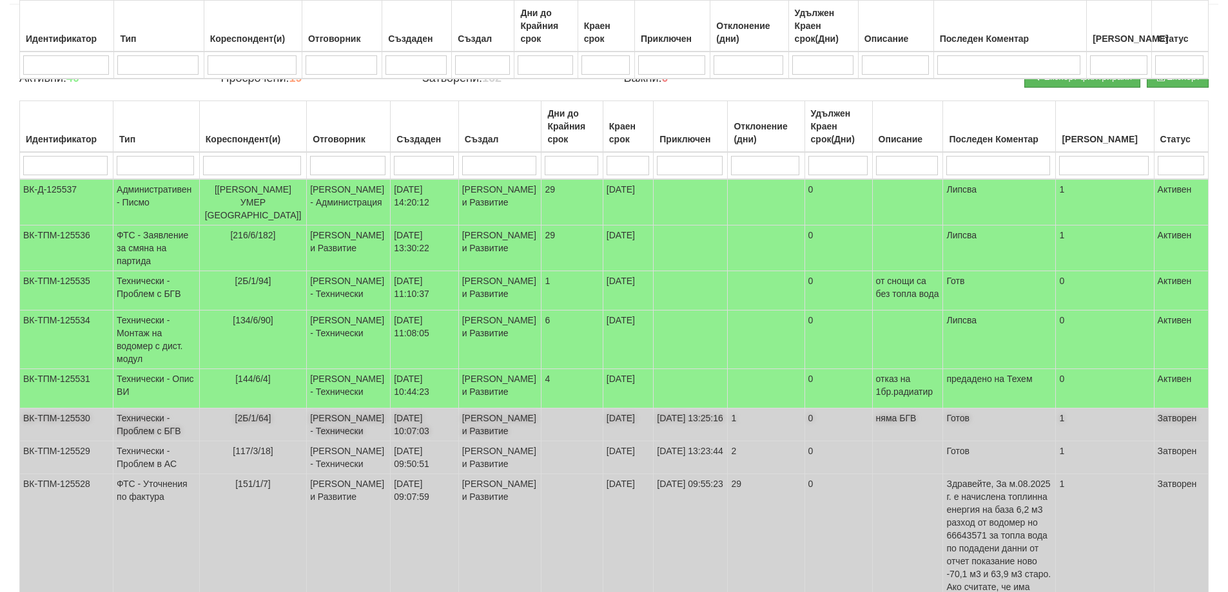
scroll to position [435, 0]
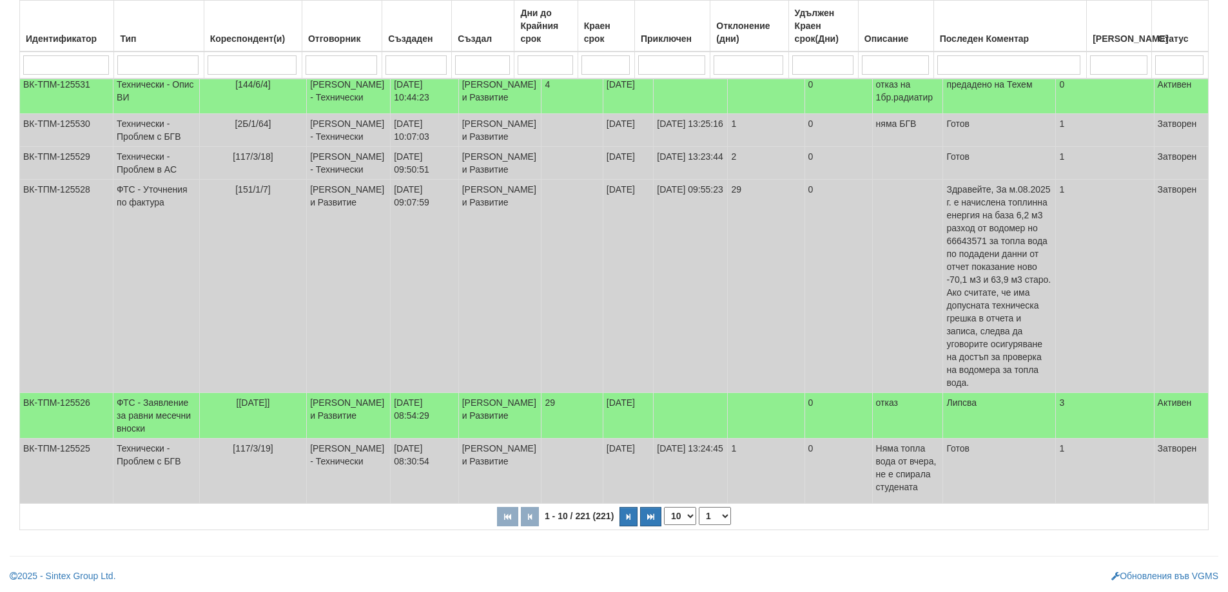
drag, startPoint x: 692, startPoint y: 516, endPoint x: 690, endPoint y: 524, distance: 8.8
click at [692, 516] on select "10 20 30 40" at bounding box center [680, 516] width 32 height 18
select select "40"
click at [666, 525] on select "10 20 30 40" at bounding box center [680, 516] width 32 height 18
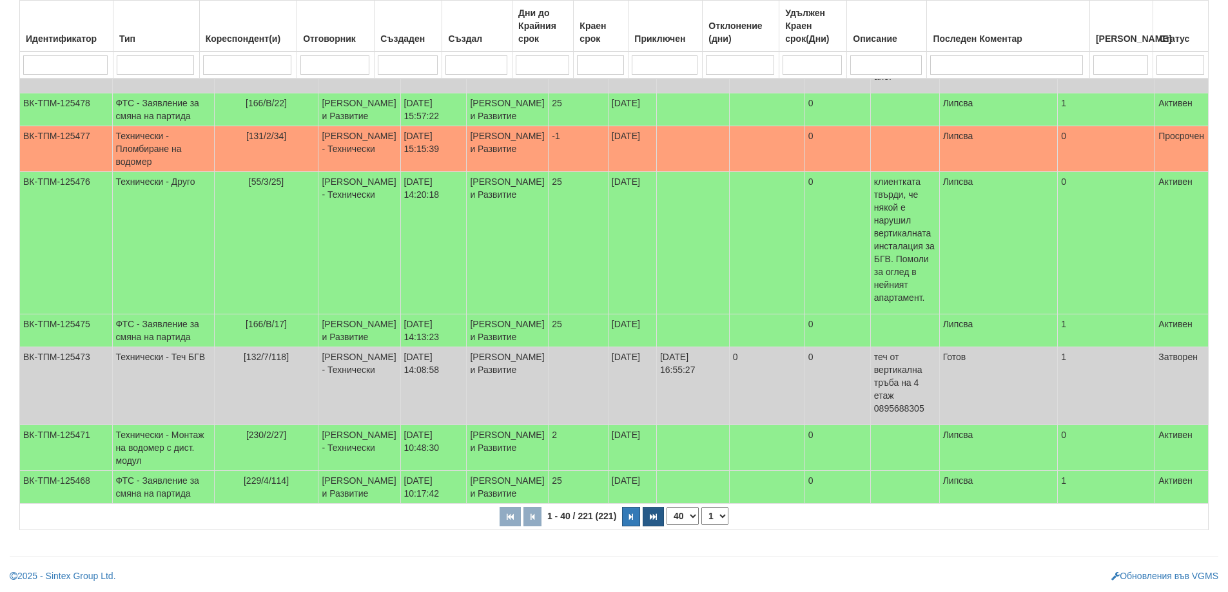
scroll to position [2446, 0]
click at [633, 514] on icon "button" at bounding box center [631, 517] width 4 height 7
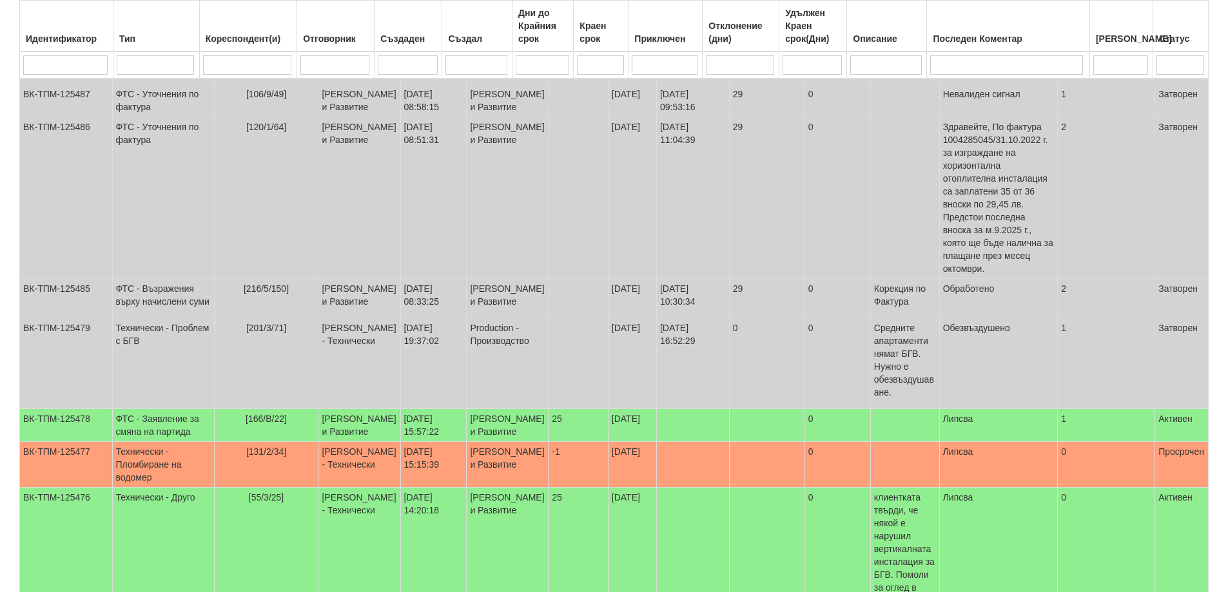
select select "2"
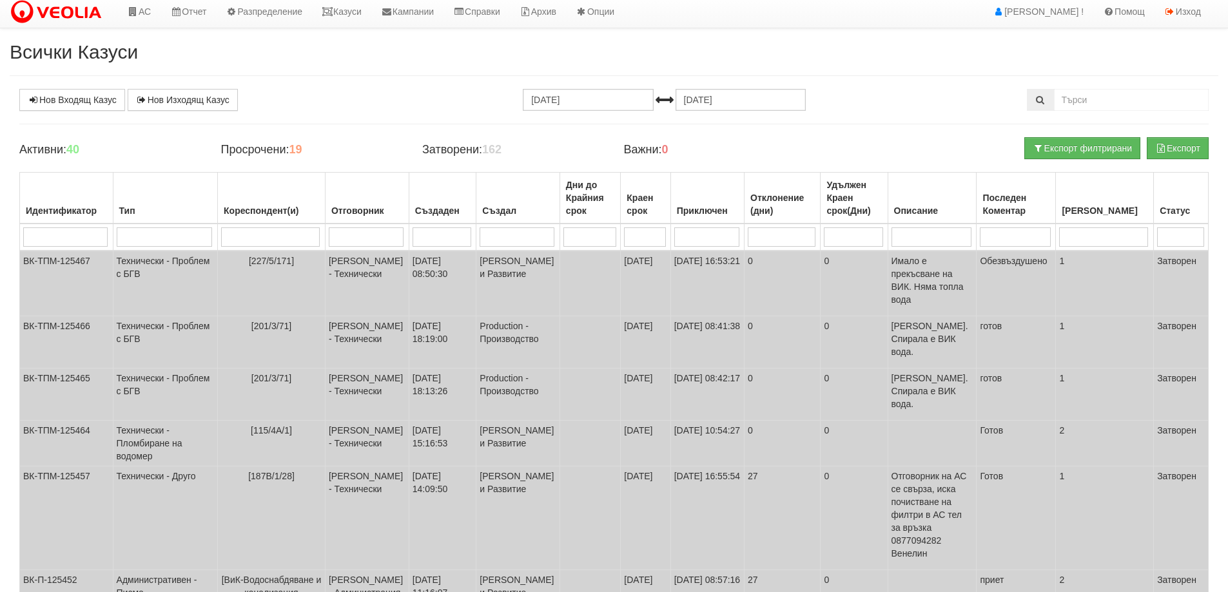
scroll to position [0, 0]
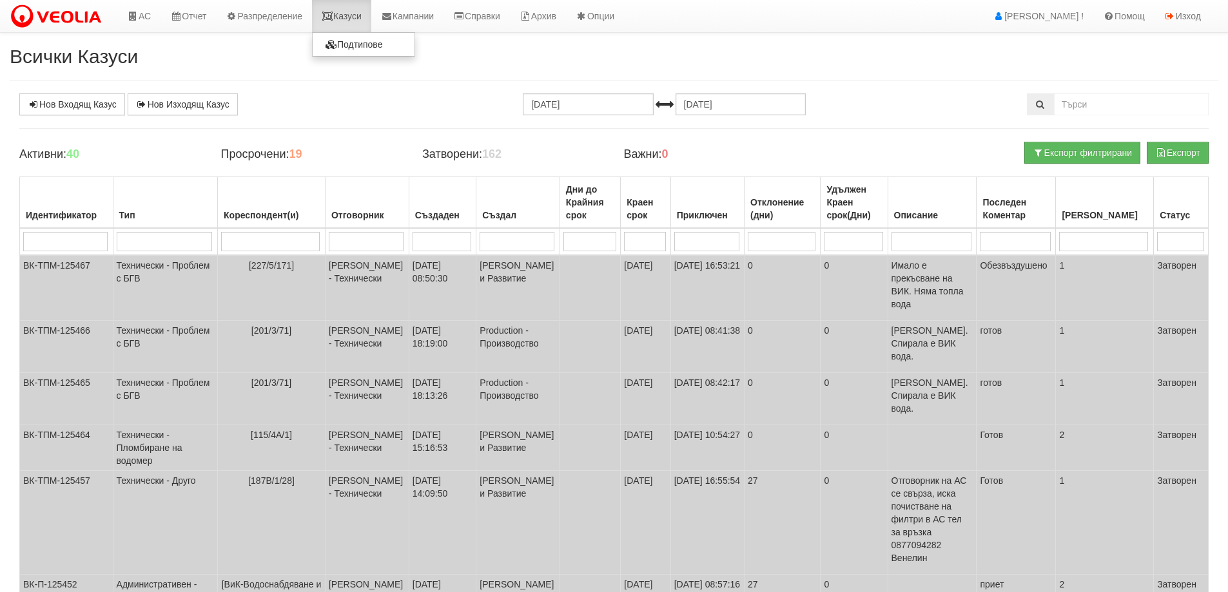
click at [353, 15] on link "Казуси" at bounding box center [341, 16] width 59 height 32
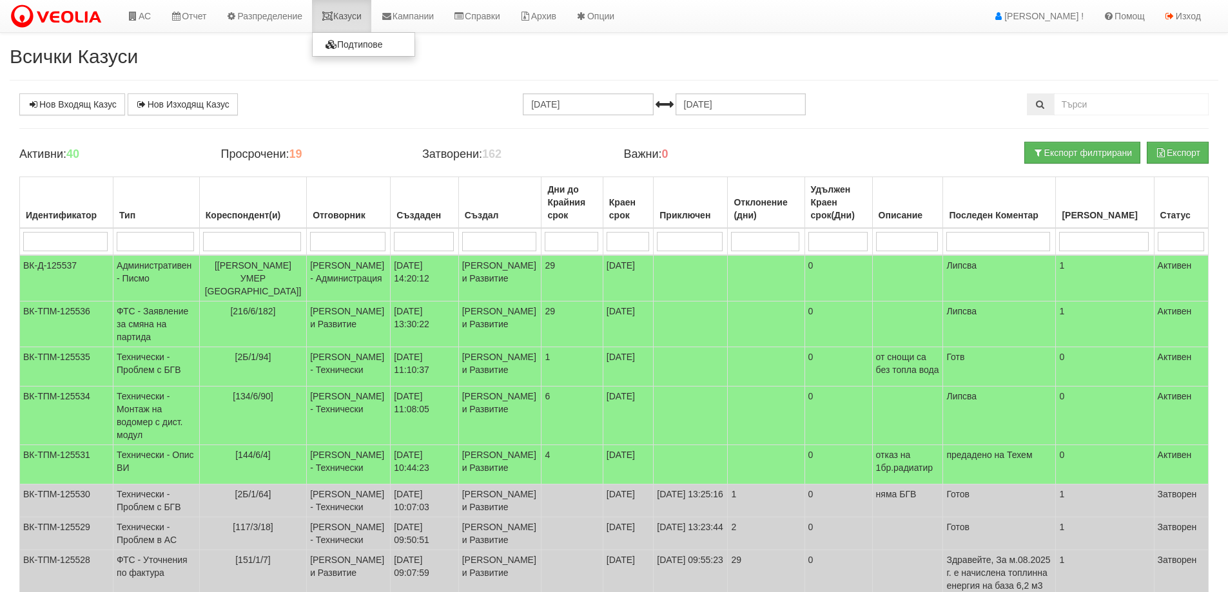
click at [344, 12] on link "Казуси" at bounding box center [341, 16] width 59 height 32
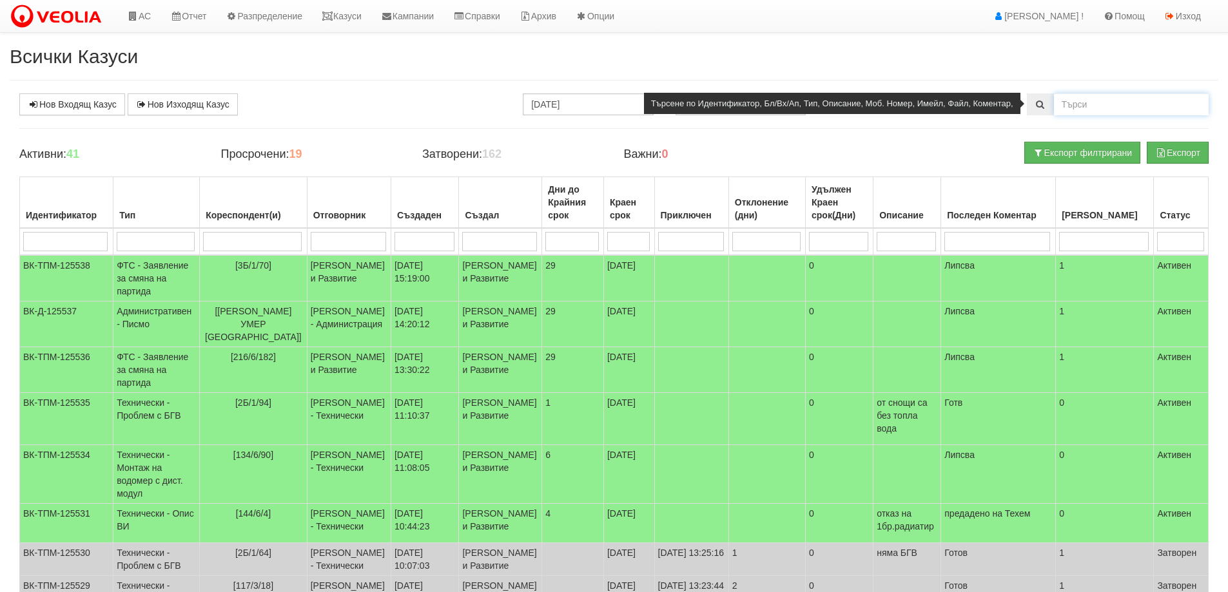
click at [1091, 102] on input "text" at bounding box center [1131, 104] width 155 height 22
type input "229/4/114"
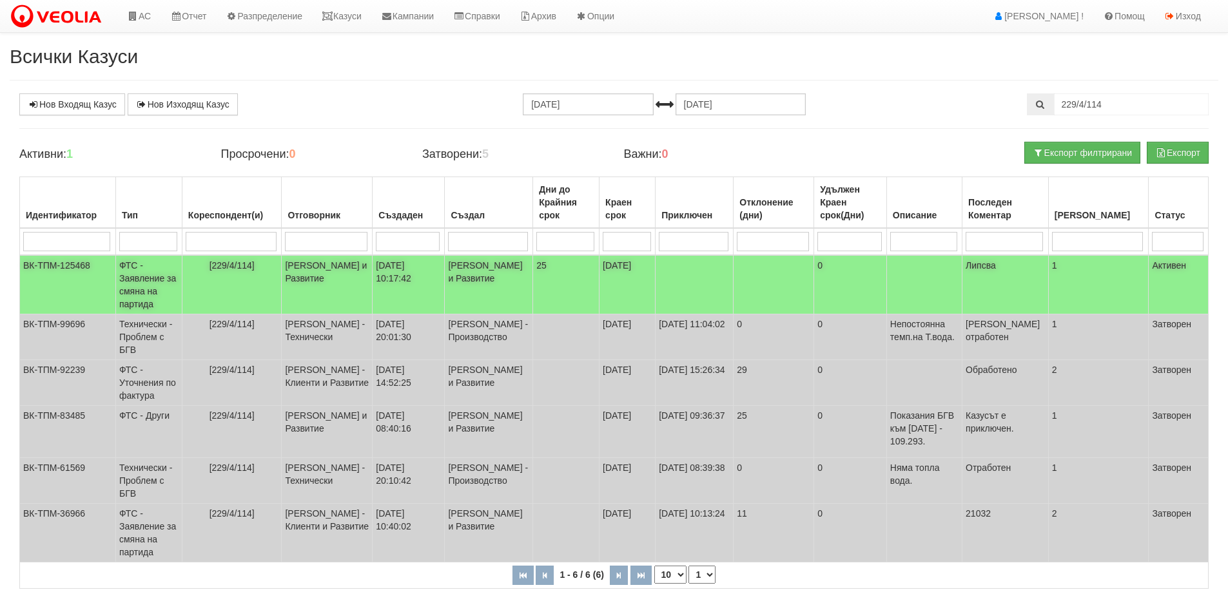
click at [148, 292] on td "ФТС - Заявление за смяна на партида" at bounding box center [148, 284] width 66 height 59
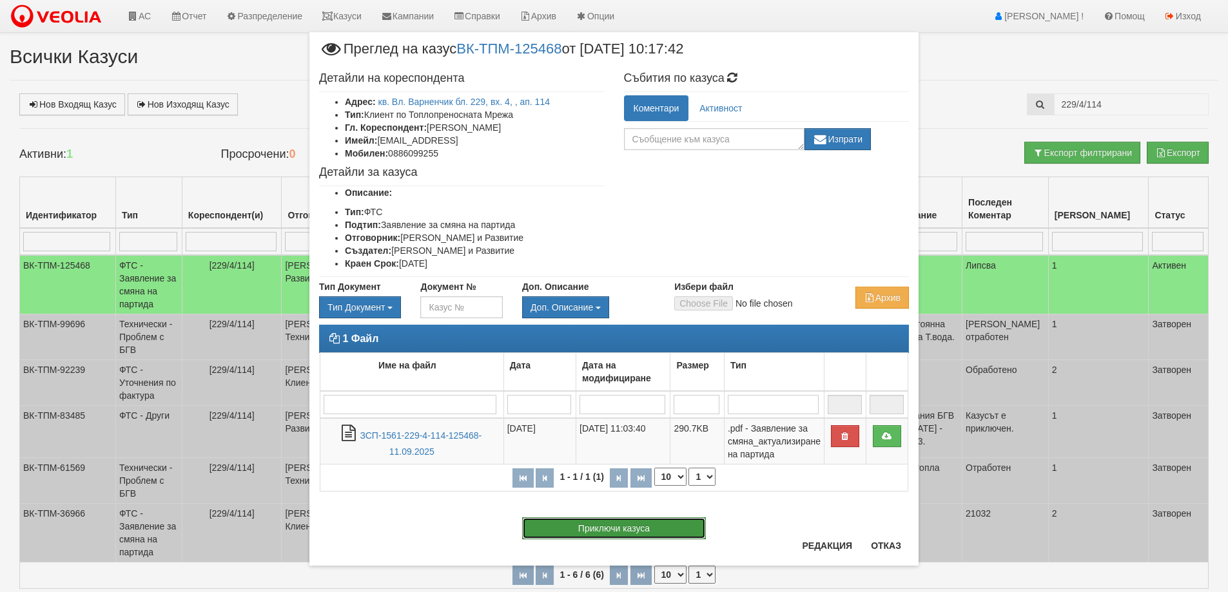
click at [647, 532] on button "Приключи казуса" at bounding box center [614, 529] width 184 height 22
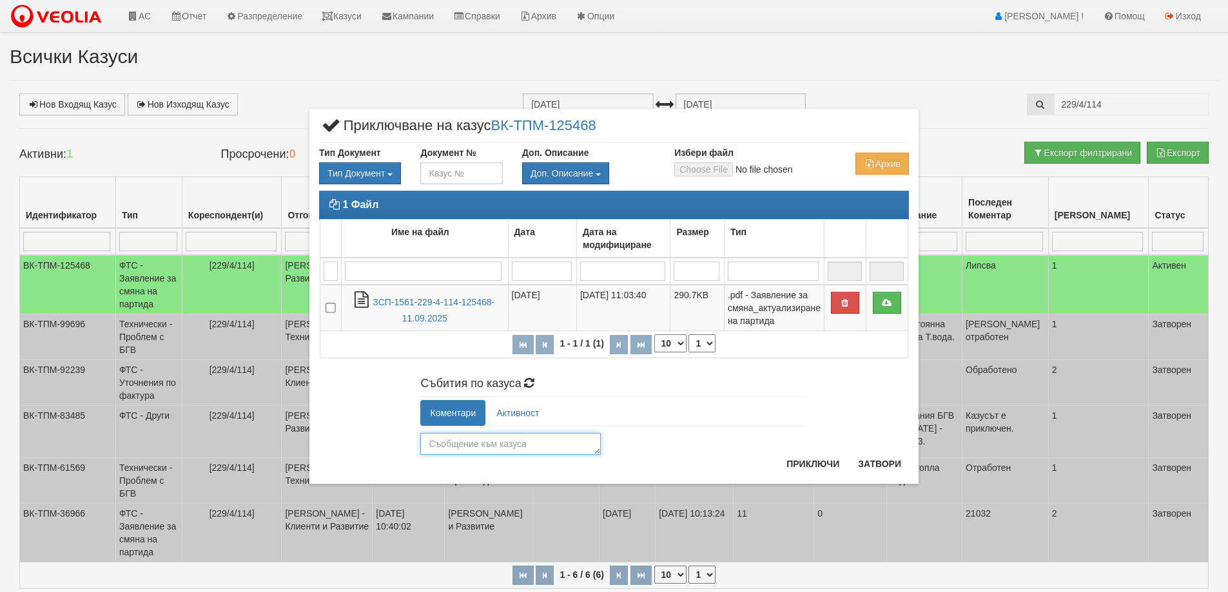
click at [478, 443] on textarea at bounding box center [510, 444] width 180 height 22
type textarea "26108"
click at [816, 463] on button "Приключи" at bounding box center [813, 464] width 68 height 21
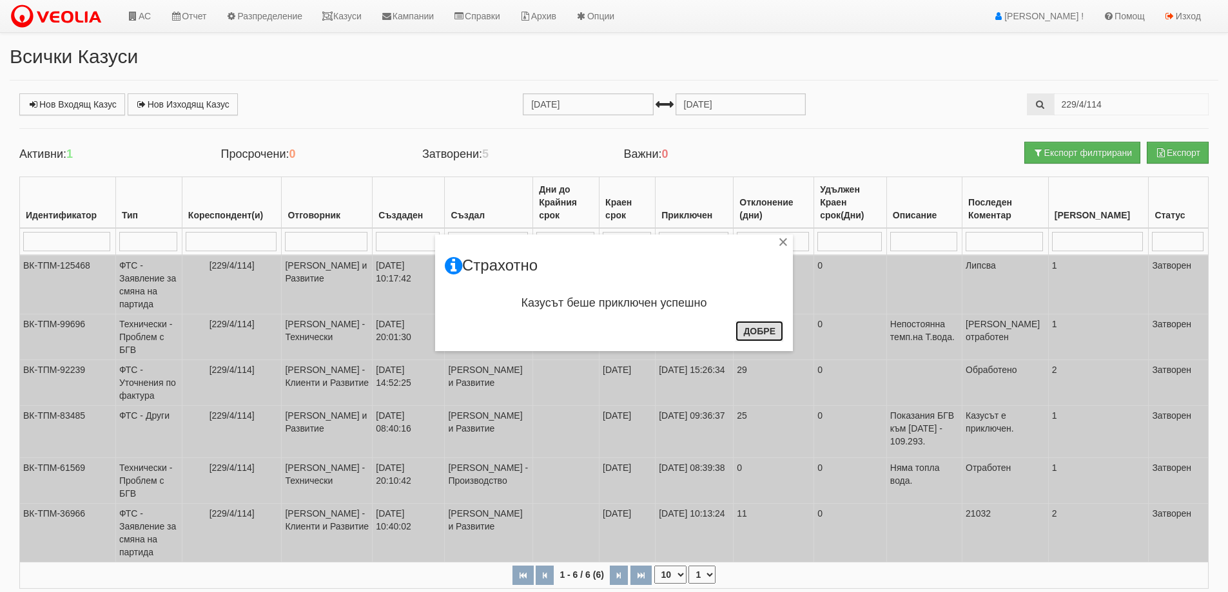
drag, startPoint x: 775, startPoint y: 335, endPoint x: 654, endPoint y: 268, distance: 138.7
click at [771, 335] on button "Добре" at bounding box center [759, 331] width 48 height 21
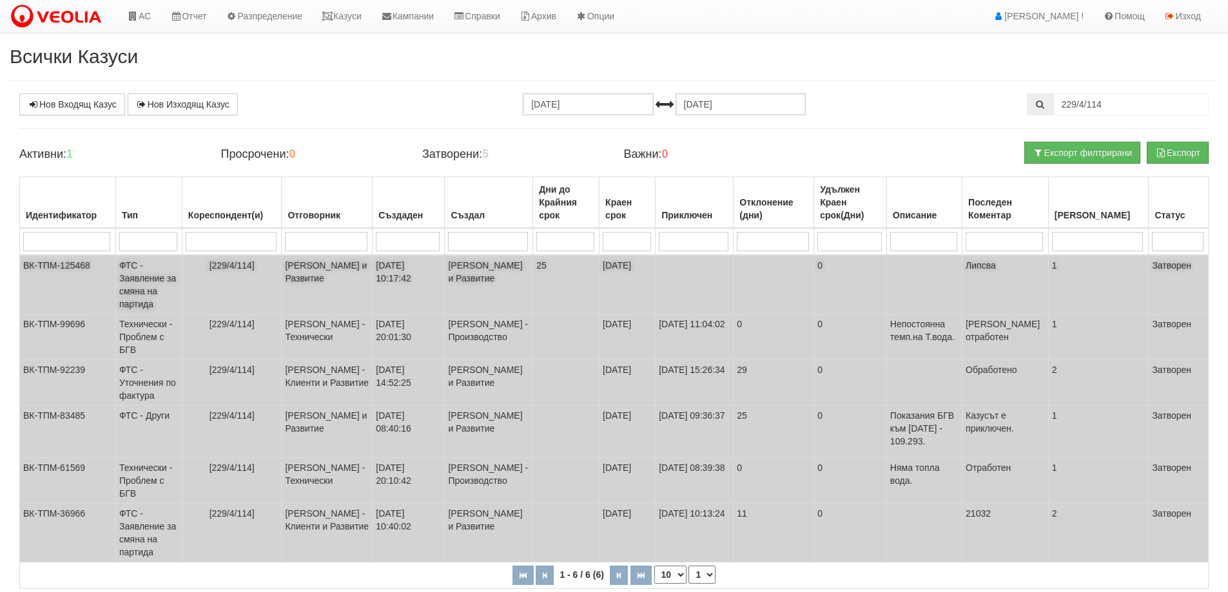
click at [159, 276] on td "ФТС - Заявление за смяна на партида" at bounding box center [148, 284] width 66 height 59
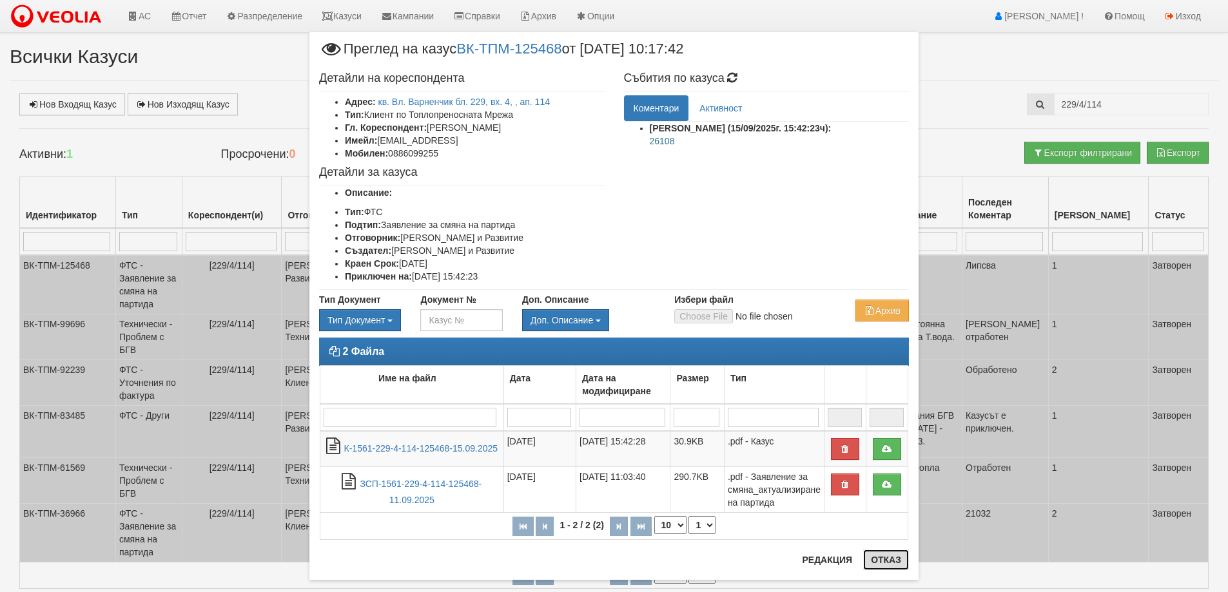
click at [878, 556] on button "Отказ" at bounding box center [886, 560] width 46 height 21
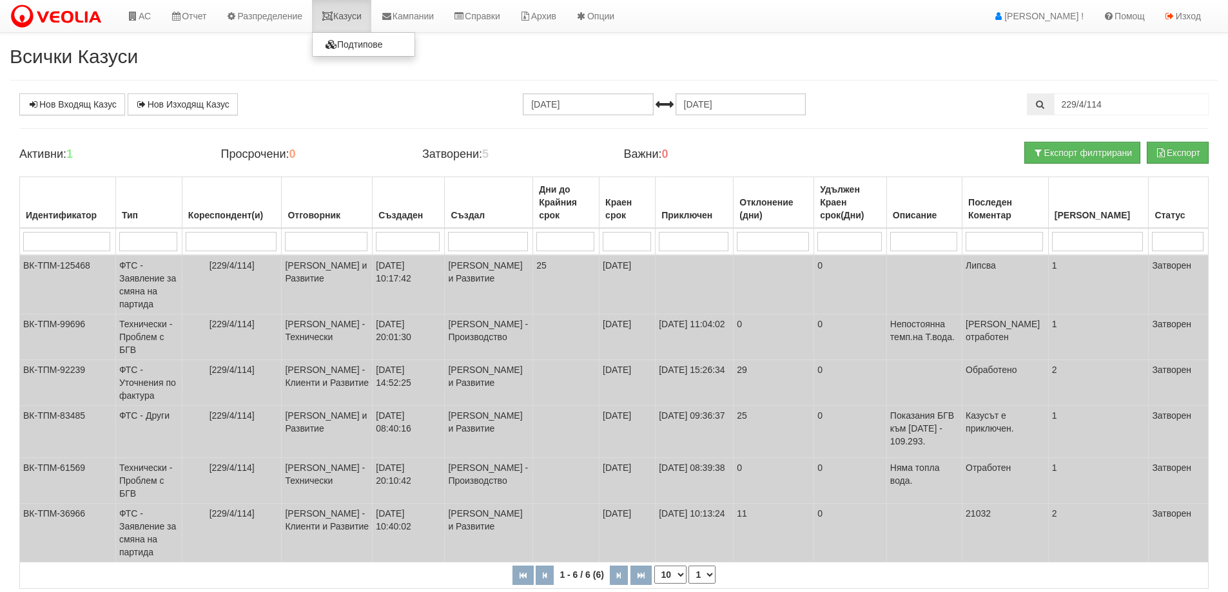
click at [348, 14] on link "Казуси" at bounding box center [341, 16] width 59 height 32
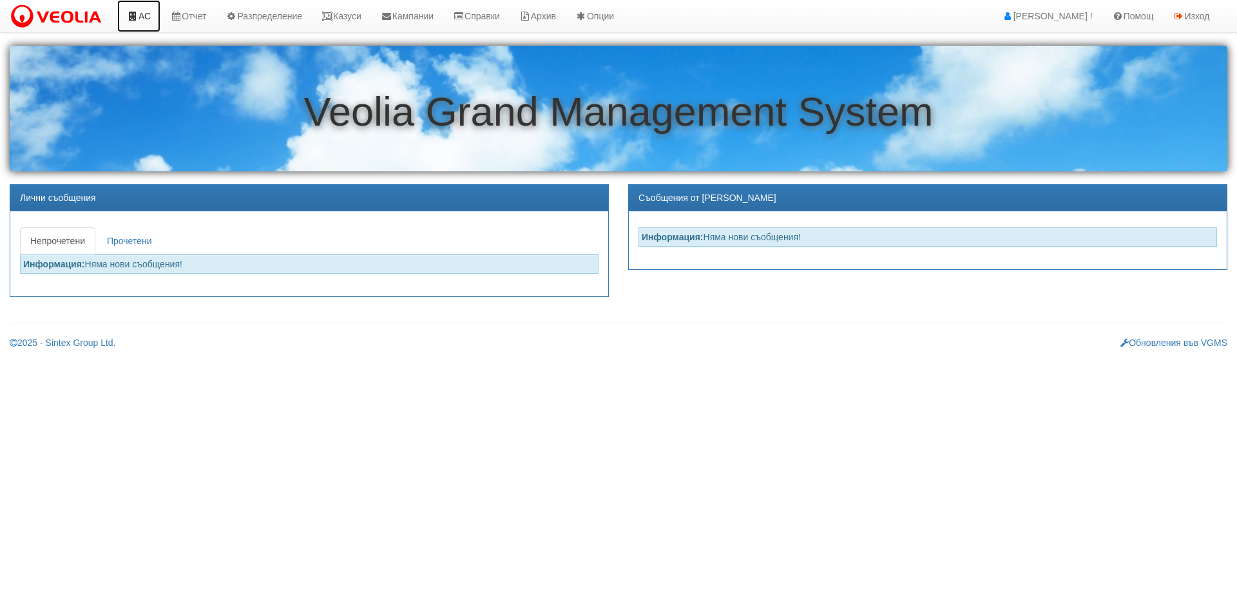
click at [137, 15] on icon at bounding box center [133, 16] width 12 height 9
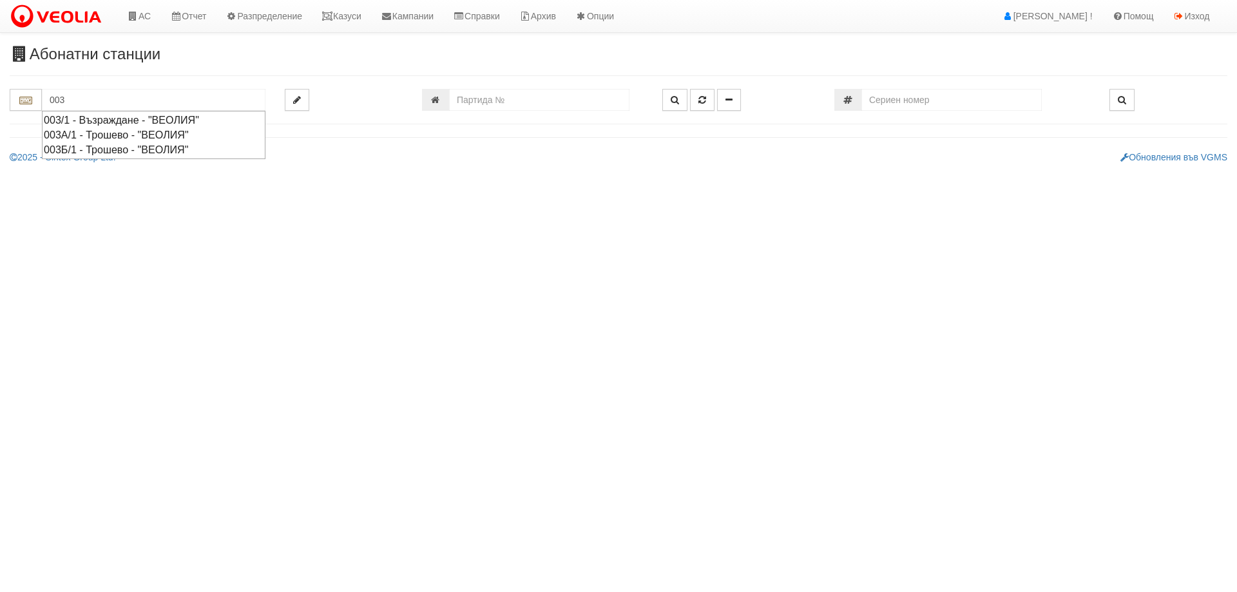
click at [74, 148] on div "003Б/1 - Трошево - "ВЕОЛИЯ"" at bounding box center [154, 149] width 220 height 15
type input "003Б/1 - Трошево - "ВЕОЛИЯ""
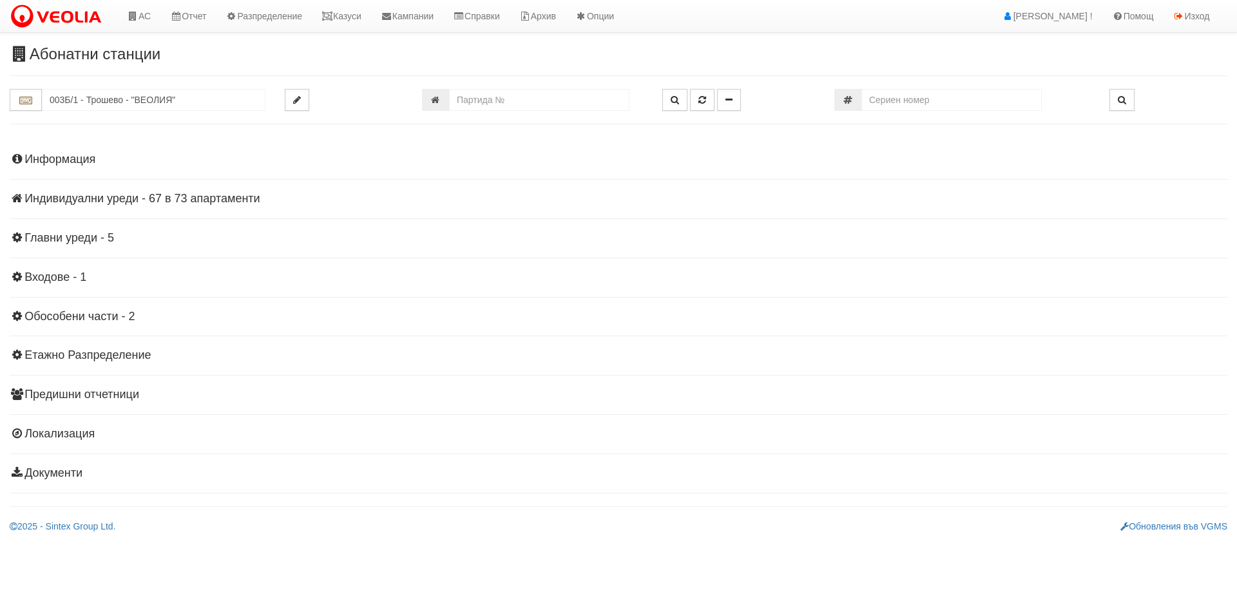
click at [72, 193] on h4 "Индивидуални уреди - 67 в 73 апартаменти" at bounding box center [619, 199] width 1218 height 13
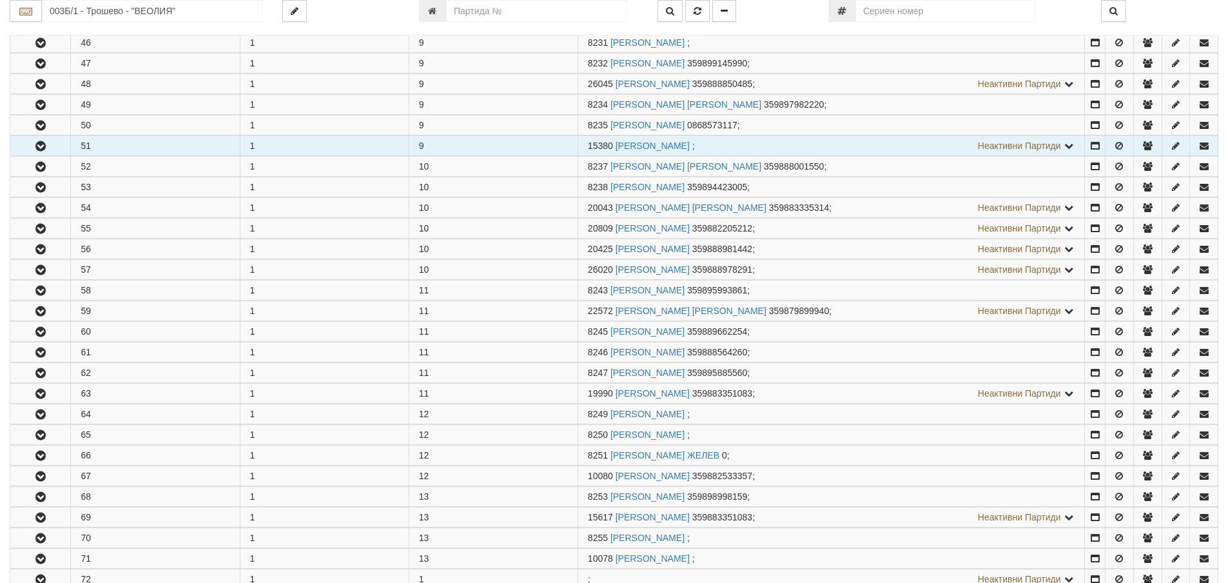
scroll to position [1418, 0]
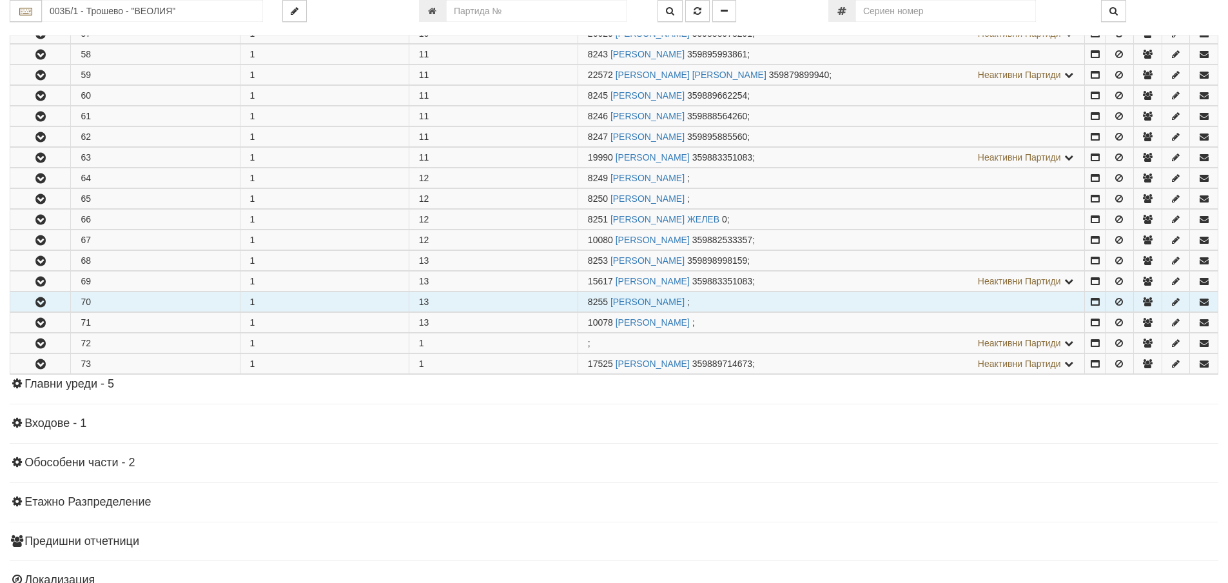
click at [41, 300] on icon "button" at bounding box center [40, 302] width 15 height 9
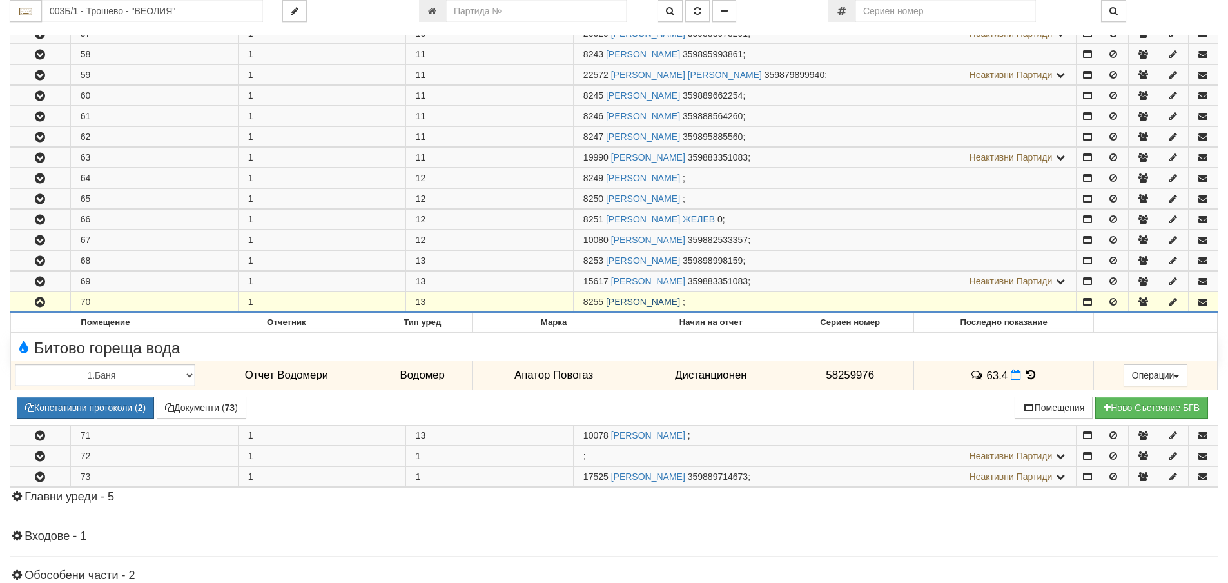
click at [626, 302] on link "ГЕОРГИ ИВАНОВ БЕЛБЕРОВ" at bounding box center [643, 301] width 74 height 10
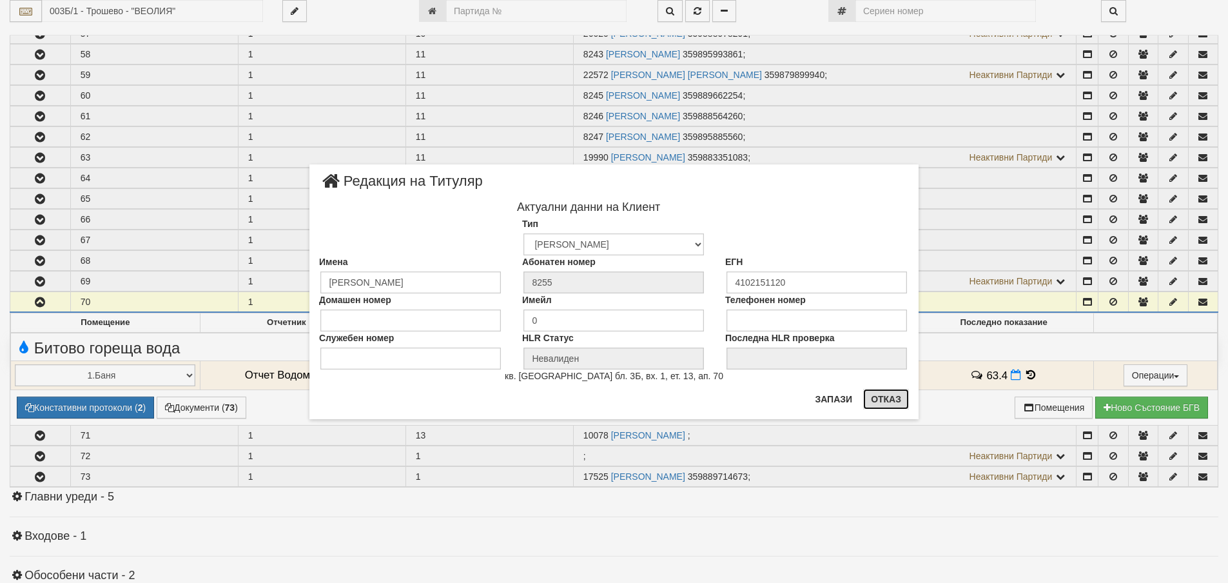
click at [882, 396] on button "Отказ" at bounding box center [886, 399] width 46 height 21
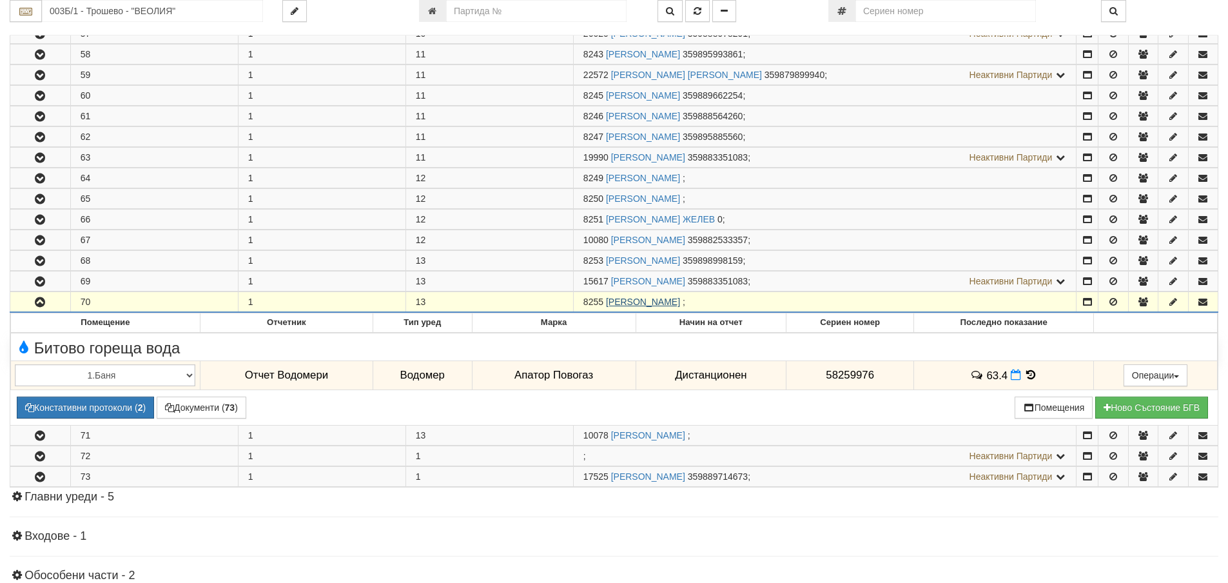
click at [666, 300] on link "ГЕОРГИ ИВАНОВ БЕЛБЕРОВ" at bounding box center [643, 301] width 74 height 10
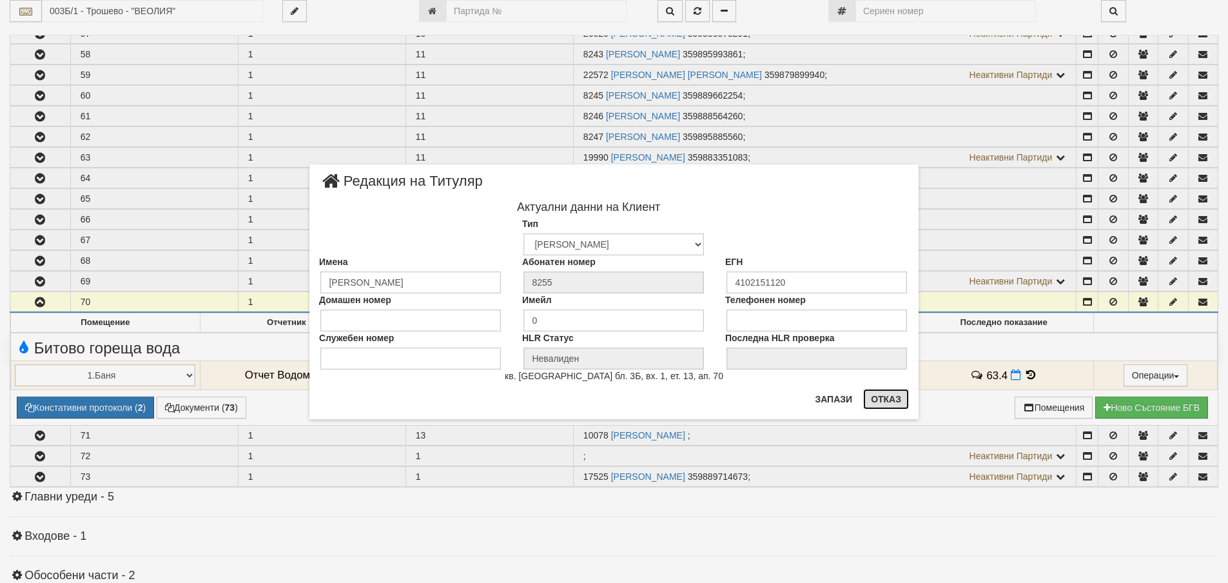
click at [884, 396] on button "Отказ" at bounding box center [886, 399] width 46 height 21
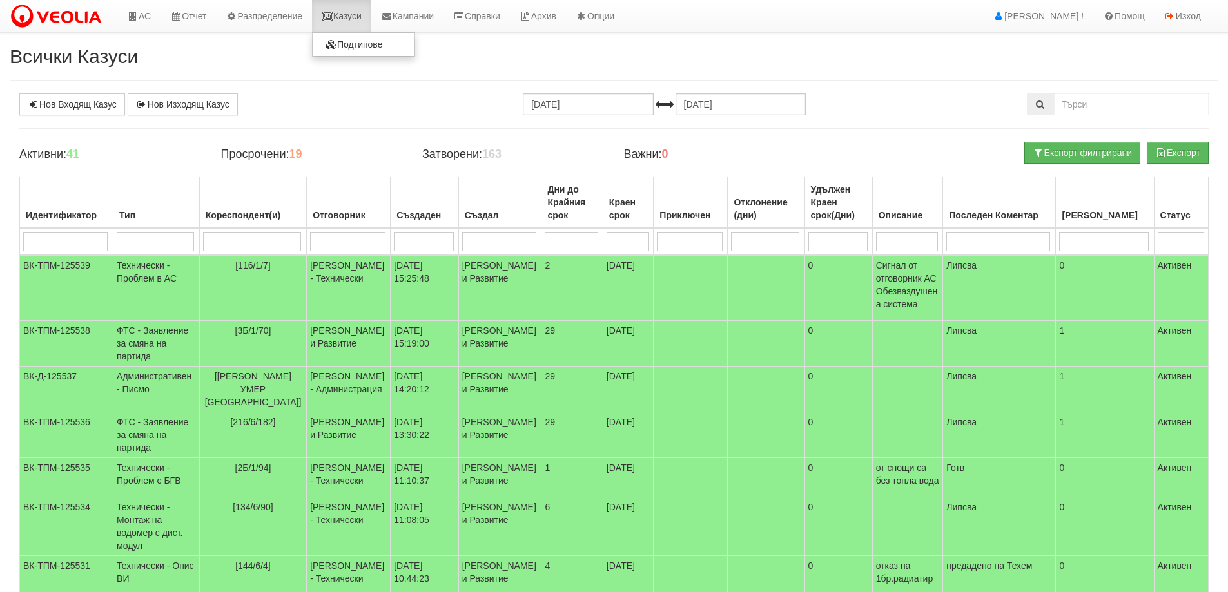
click at [351, 19] on link "Казуси" at bounding box center [341, 16] width 59 height 32
click at [342, 18] on link "Казуси" at bounding box center [341, 16] width 59 height 32
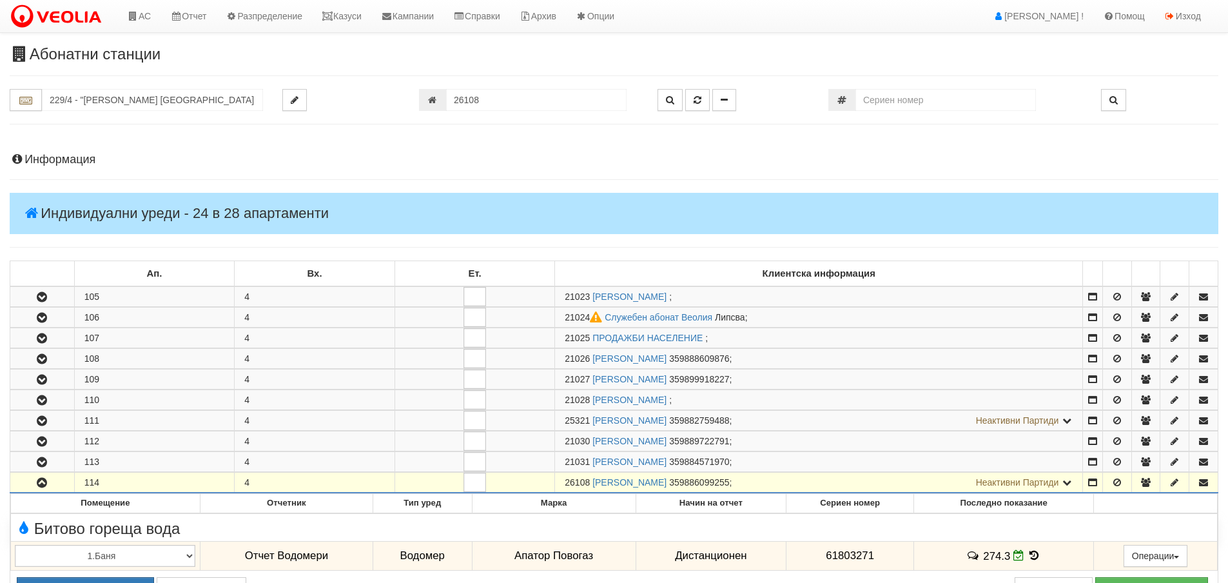
scroll to position [440, 0]
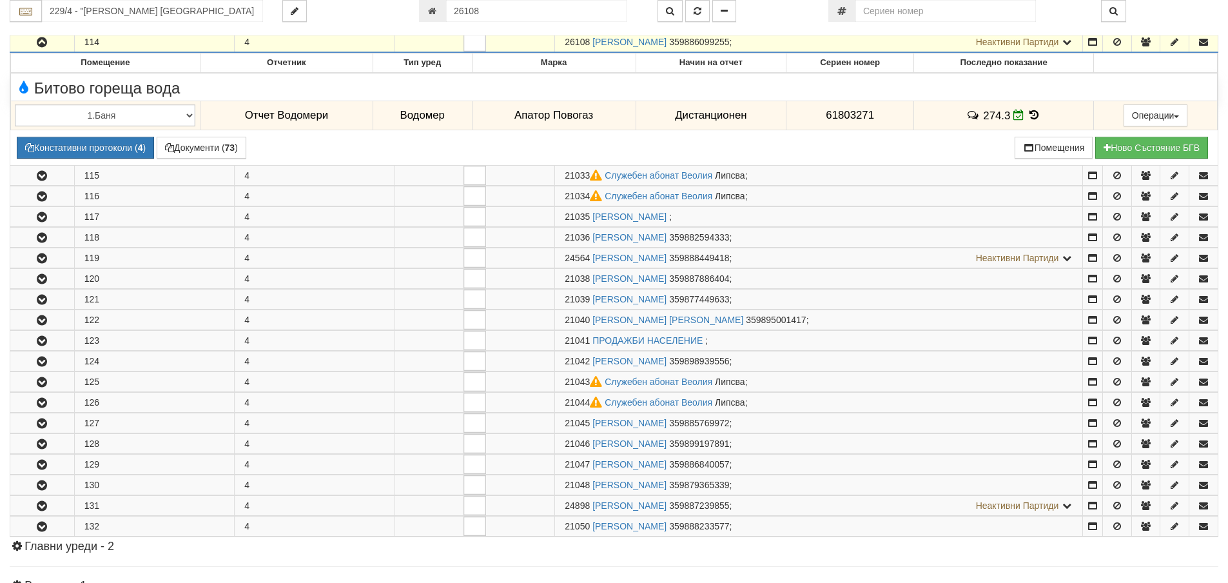
click at [485, 12] on input "26108" at bounding box center [536, 11] width 180 height 22
type input "13355"
type input "148/1 - "ВЕОЛИЯ ЕНЕРДЖИ ВАРНА " ЕАД"
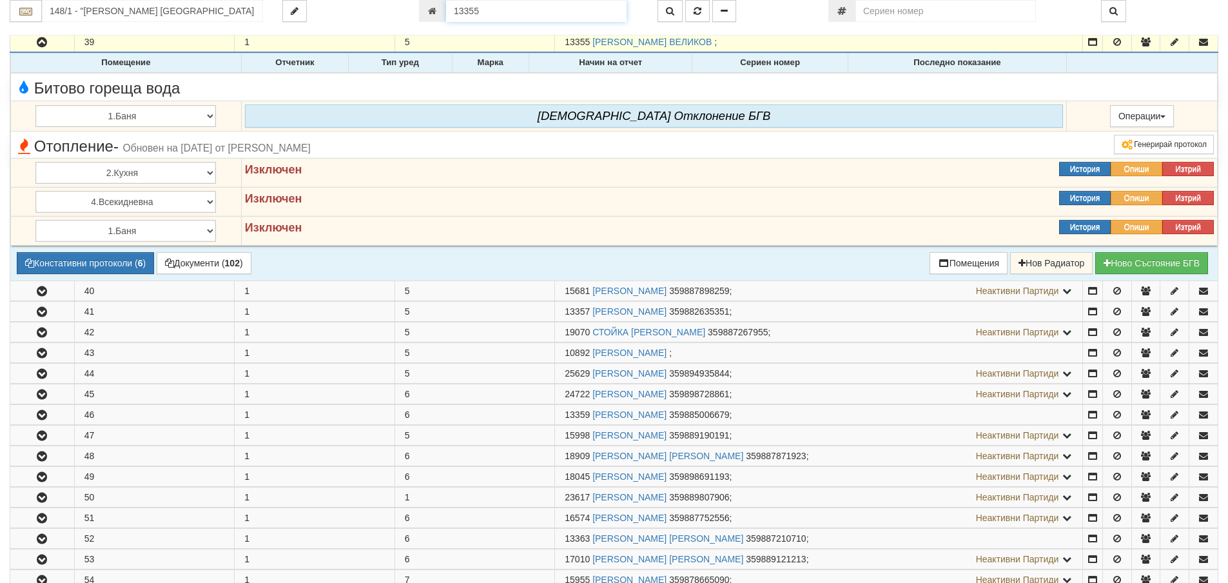
scroll to position [974, 0]
